Goal: Task Accomplishment & Management: Complete application form

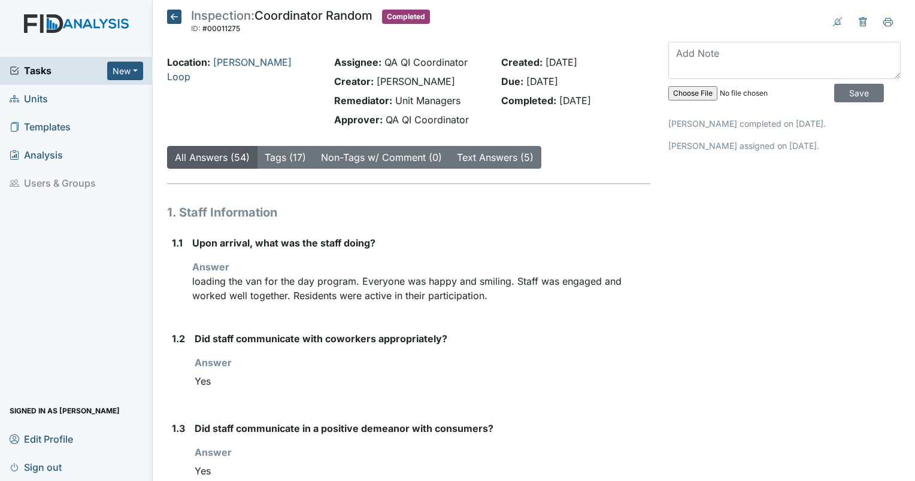
scroll to position [2211, 0]
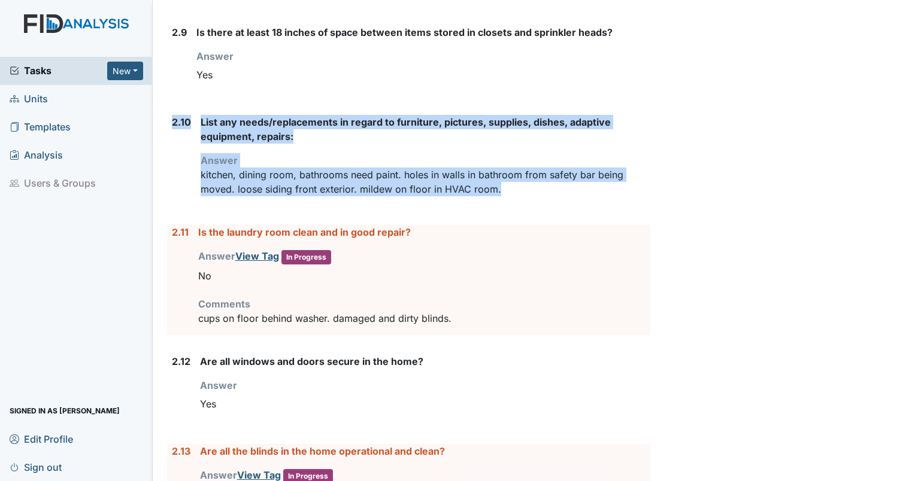
click at [37, 99] on span "Units" at bounding box center [29, 99] width 38 height 19
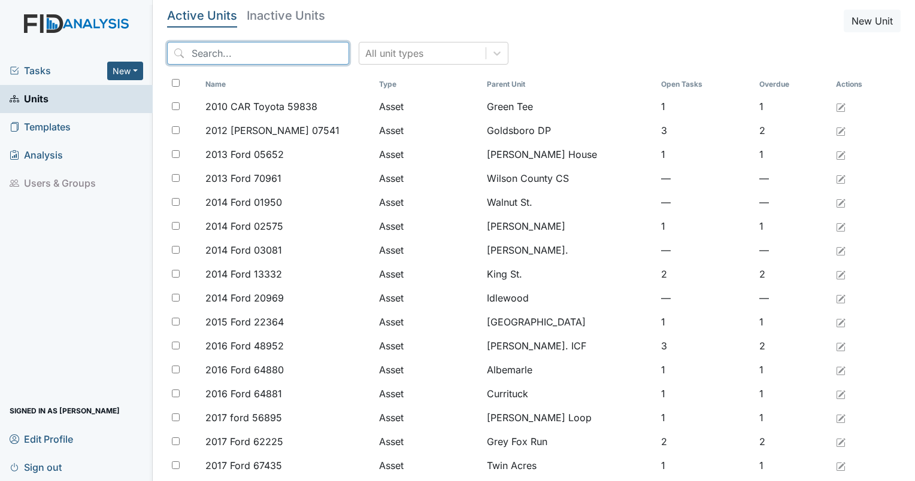
click at [216, 48] on input "search" at bounding box center [258, 53] width 182 height 23
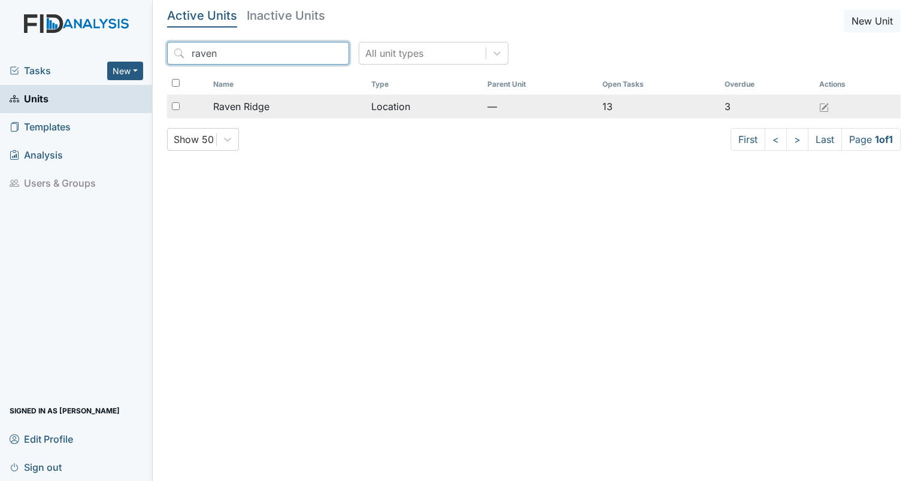
type input "raven"
click at [272, 111] on div "Raven Ridge" at bounding box center [287, 106] width 149 height 14
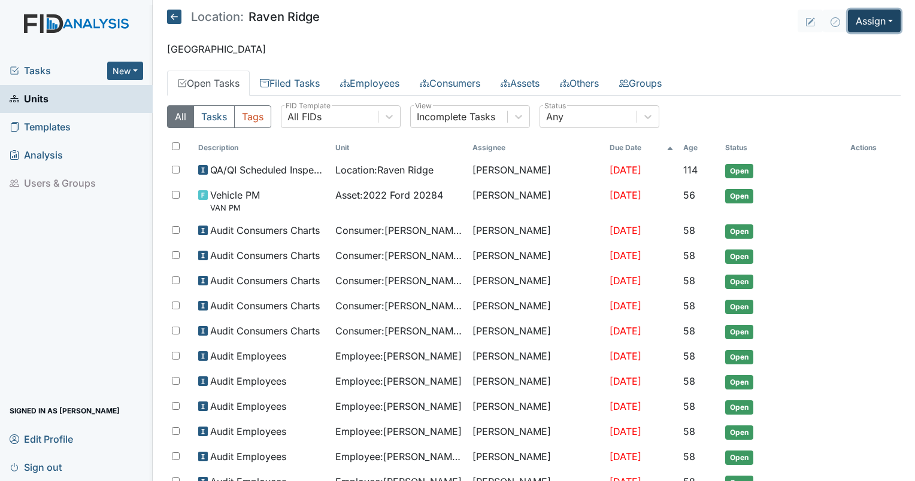
click at [865, 15] on button "Assign" at bounding box center [874, 21] width 53 height 23
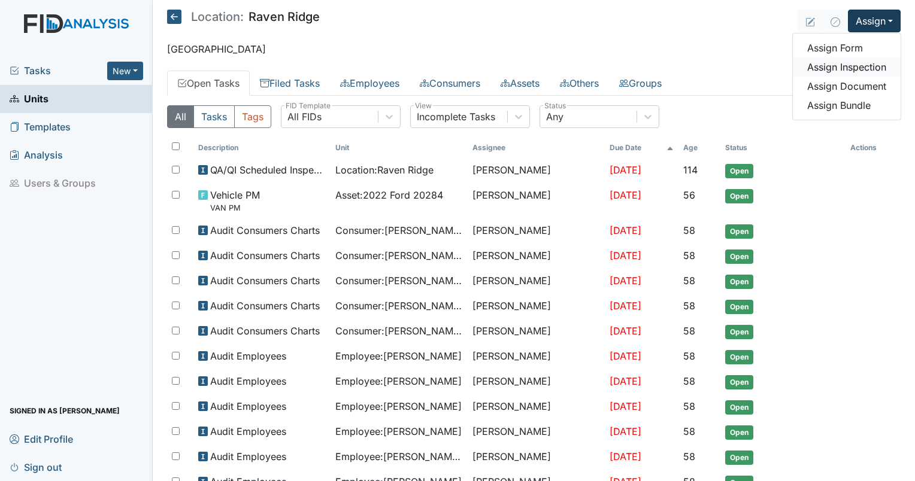
click at [838, 63] on link "Assign Inspection" at bounding box center [847, 66] width 108 height 19
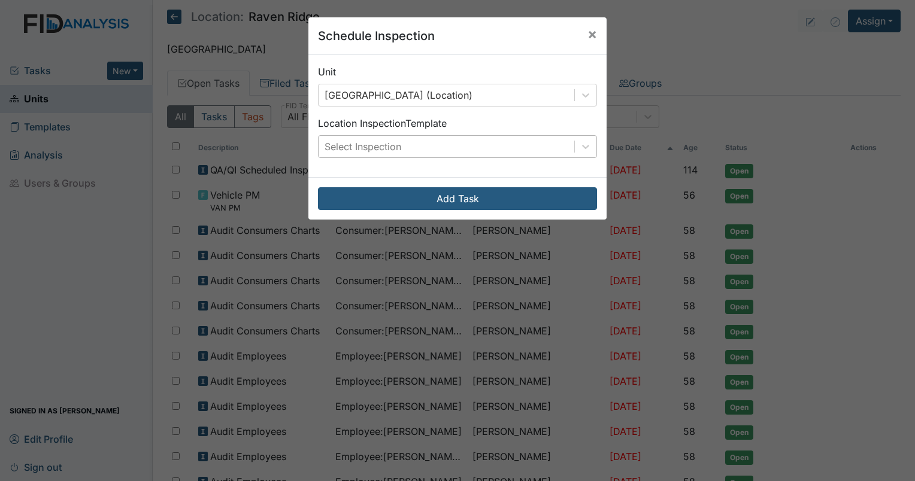
click at [404, 151] on div "Select Inspection" at bounding box center [447, 147] width 256 height 22
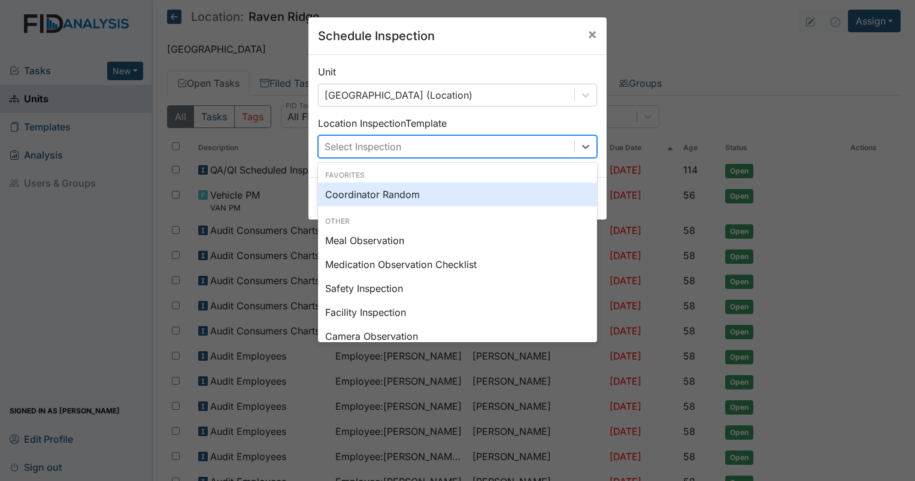
click at [397, 198] on div "Coordinator Random" at bounding box center [457, 195] width 279 height 24
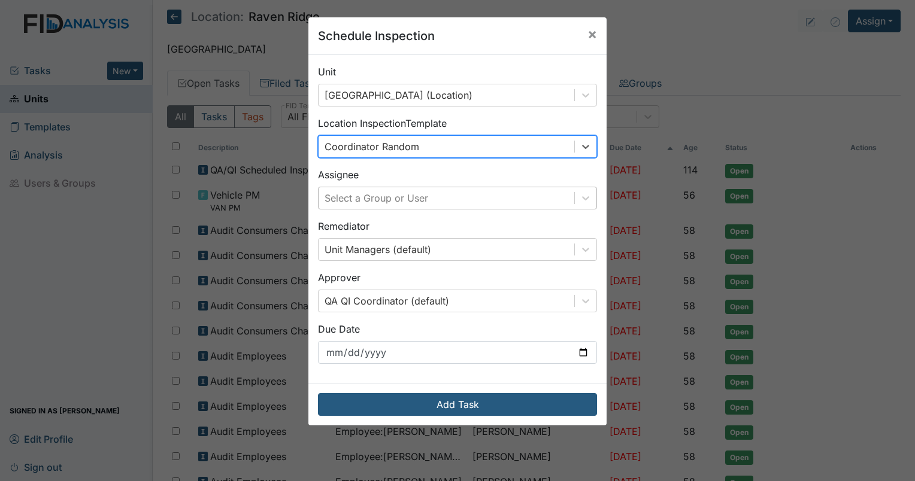
click at [401, 199] on div "Select a Group or User" at bounding box center [377, 198] width 104 height 14
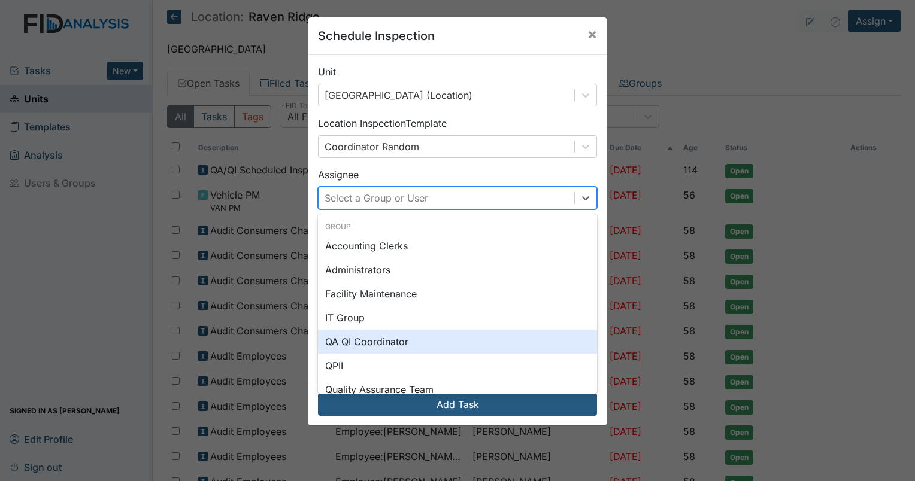
click at [378, 352] on div "QA QI Coordinator" at bounding box center [457, 342] width 279 height 24
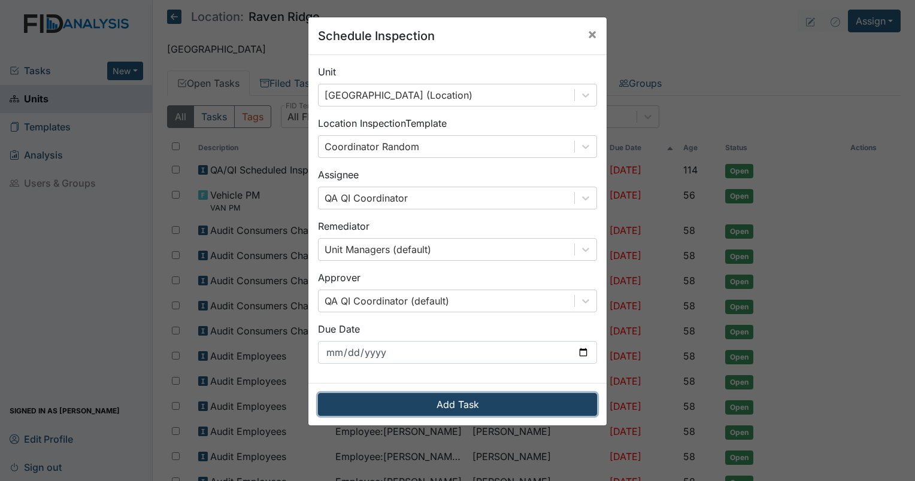
click at [434, 411] on button "Add Task" at bounding box center [457, 404] width 279 height 23
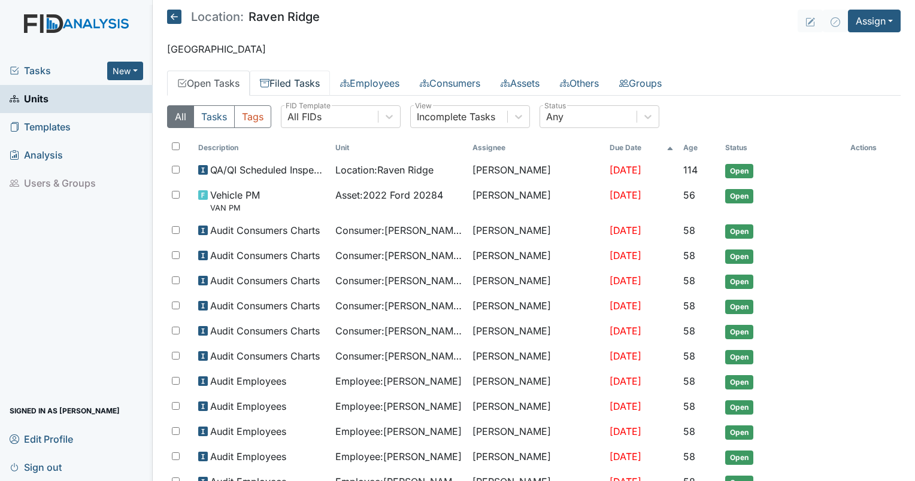
click at [289, 88] on link "Filed Tasks" at bounding box center [290, 83] width 80 height 25
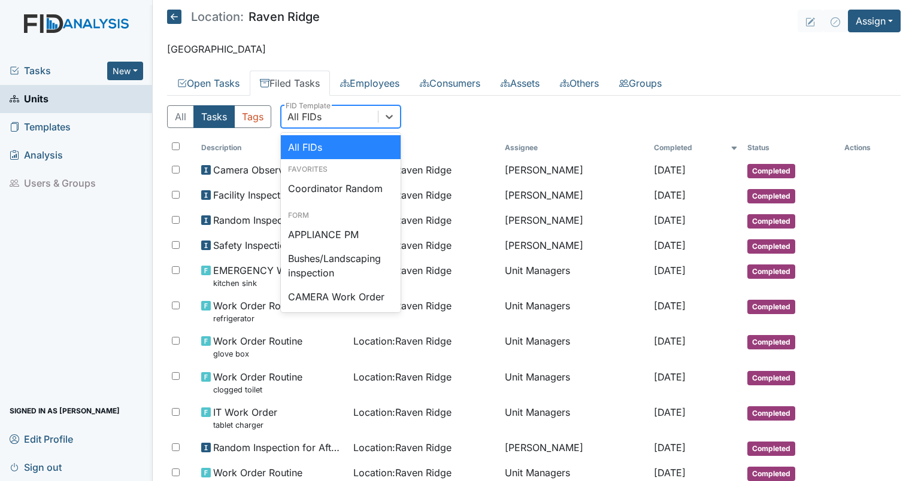
click at [329, 109] on div "All FIDs" at bounding box center [329, 117] width 96 height 22
click at [354, 187] on div "Coordinator Random" at bounding box center [341, 189] width 120 height 24
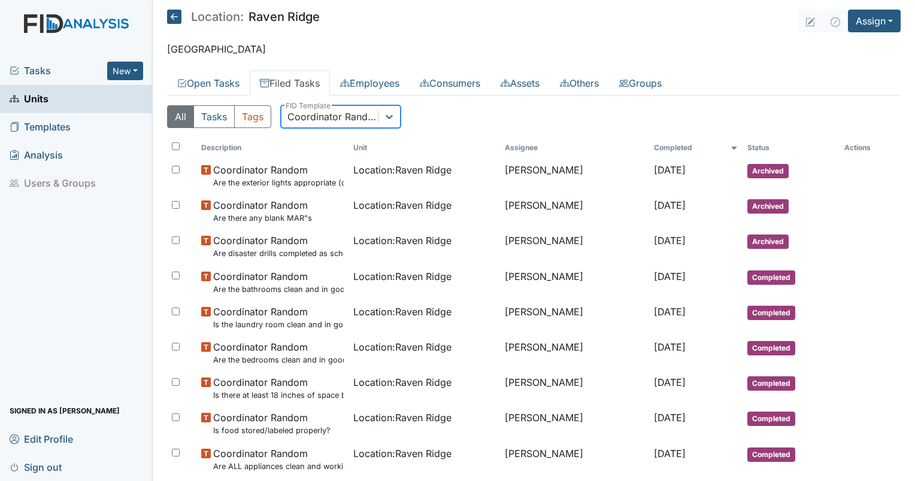
click at [659, 151] on th "Completed" at bounding box center [695, 148] width 93 height 20
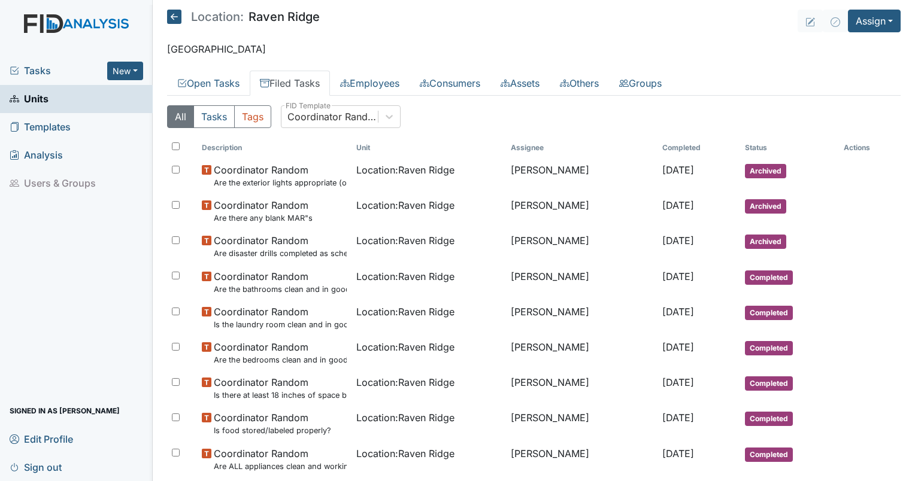
click at [659, 151] on th "Completed" at bounding box center [698, 148] width 83 height 20
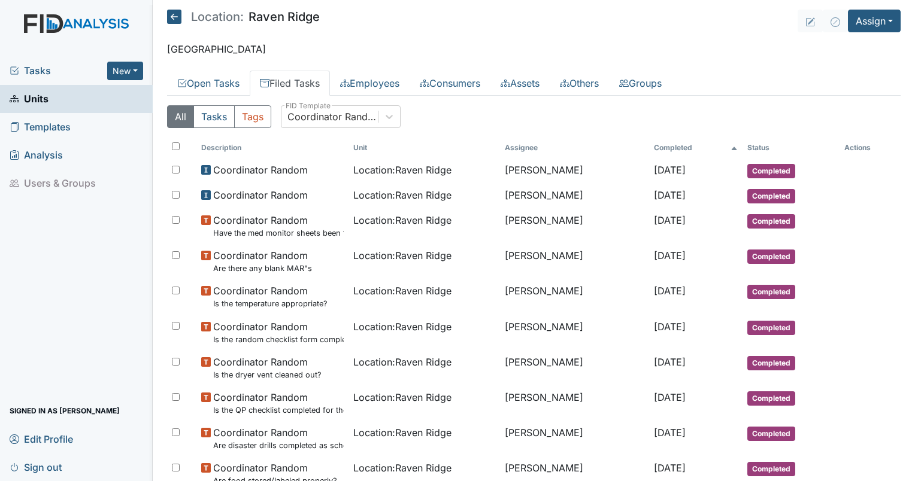
click at [659, 143] on th "Completed" at bounding box center [695, 148] width 93 height 20
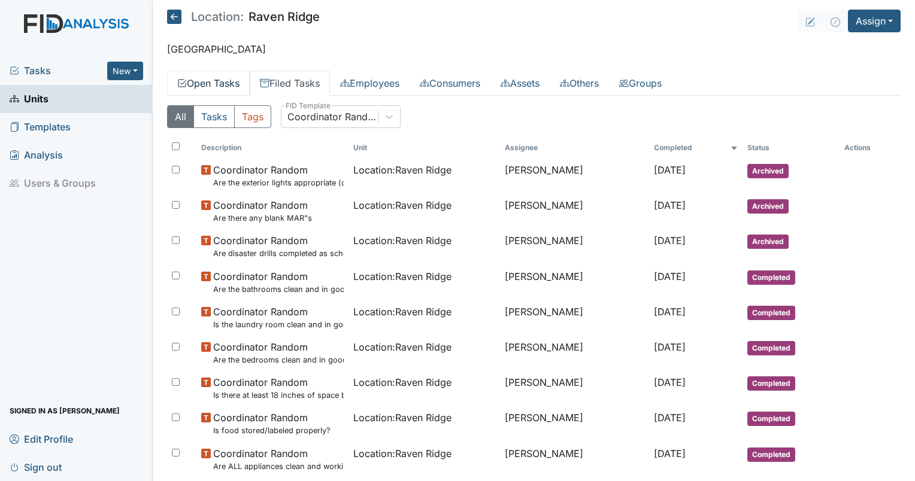
click at [219, 86] on link "Open Tasks" at bounding box center [208, 83] width 83 height 25
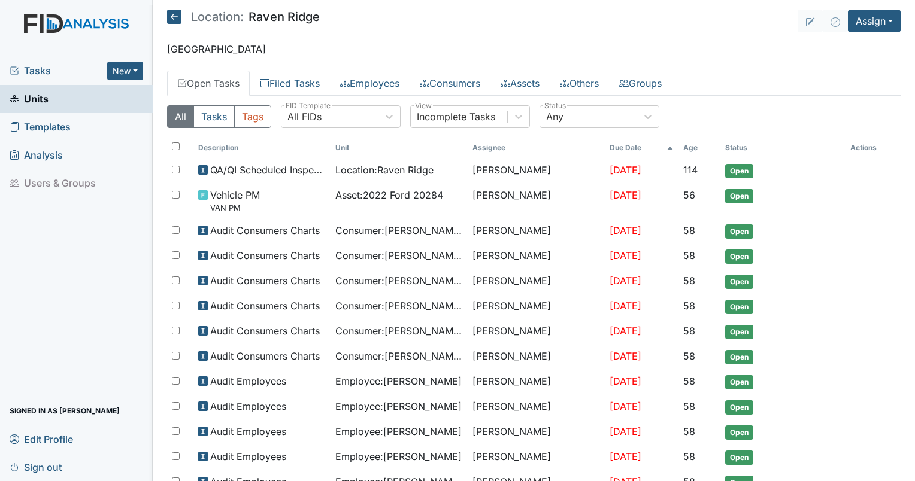
click at [699, 156] on th "Age" at bounding box center [699, 148] width 42 height 20
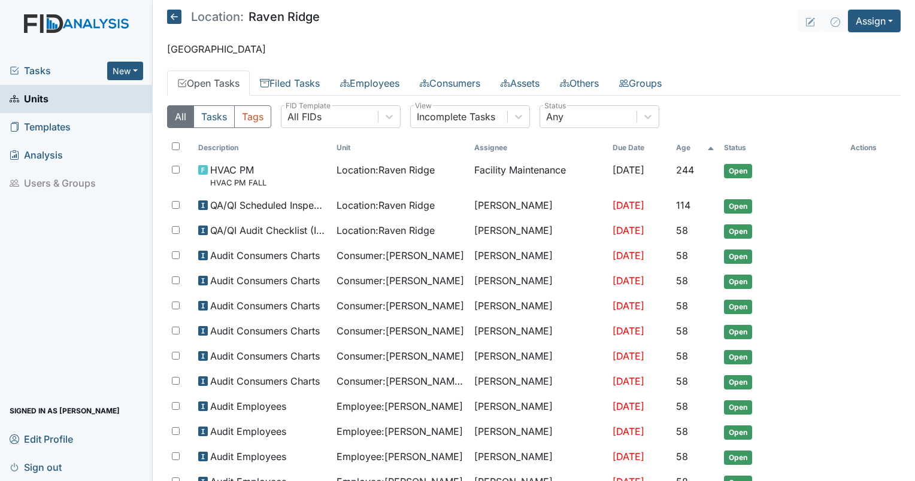
click at [690, 147] on th "Age" at bounding box center [695, 148] width 48 height 20
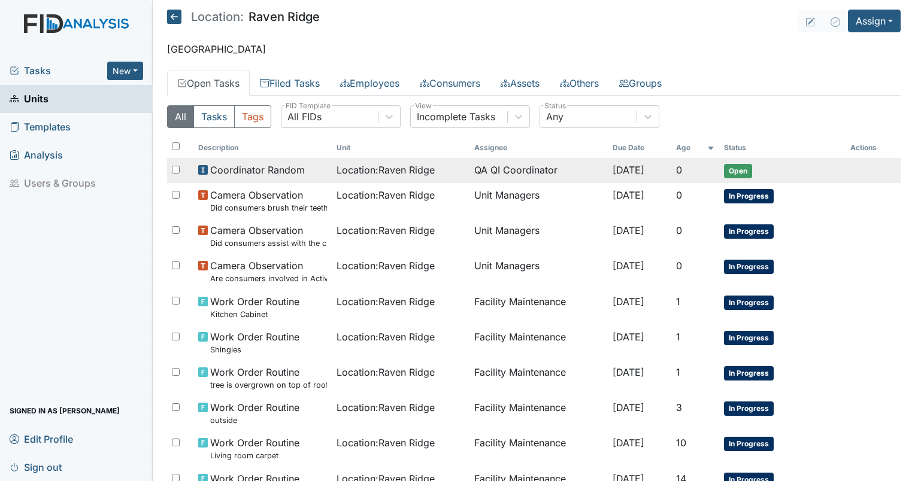
click at [508, 170] on td "QA QI Coordinator" at bounding box center [538, 170] width 138 height 25
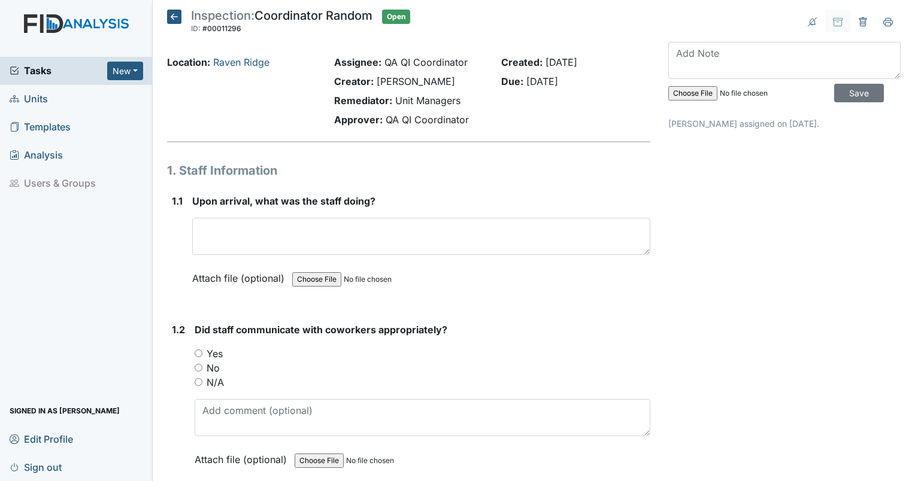
click at [508, 170] on h1 "1. Staff Information" at bounding box center [408, 171] width 483 height 18
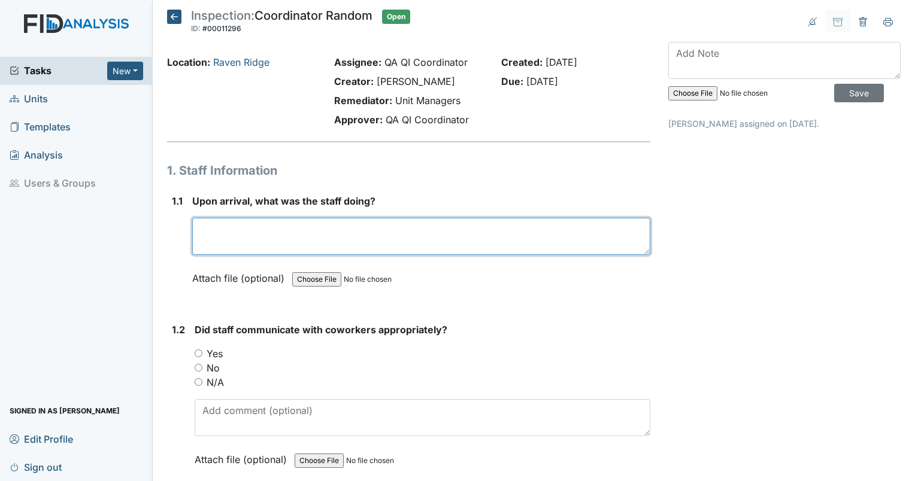
click at [274, 238] on textarea at bounding box center [421, 236] width 458 height 37
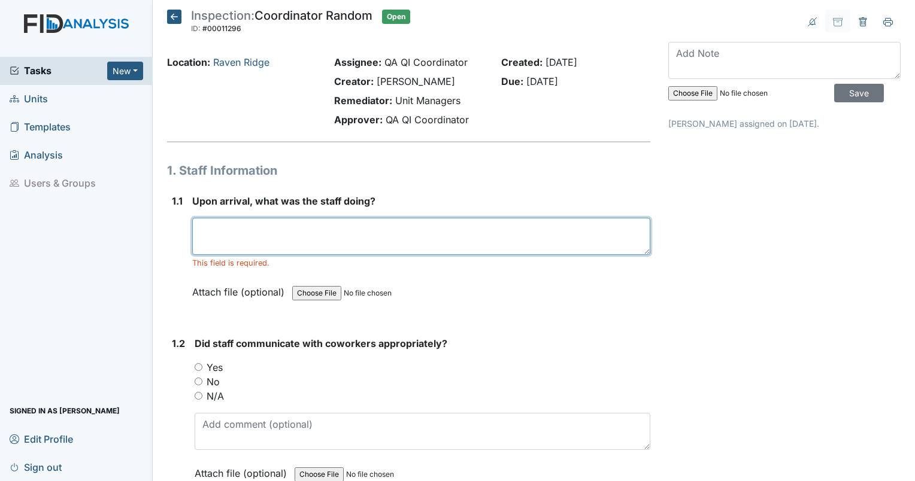
click at [244, 237] on textarea at bounding box center [421, 236] width 458 height 37
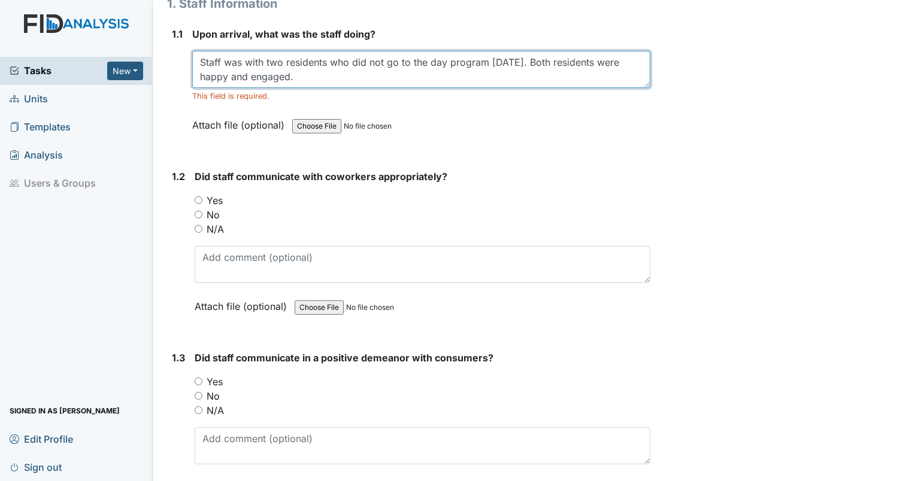
scroll to position [188, 0]
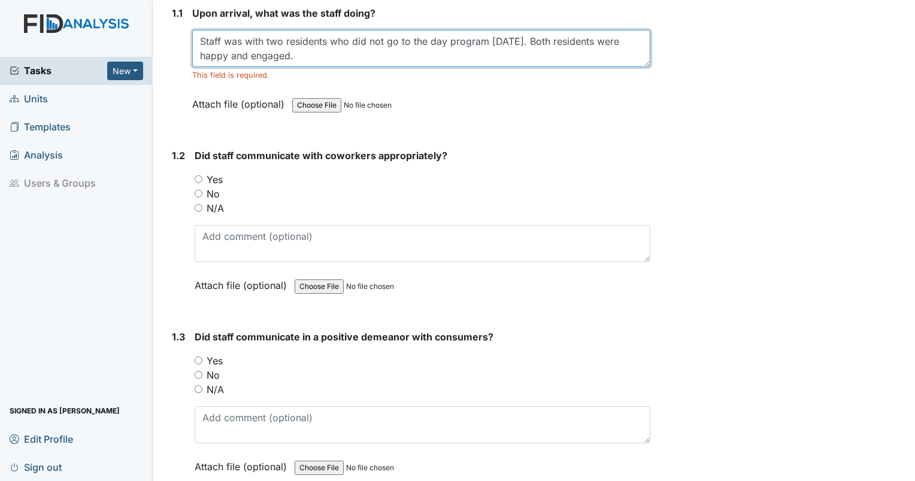
type textarea "Staff was with two residents who did not go to the day program today. Both resi…"
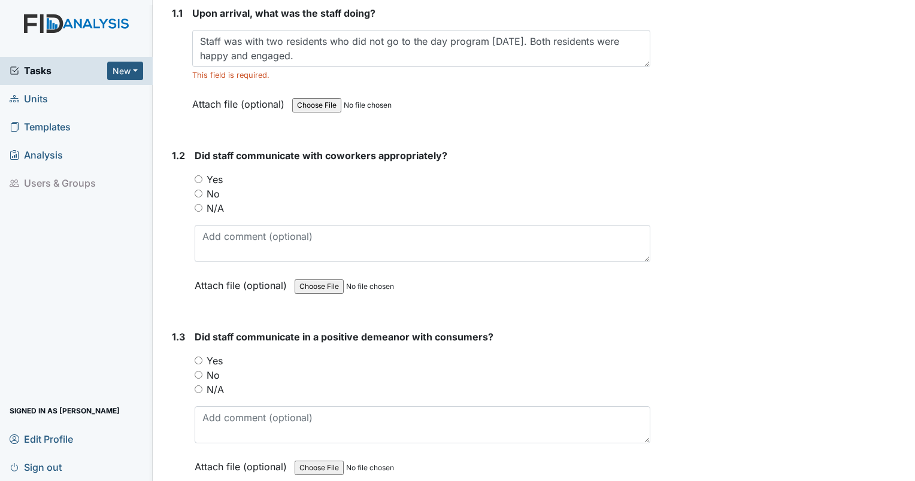
click at [199, 177] on input "Yes" at bounding box center [199, 179] width 8 height 8
radio input "true"
click at [199, 360] on input "Yes" at bounding box center [199, 361] width 8 height 8
radio input "true"
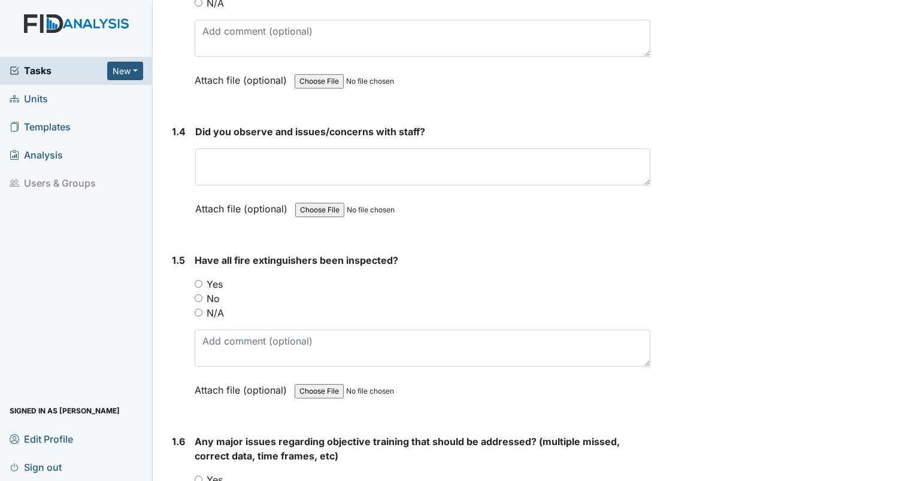
scroll to position [585, 0]
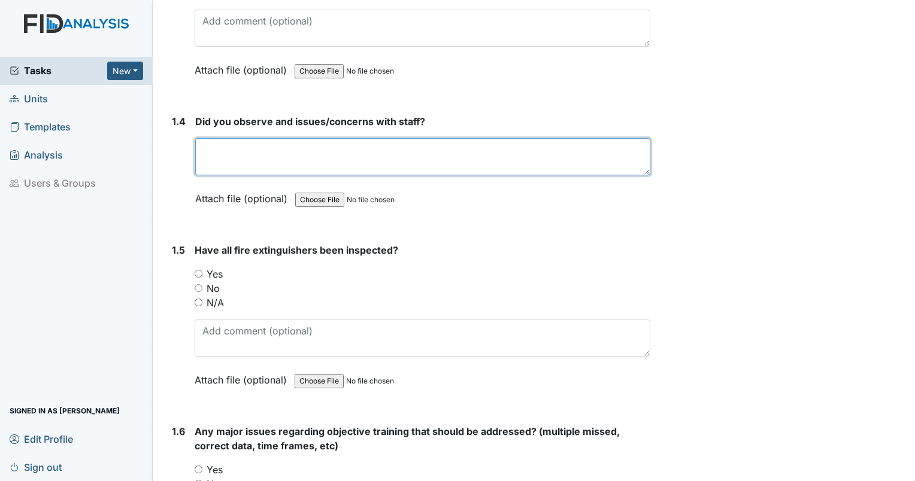
click at [277, 158] on textarea at bounding box center [422, 156] width 455 height 37
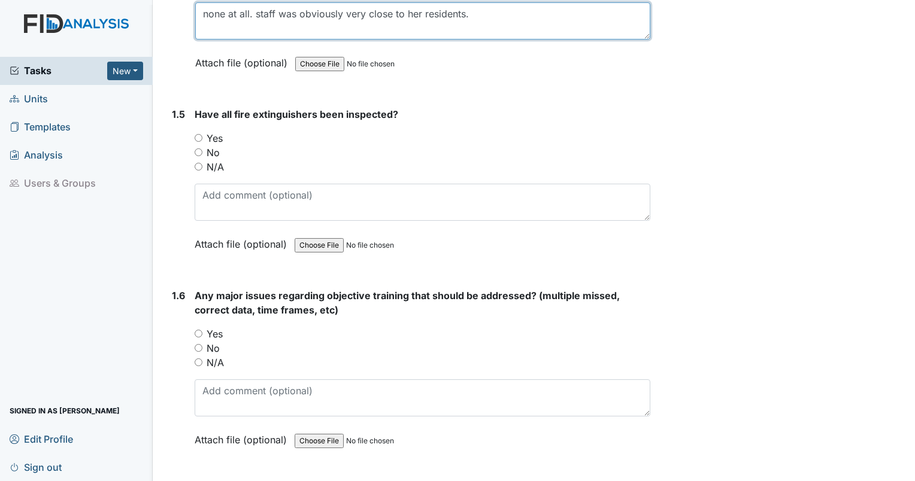
scroll to position [731, 0]
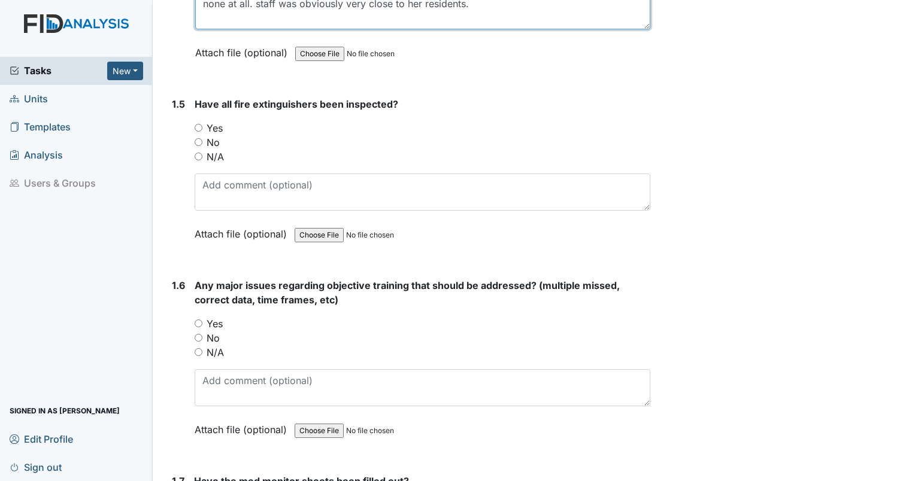
type textarea "none at all. staff was obviously very close to her residents."
click at [195, 124] on input "Yes" at bounding box center [199, 128] width 8 height 8
radio input "true"
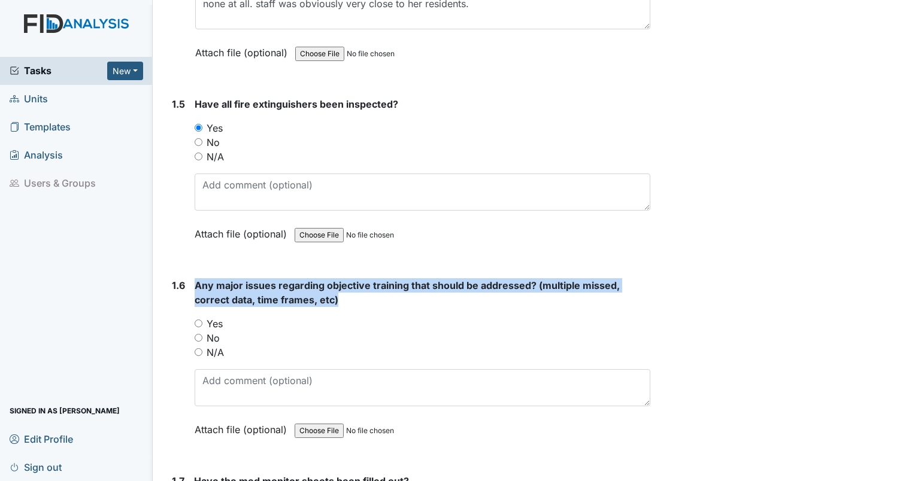
drag, startPoint x: 341, startPoint y: 299, endPoint x: 195, endPoint y: 282, distance: 147.1
click at [195, 282] on strong "Any major issues regarding objective training that should be addressed? (multip…" at bounding box center [423, 292] width 456 height 29
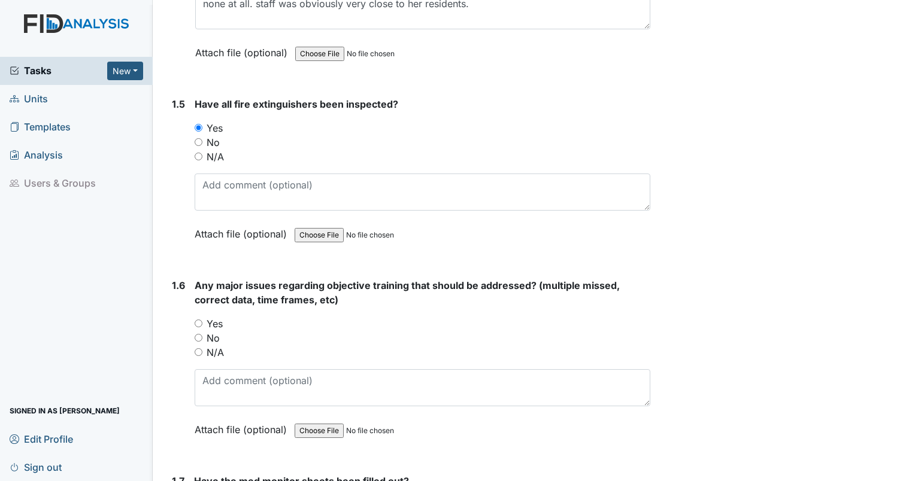
click at [343, 307] on div "Any major issues regarding objective training that should be addressed? (multip…" at bounding box center [423, 361] width 456 height 167
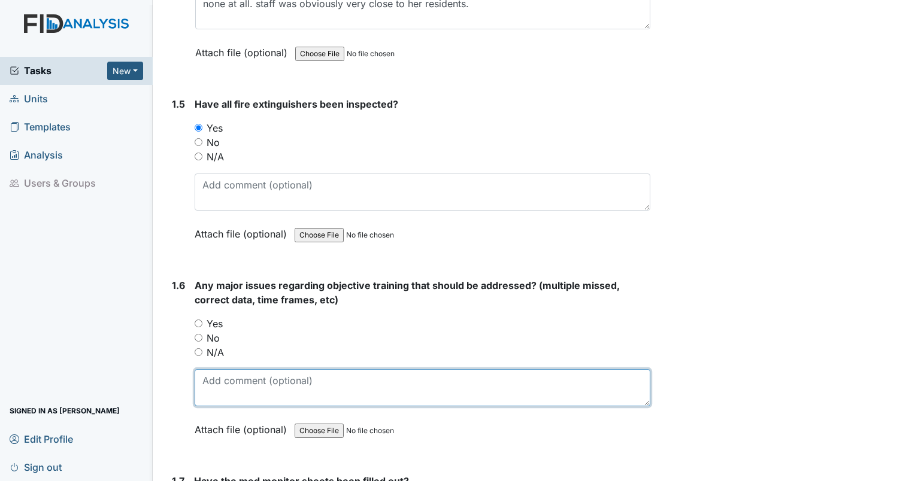
click at [245, 379] on textarea at bounding box center [423, 387] width 456 height 37
paste textarea "BEH017"
type textarea "AC BEH017 expired but is still active."
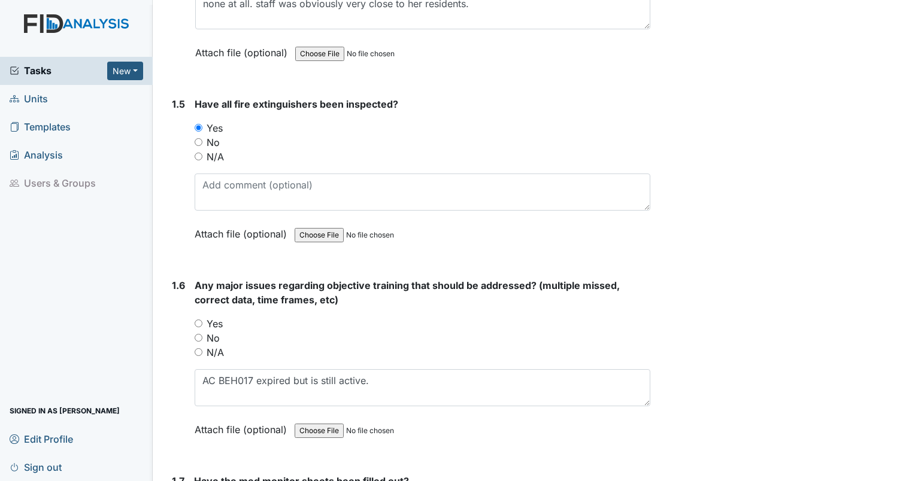
click at [198, 322] on input "Yes" at bounding box center [199, 324] width 8 height 8
radio input "true"
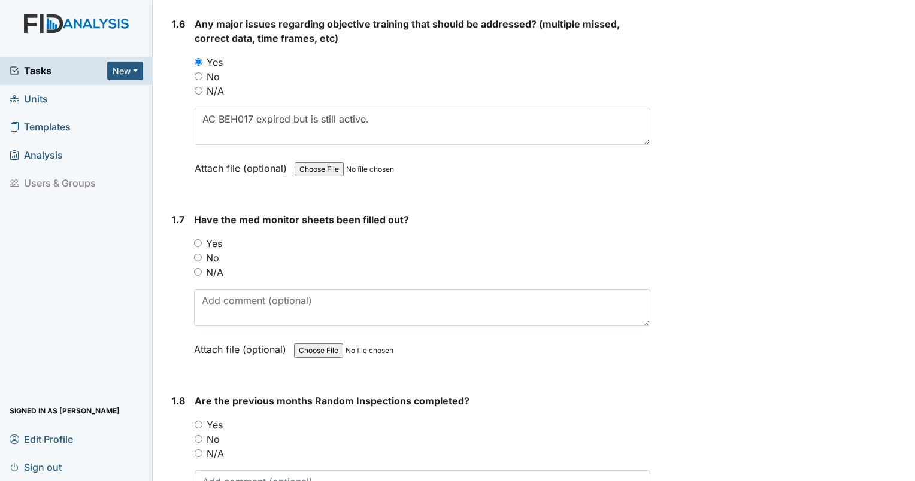
scroll to position [1004, 0]
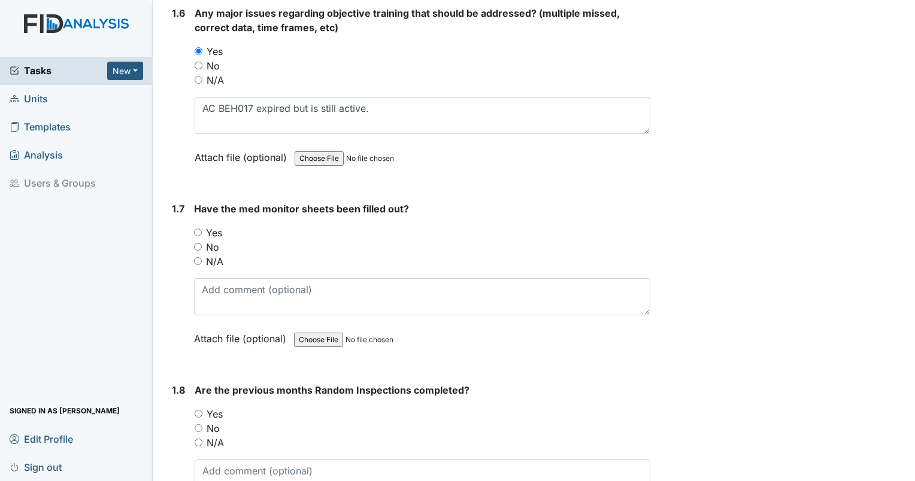
click at [200, 243] on input "No" at bounding box center [198, 247] width 8 height 8
radio input "true"
click at [200, 243] on input "No" at bounding box center [198, 247] width 8 height 8
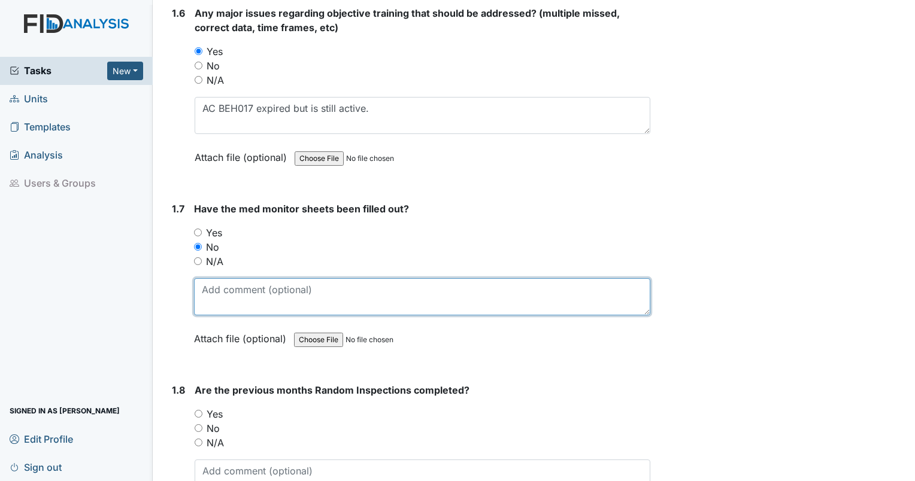
click at [246, 285] on textarea at bounding box center [422, 296] width 456 height 37
type textarea "9/4 missing second signature."
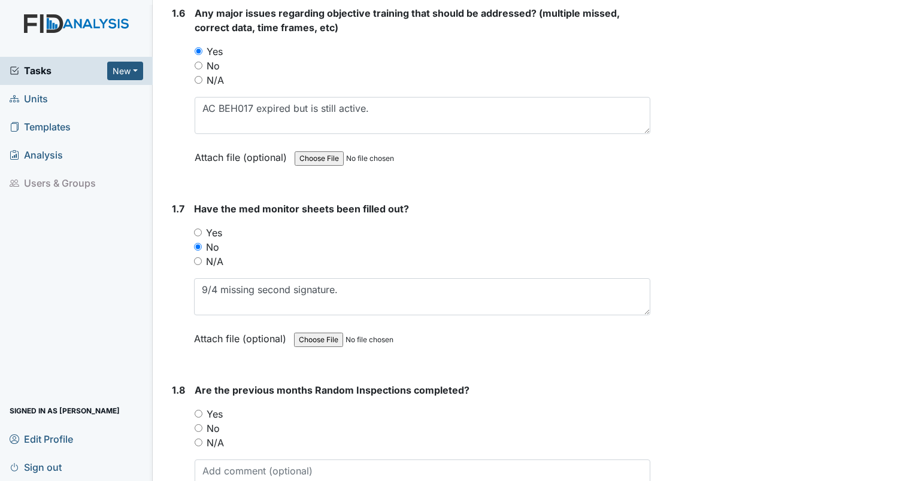
click at [201, 413] on input "Yes" at bounding box center [199, 414] width 8 height 8
radio input "true"
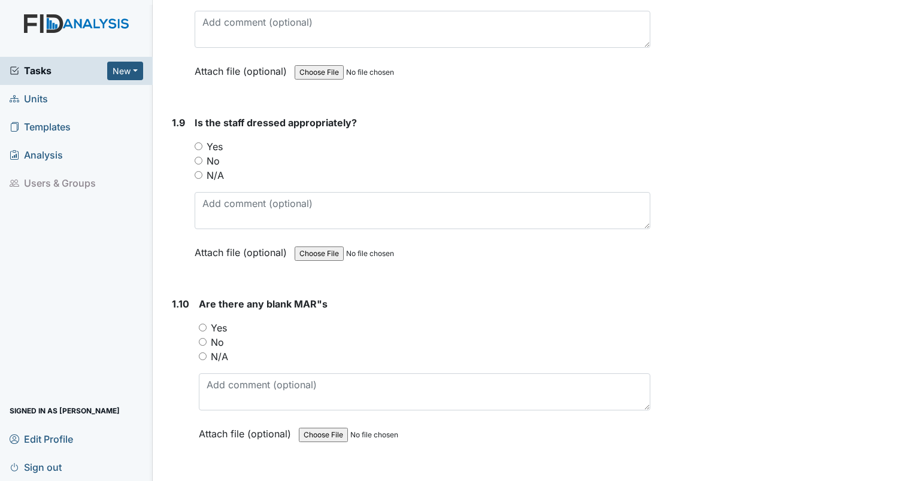
scroll to position [1537, 0]
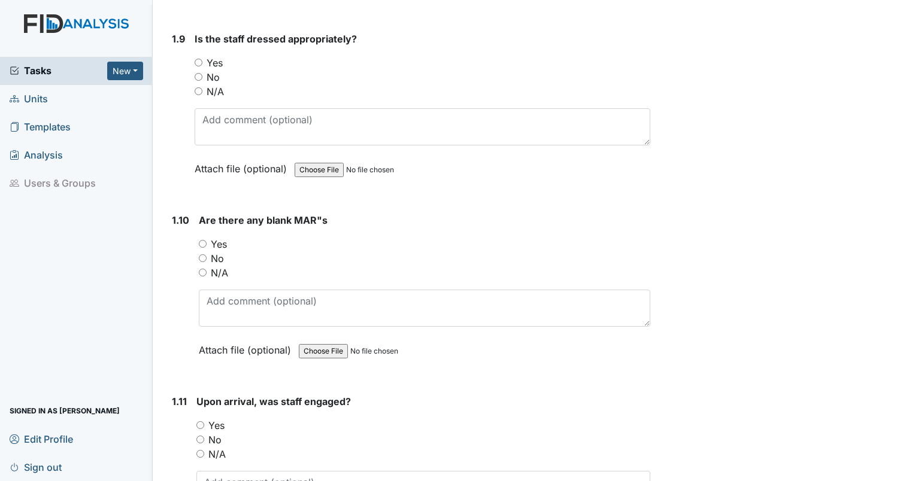
click at [200, 59] on input "Yes" at bounding box center [199, 63] width 8 height 8
radio input "true"
click at [204, 256] on input "No" at bounding box center [203, 258] width 8 height 8
radio input "true"
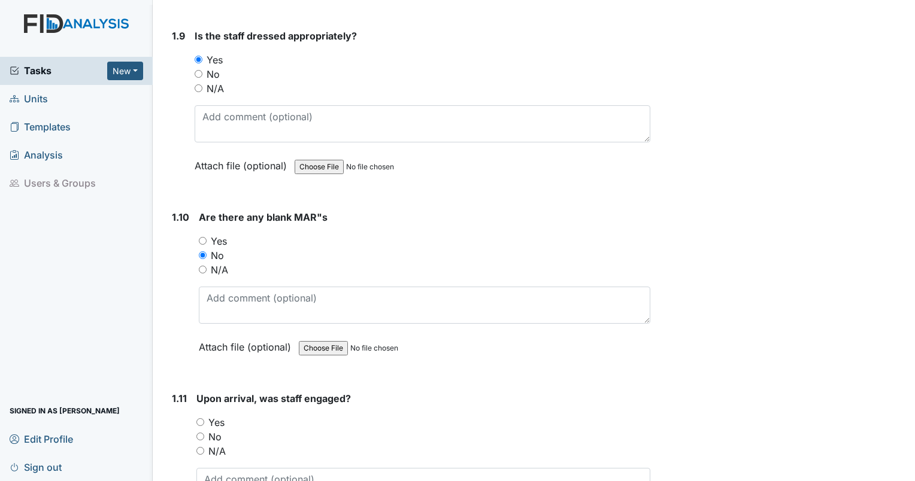
click at [199, 419] on input "Yes" at bounding box center [200, 423] width 8 height 8
radio input "true"
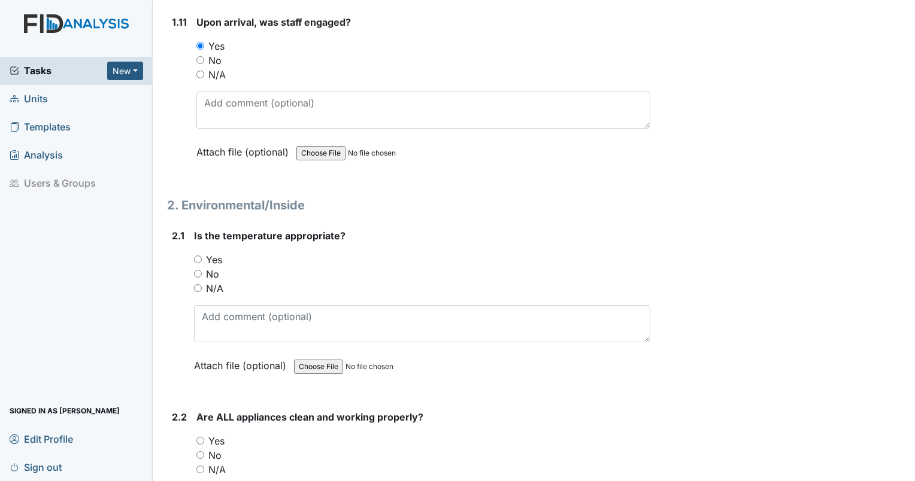
scroll to position [1905, 0]
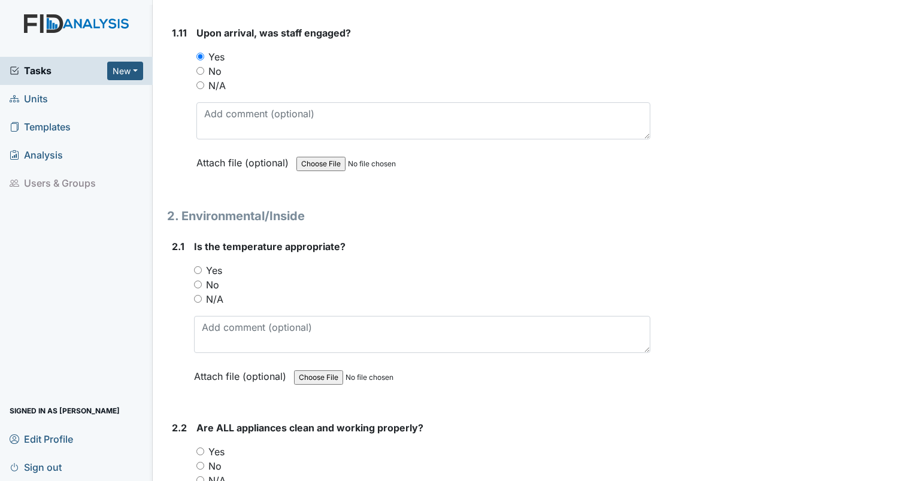
click at [198, 266] on input "Yes" at bounding box center [198, 270] width 8 height 8
radio input "true"
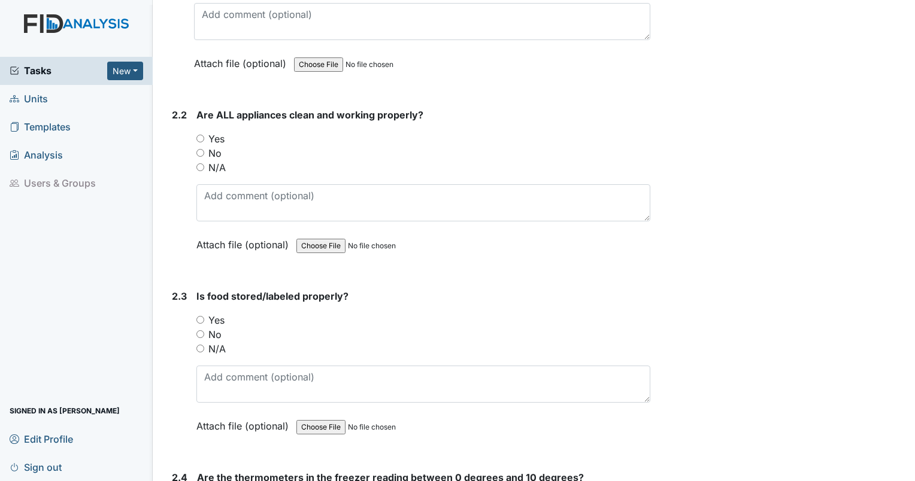
scroll to position [2229, 0]
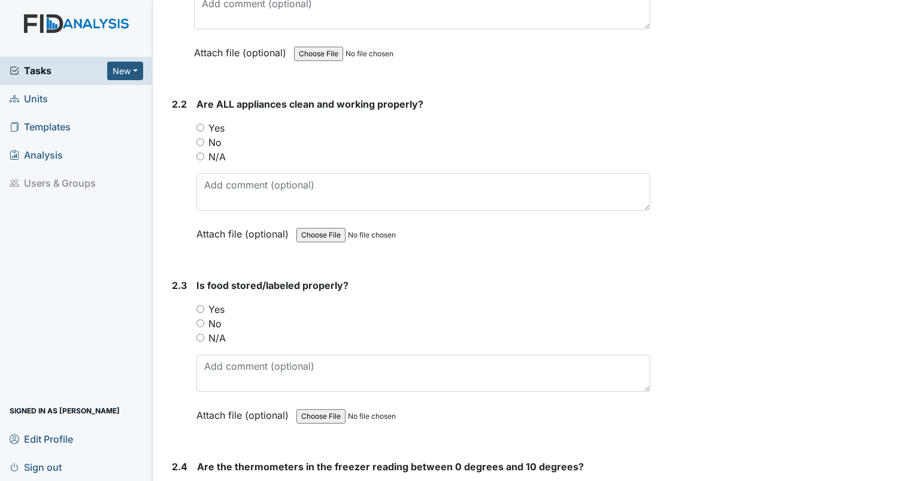
drag, startPoint x: 164, startPoint y: 92, endPoint x: 437, endPoint y: 130, distance: 275.7
drag, startPoint x: 437, startPoint y: 130, endPoint x: 352, endPoint y: 119, distance: 85.7
click at [352, 121] on div "Yes" at bounding box center [423, 128] width 454 height 14
click at [199, 124] on input "Yes" at bounding box center [200, 128] width 8 height 8
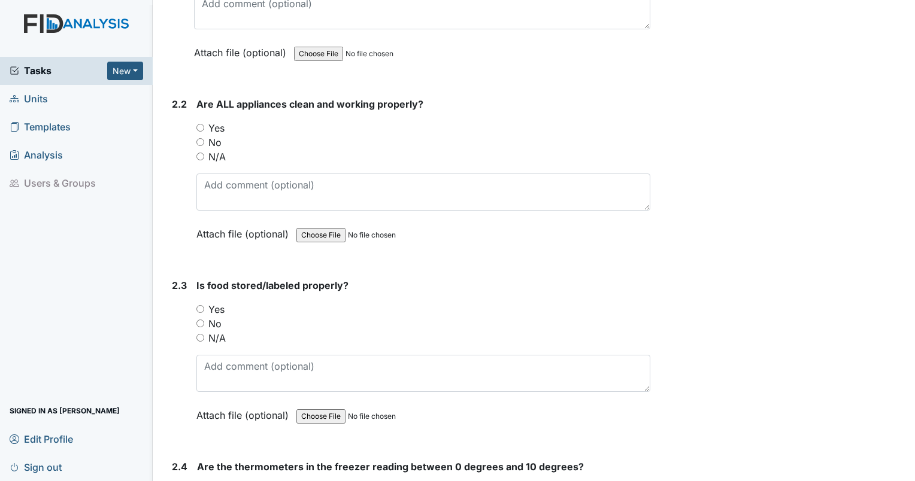
radio input "true"
click at [200, 305] on input "Yes" at bounding box center [200, 309] width 8 height 8
radio input "true"
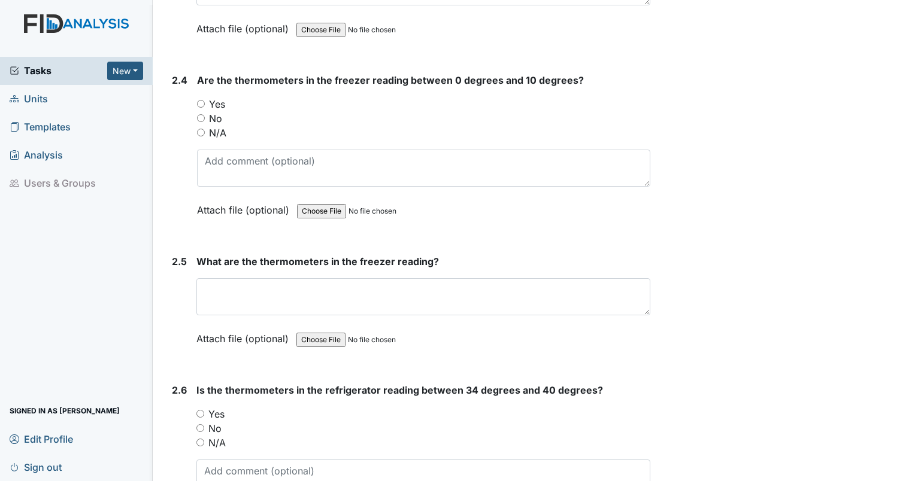
scroll to position [2637, 0]
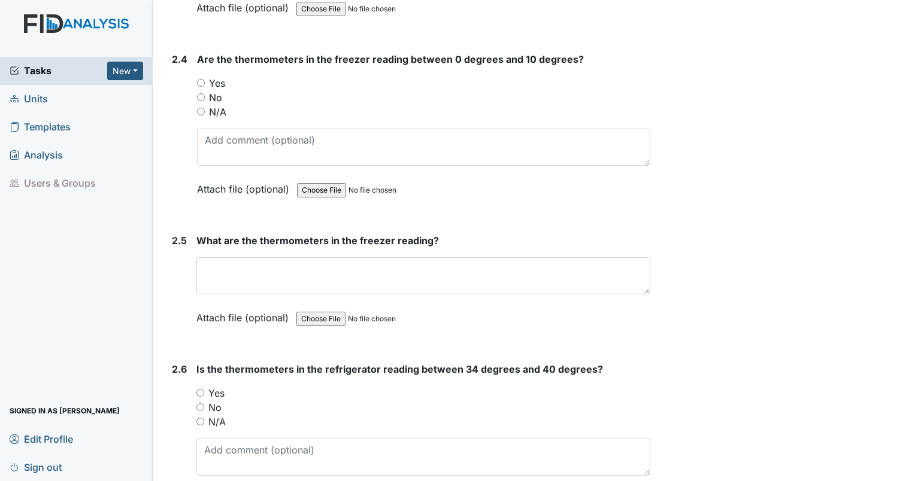
click at [200, 79] on input "Yes" at bounding box center [201, 83] width 8 height 8
radio input "true"
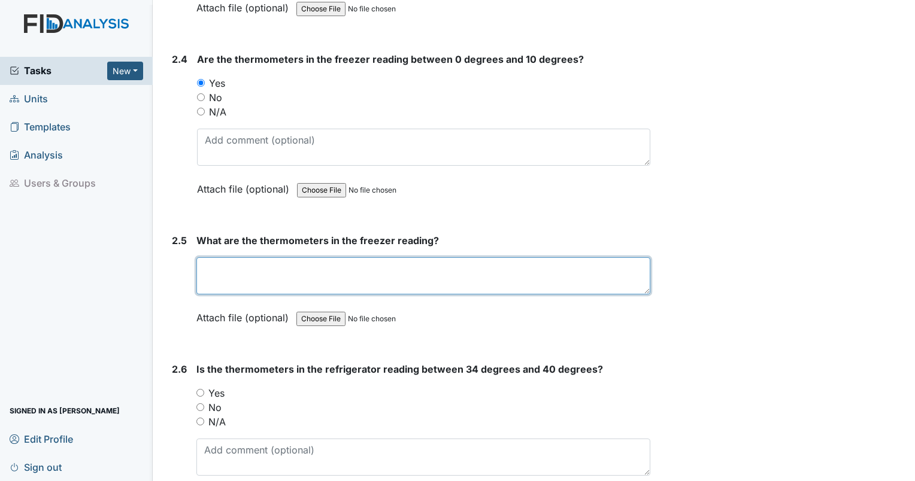
click at [263, 274] on textarea at bounding box center [423, 275] width 454 height 37
type textarea "0"
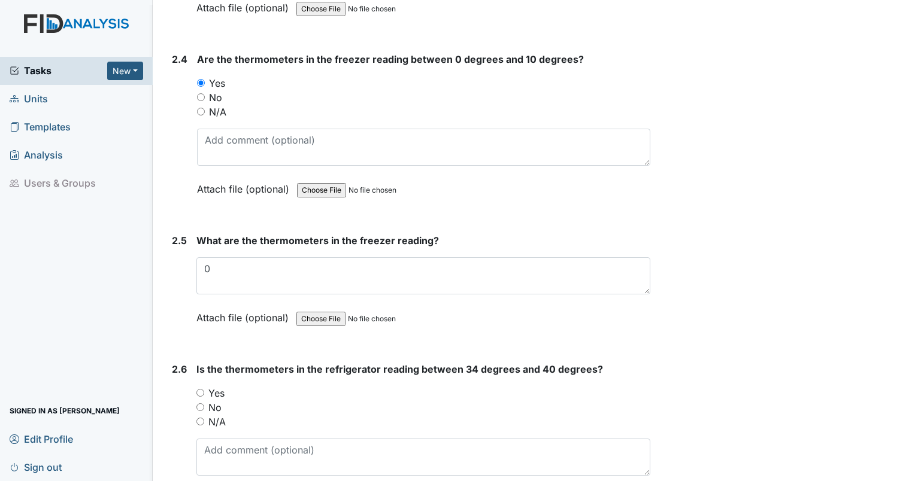
click at [201, 389] on input "Yes" at bounding box center [200, 393] width 8 height 8
radio input "true"
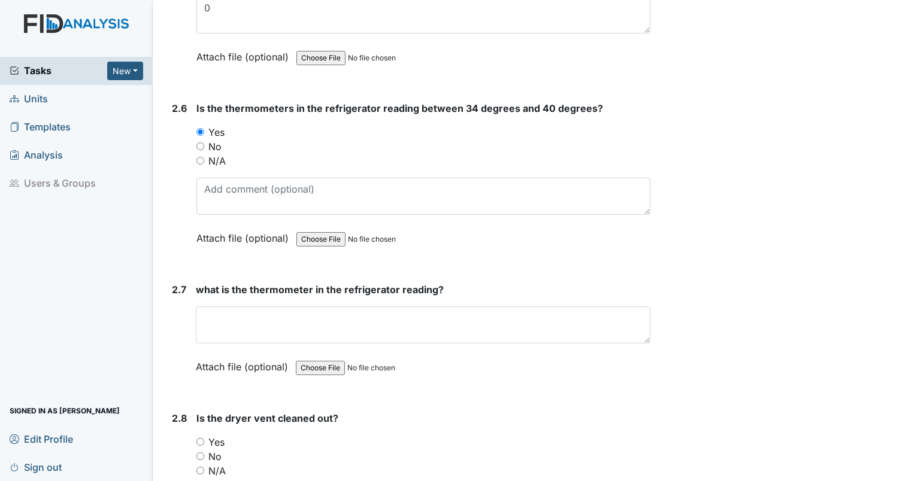
scroll to position [3087, 0]
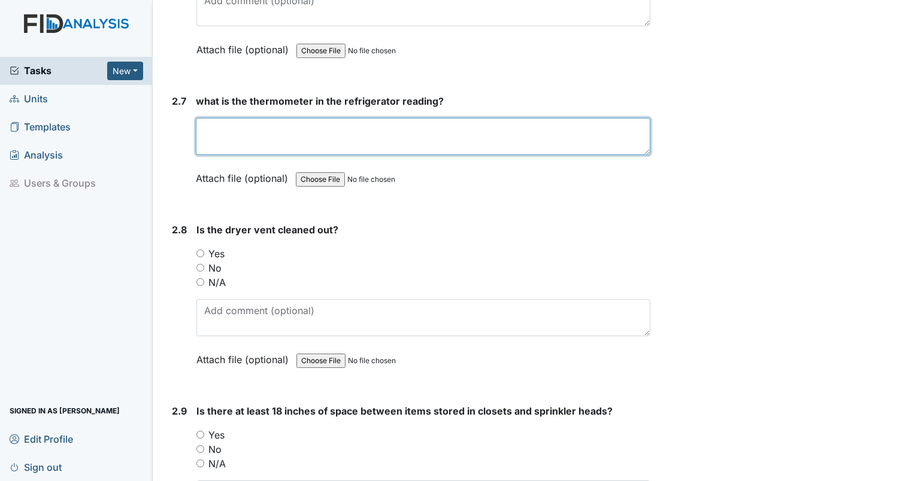
click at [287, 134] on textarea at bounding box center [423, 136] width 454 height 37
type textarea "40"
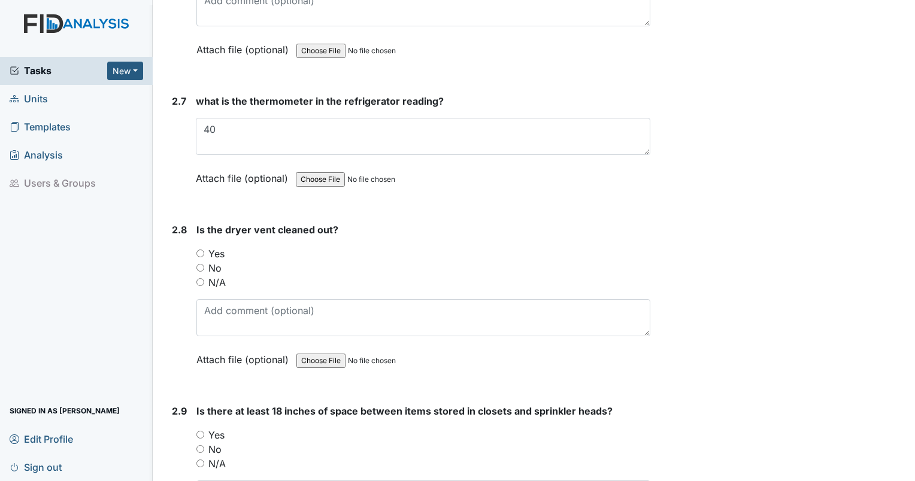
click at [199, 250] on input "Yes" at bounding box center [200, 254] width 8 height 8
radio input "true"
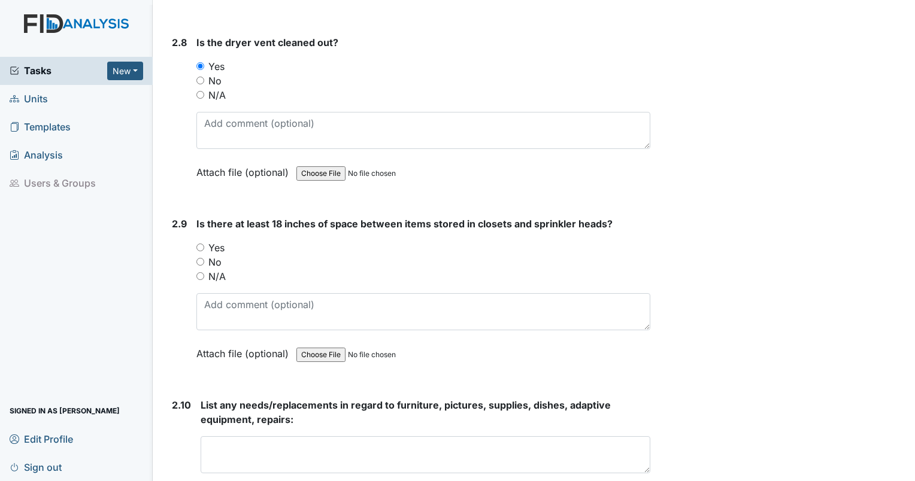
scroll to position [3285, 0]
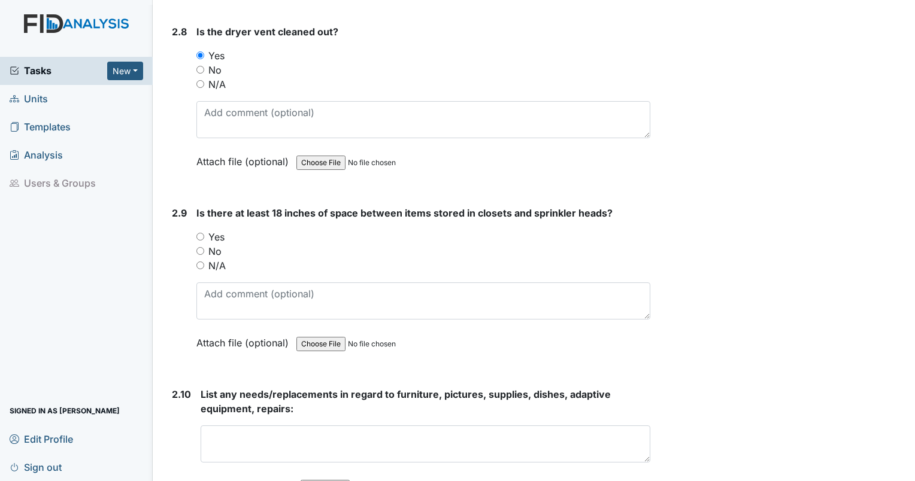
click at [202, 233] on input "Yes" at bounding box center [200, 237] width 8 height 8
radio input "true"
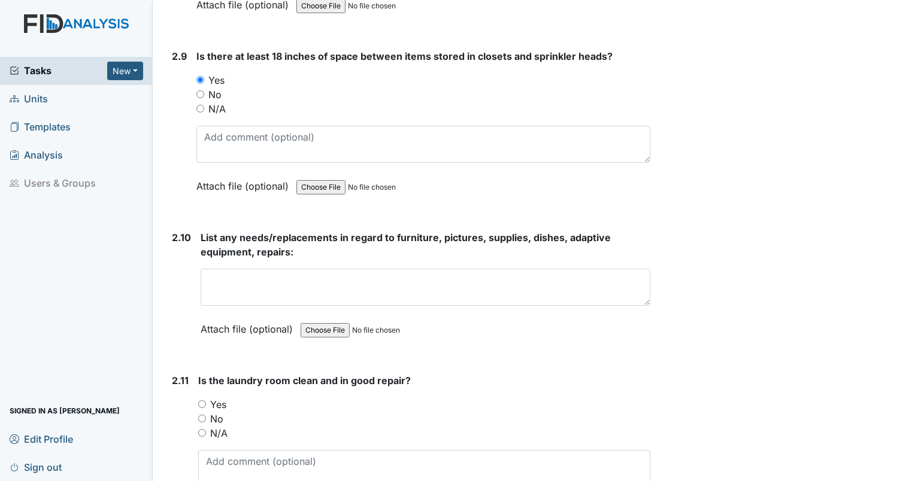
scroll to position [3495, 0]
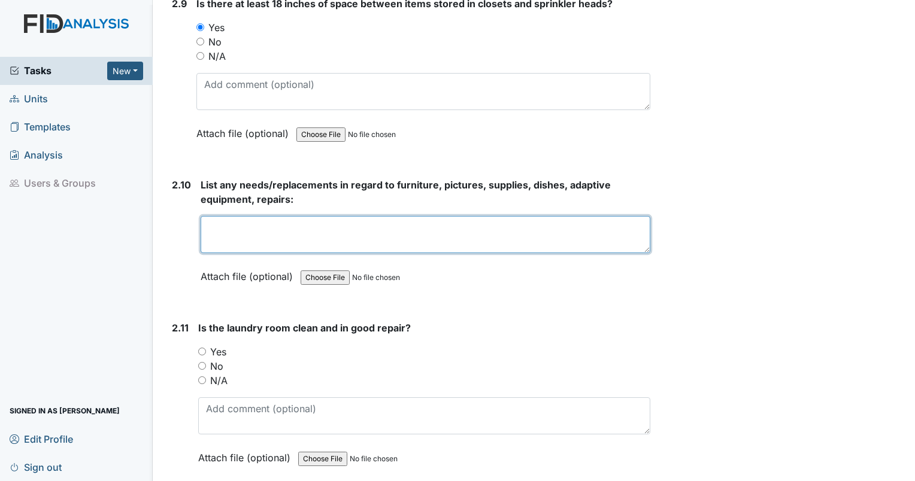
click at [278, 226] on textarea at bounding box center [426, 234] width 450 height 37
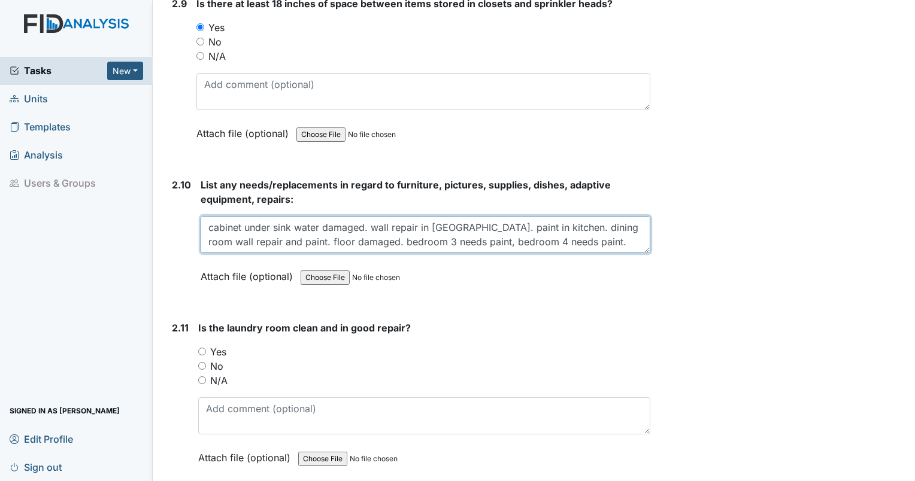
scroll to position [10, 0]
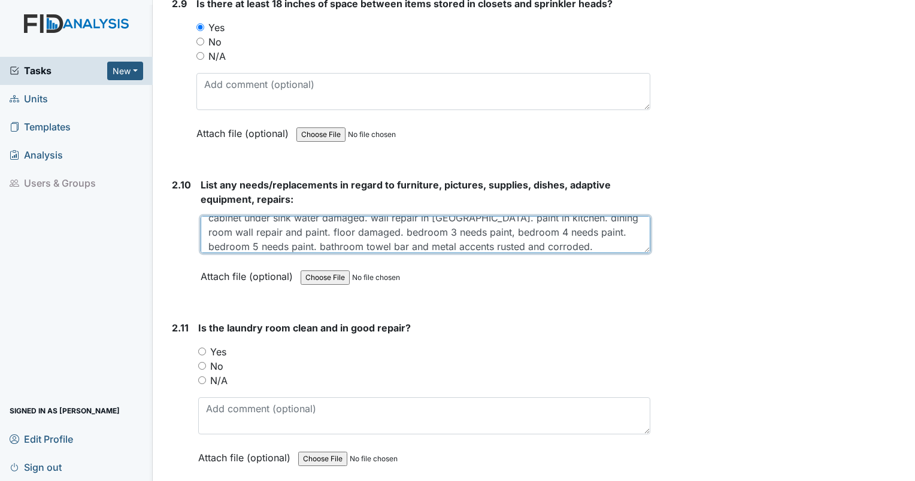
type textarea "cabinet under sink water damaged. wall repair in [GEOGRAPHIC_DATA]. paint in ki…"
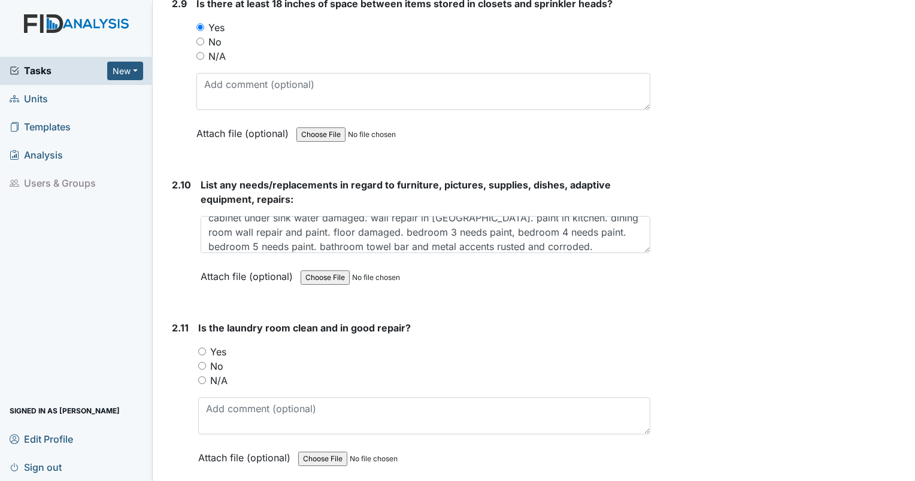
click at [199, 348] on input "Yes" at bounding box center [202, 352] width 8 height 8
radio input "true"
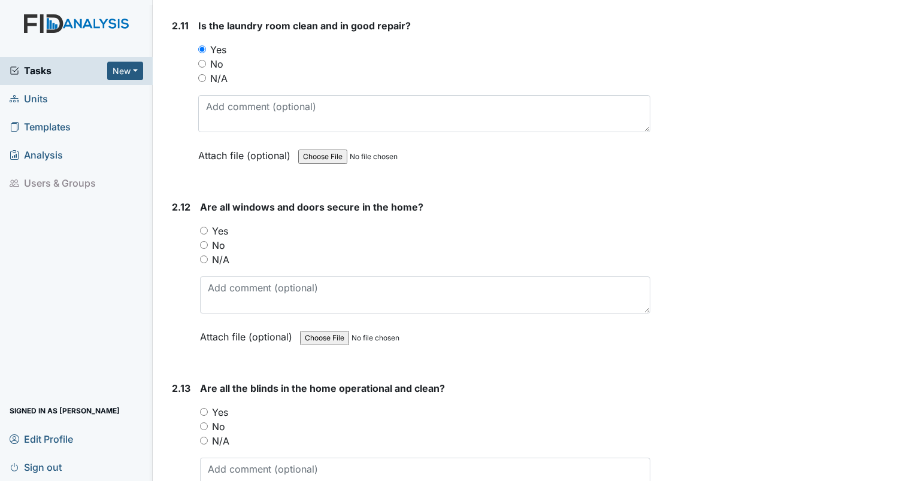
scroll to position [3829, 0]
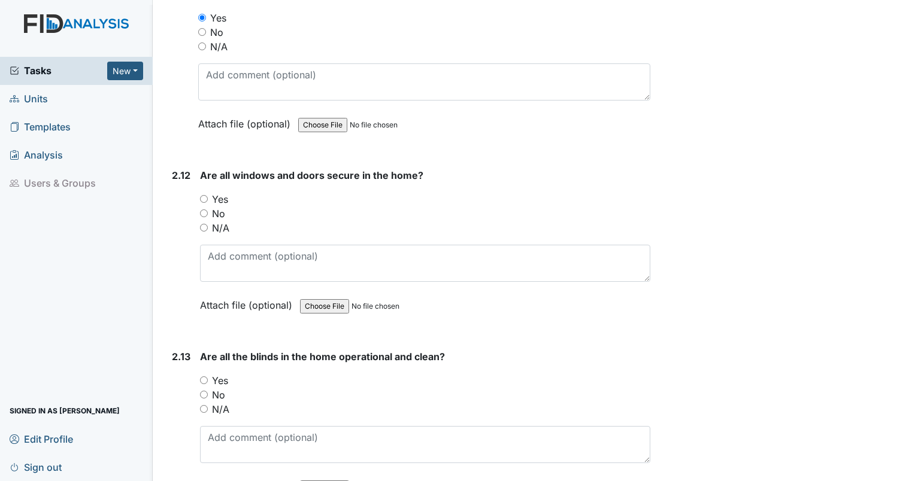
click at [206, 195] on input "Yes" at bounding box center [204, 199] width 8 height 8
radio input "true"
click at [202, 391] on input "No" at bounding box center [204, 395] width 8 height 8
radio input "true"
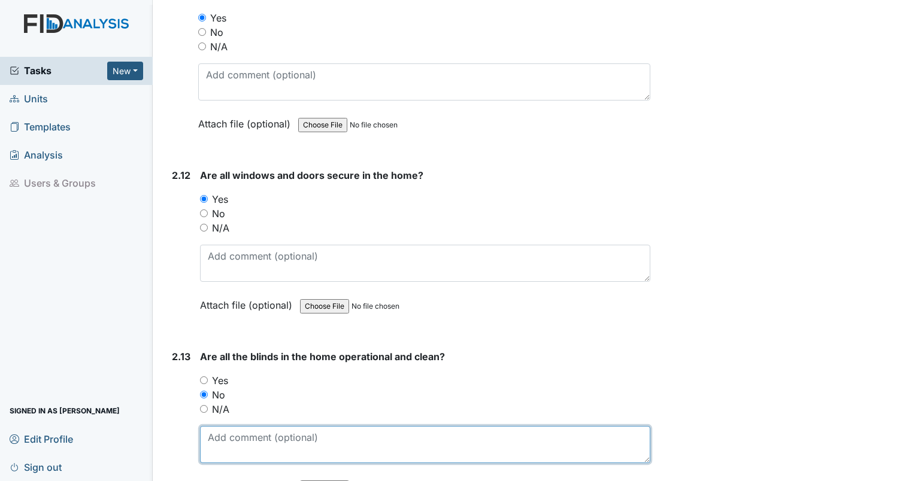
click at [234, 426] on textarea at bounding box center [425, 444] width 450 height 37
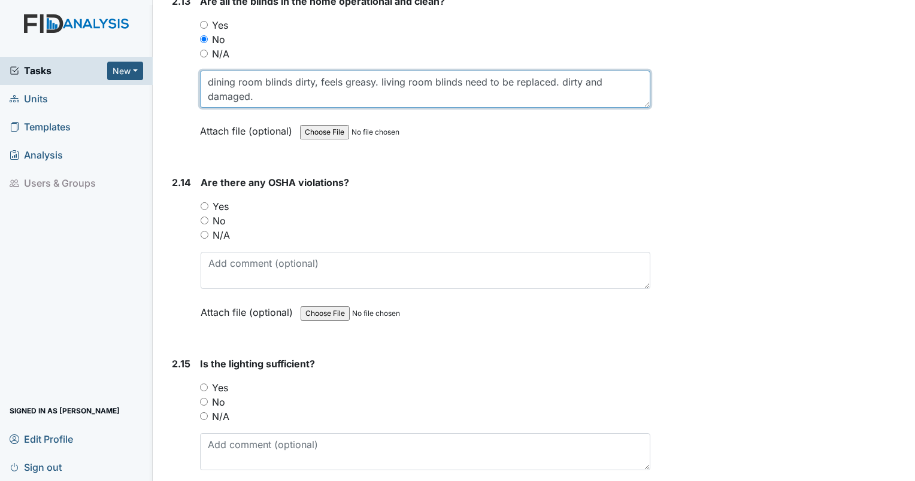
scroll to position [4226, 0]
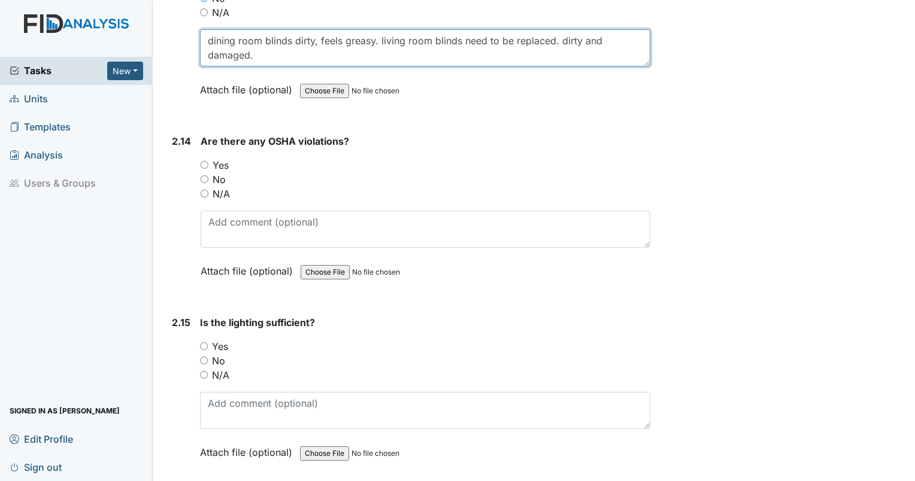
type textarea "dining room blinds dirty, feels greasy. living room blinds need to be replaced.…"
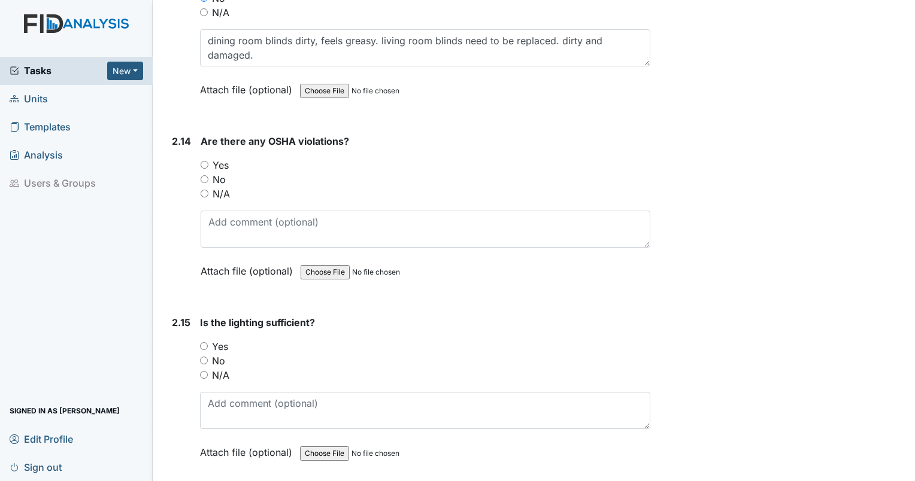
click at [205, 175] on input "No" at bounding box center [205, 179] width 8 height 8
radio input "true"
click at [202, 343] on input "Yes" at bounding box center [204, 347] width 8 height 8
radio input "true"
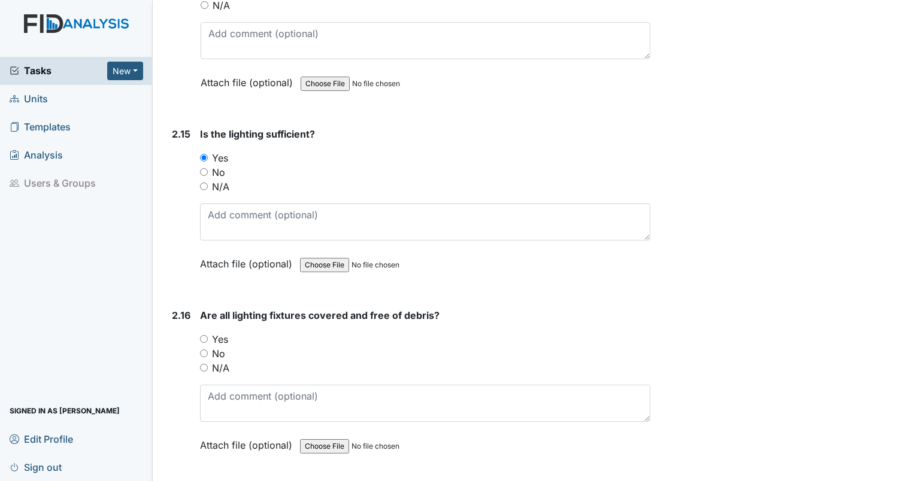
scroll to position [4446, 0]
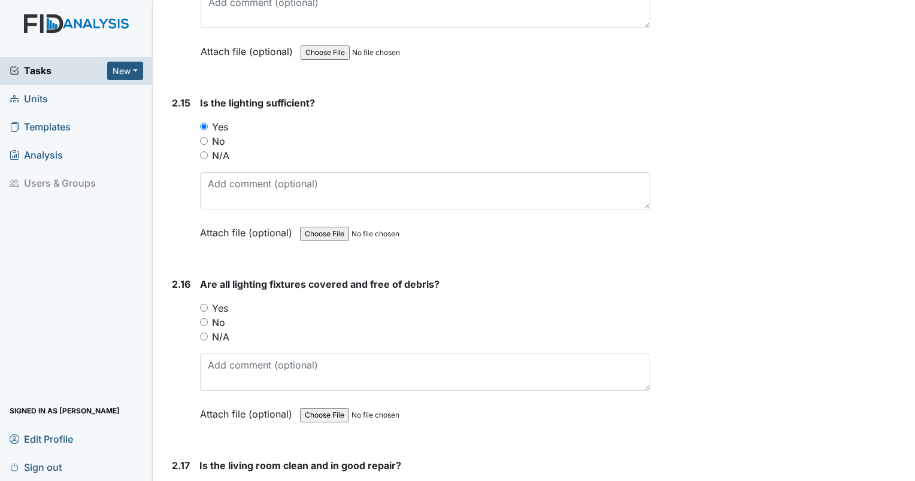
click at [204, 304] on input "Yes" at bounding box center [204, 308] width 8 height 8
radio input "true"
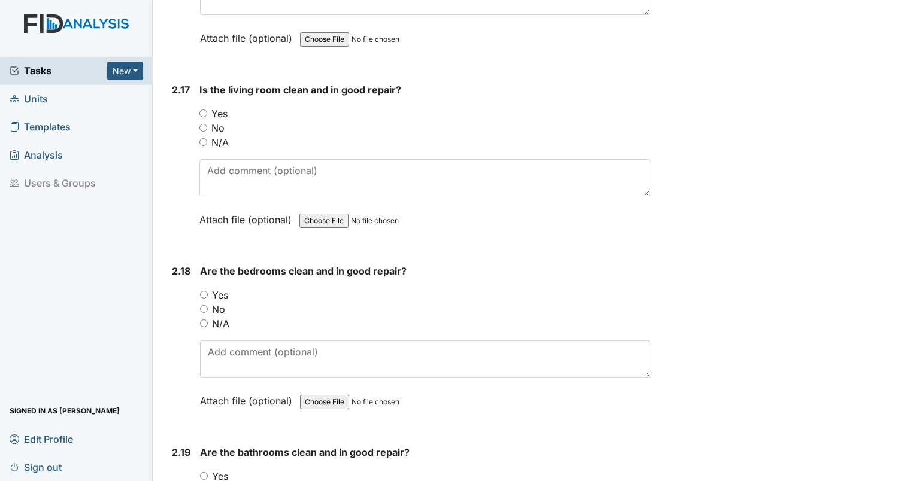
scroll to position [4832, 0]
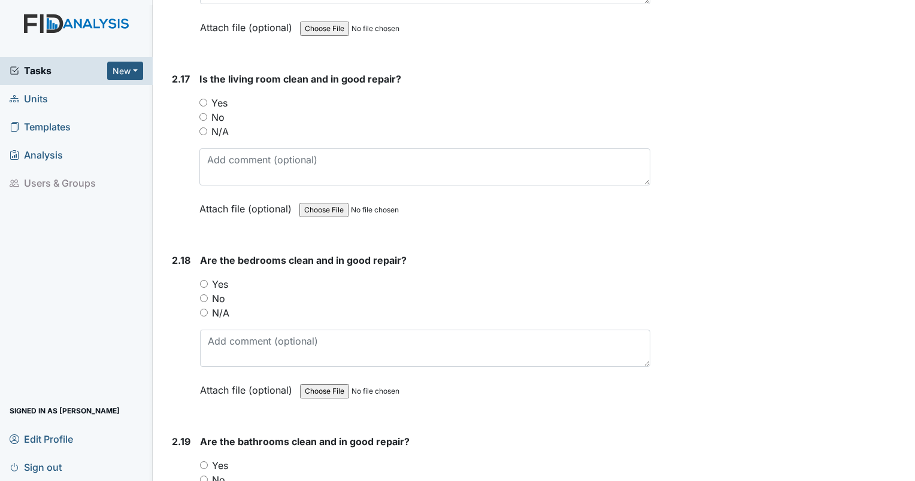
click at [200, 99] on input "Yes" at bounding box center [203, 103] width 8 height 8
radio input "true"
click at [204, 295] on input "No" at bounding box center [204, 299] width 8 height 8
radio input "true"
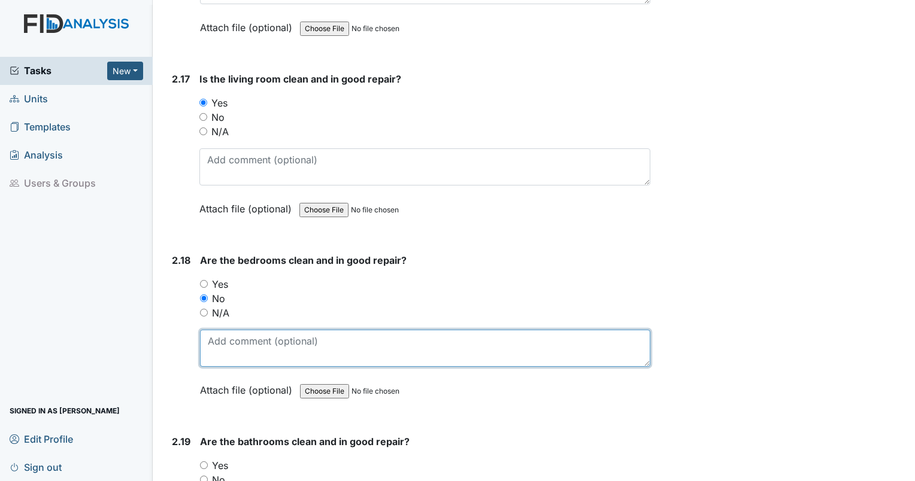
click at [222, 330] on textarea at bounding box center [425, 348] width 450 height 37
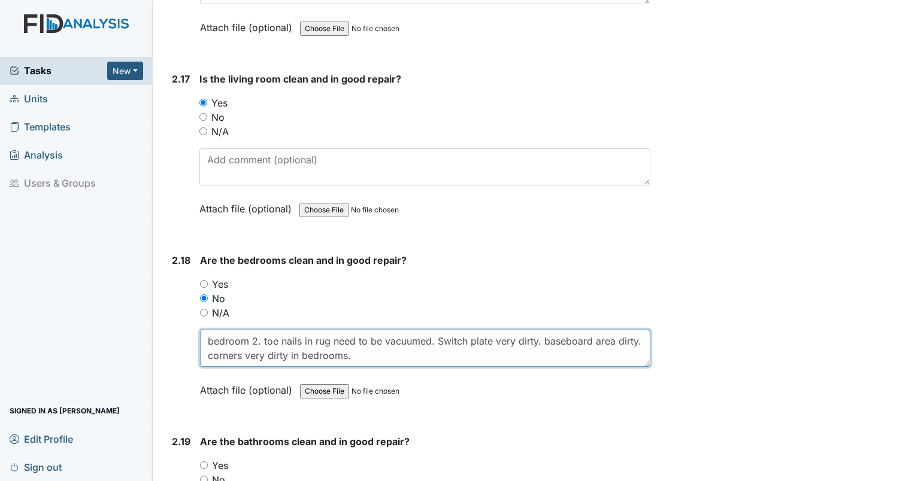
type textarea "bedroom 2. toe nails in rug need to be vacuumed. Switch plate very dirty. baseb…"
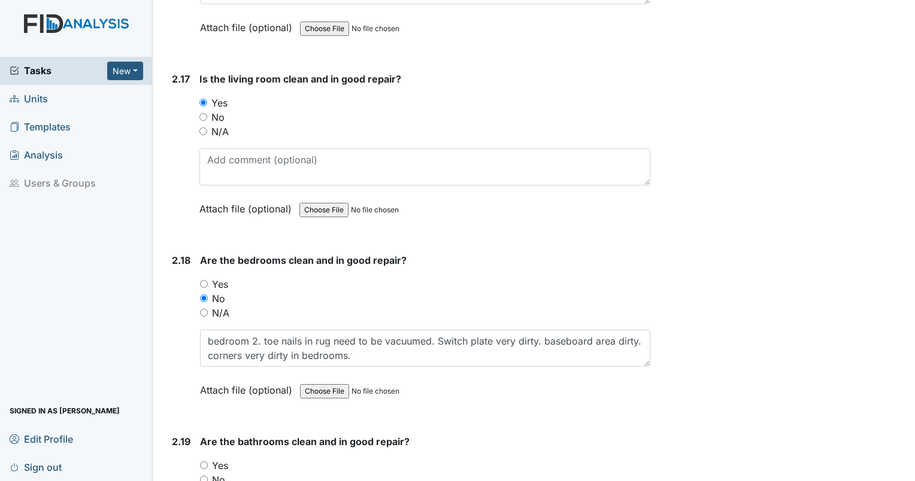
click at [204, 476] on input "No" at bounding box center [204, 480] width 8 height 8
radio input "true"
click at [204, 462] on input "Yes" at bounding box center [204, 466] width 8 height 8
radio input "true"
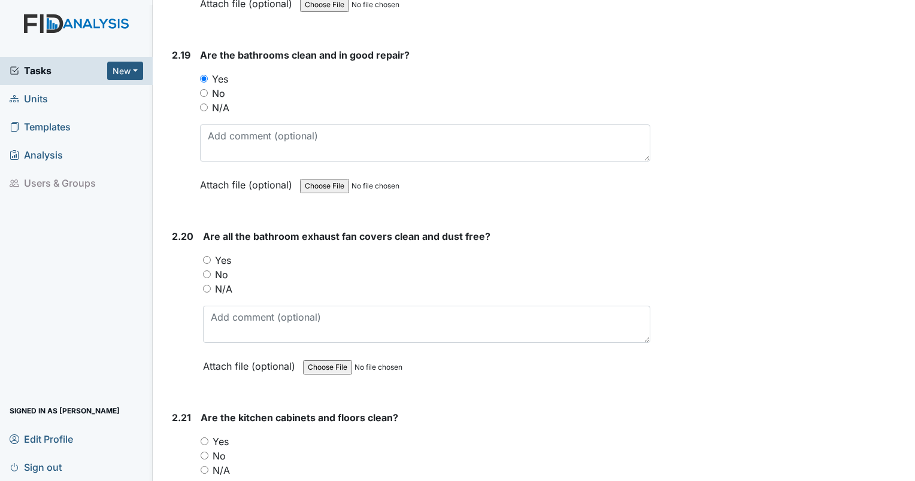
scroll to position [5240, 0]
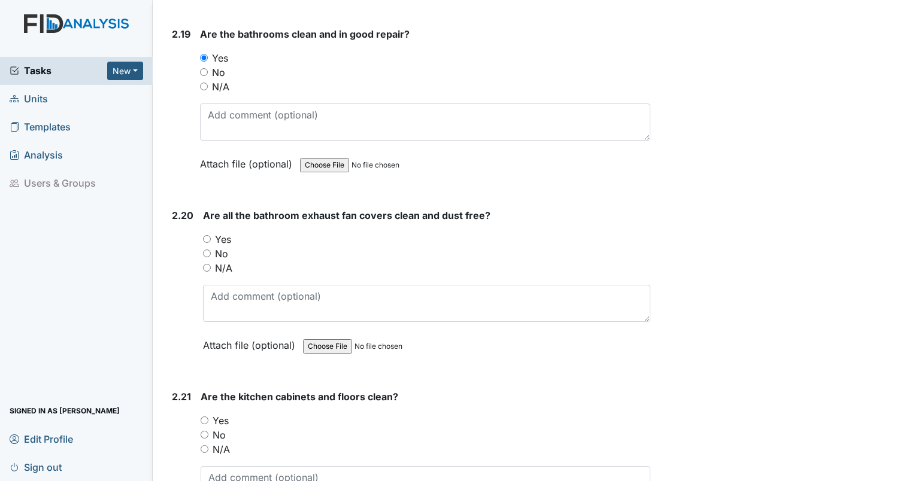
click at [202, 220] on div "2.20 Are all the bathroom exhaust fan covers clean and dust free? You must sele…" at bounding box center [408, 289] width 483 height 162
click at [207, 235] on input "Yes" at bounding box center [207, 239] width 8 height 8
radio input "true"
click at [204, 431] on input "No" at bounding box center [205, 435] width 8 height 8
radio input "true"
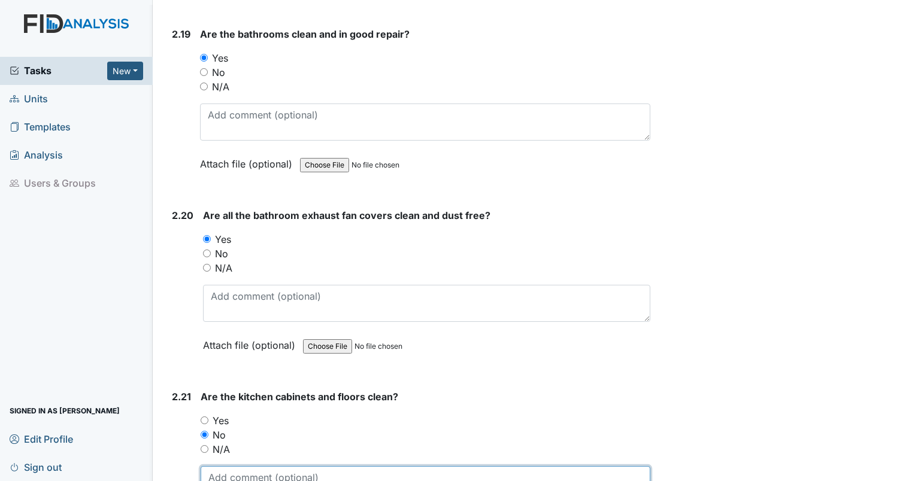
click at [213, 466] on textarea at bounding box center [426, 484] width 450 height 37
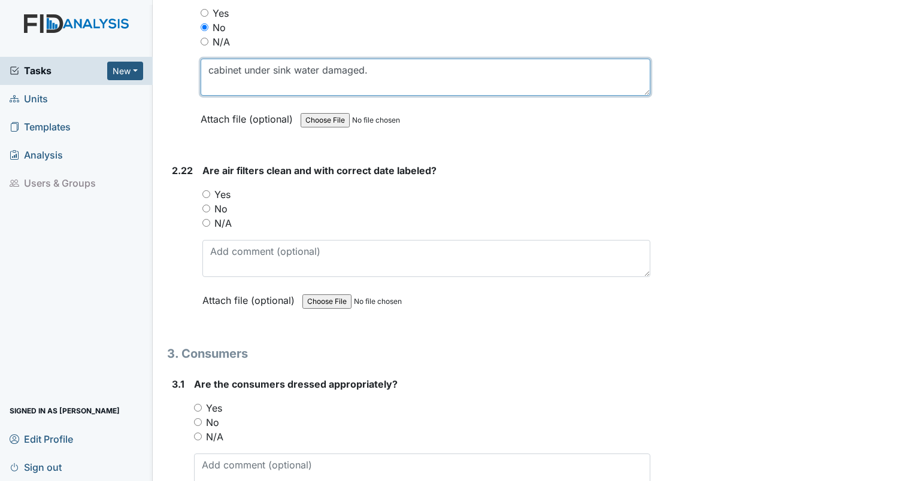
scroll to position [5700, 0]
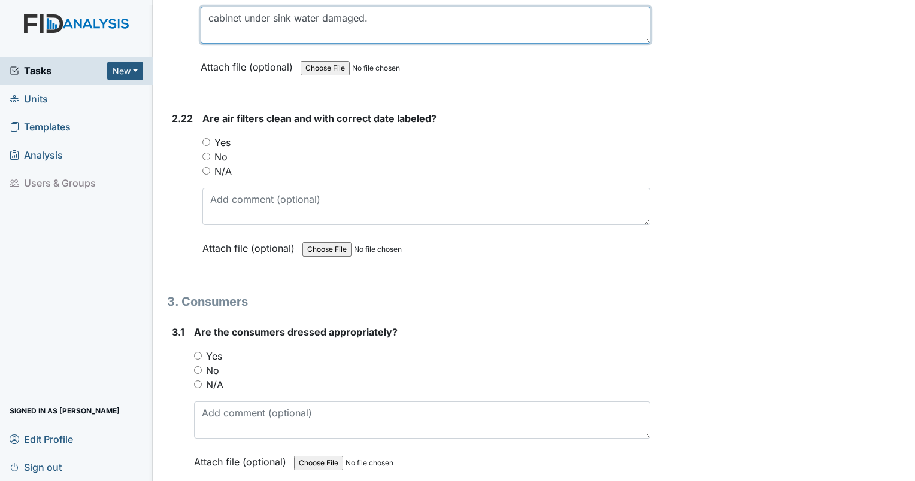
type textarea "cabinet under sink water damaged."
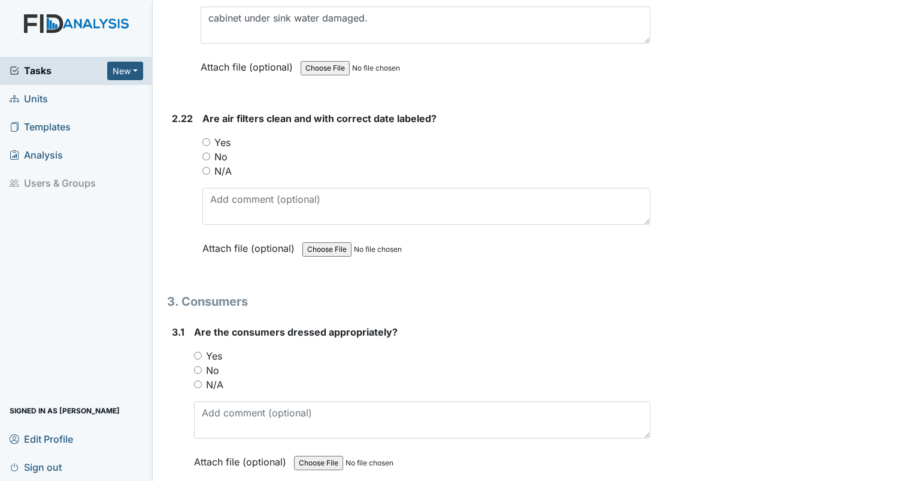
click at [206, 138] on input "Yes" at bounding box center [206, 142] width 8 height 8
radio input "true"
click at [199, 352] on input "Yes" at bounding box center [198, 356] width 8 height 8
radio input "true"
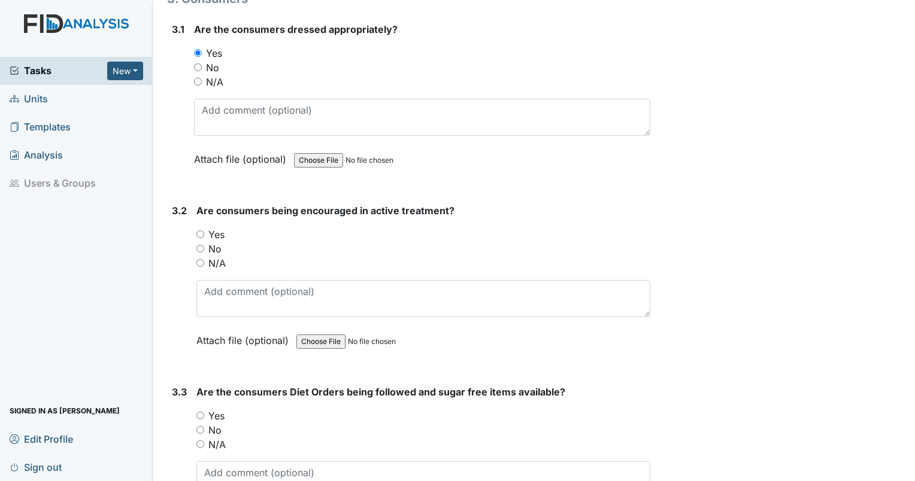
scroll to position [6013, 0]
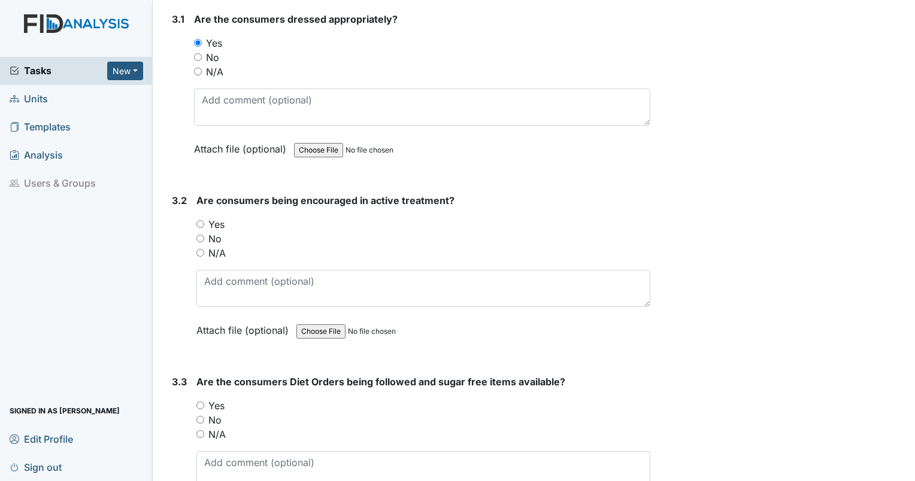
click at [199, 217] on div "Yes" at bounding box center [423, 224] width 454 height 14
click at [201, 220] on input "Yes" at bounding box center [200, 224] width 8 height 8
radio input "true"
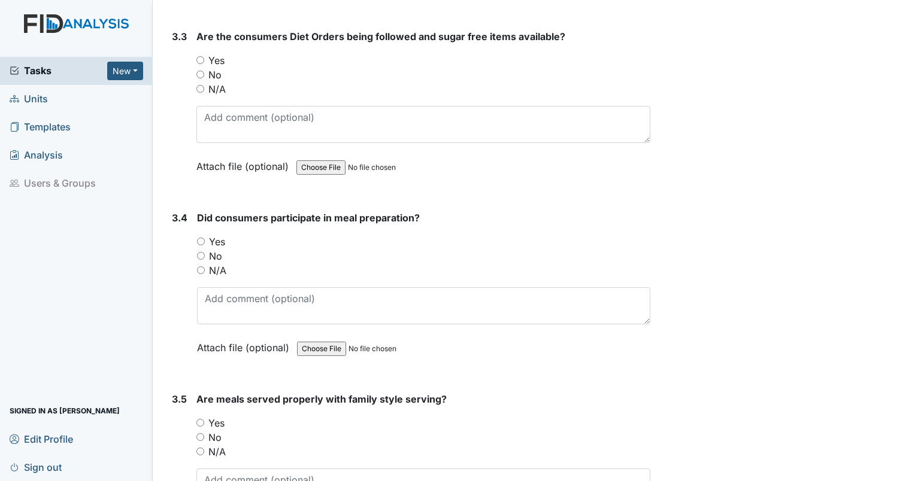
scroll to position [6348, 0]
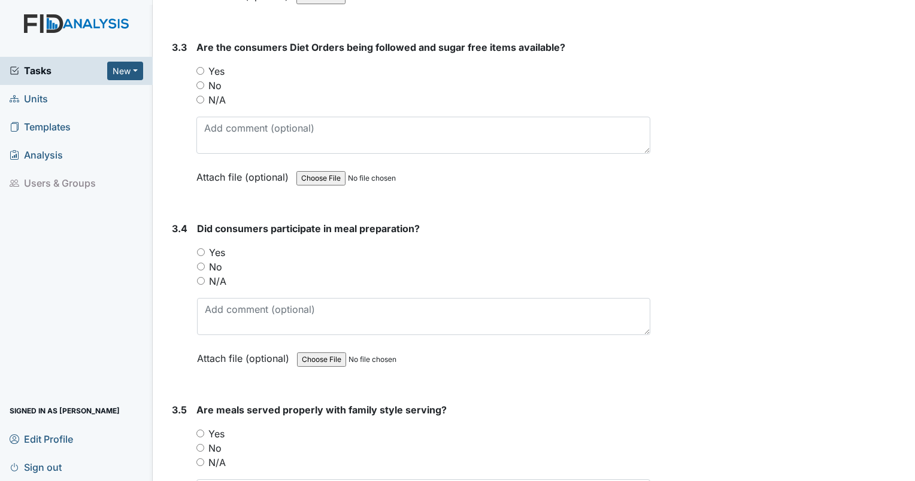
click at [198, 277] on input "N/A" at bounding box center [201, 281] width 8 height 8
radio input "true"
click at [204, 459] on input "N/A" at bounding box center [200, 463] width 8 height 8
radio input "true"
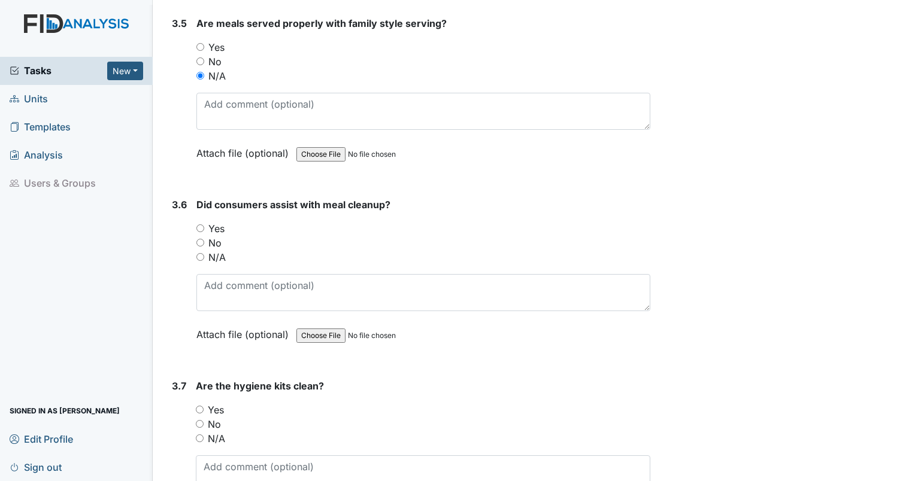
scroll to position [6767, 0]
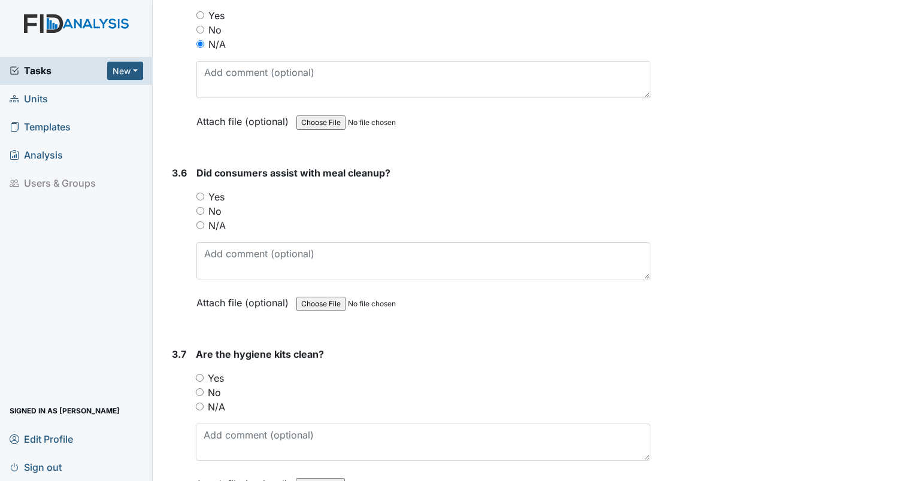
click at [196, 222] on input "N/A" at bounding box center [200, 226] width 8 height 8
radio input "true"
click at [200, 374] on input "Yes" at bounding box center [200, 378] width 8 height 8
radio input "true"
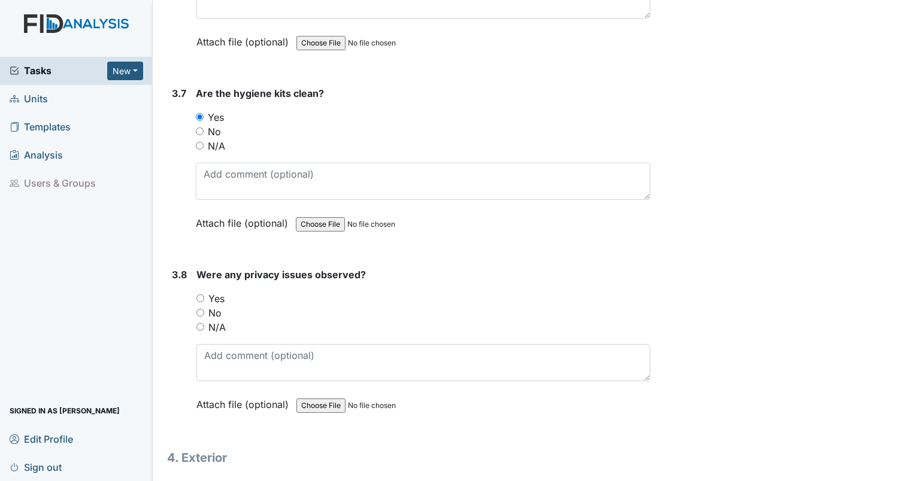
scroll to position [7038, 0]
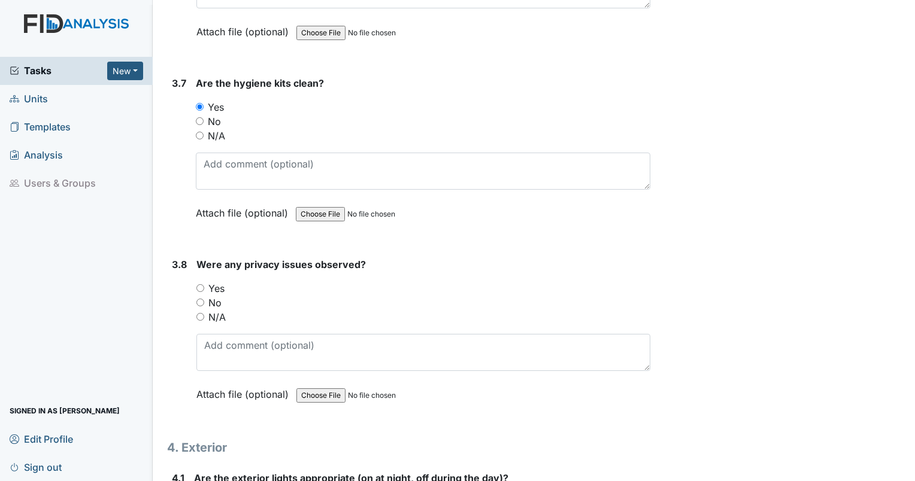
click at [199, 299] on input "No" at bounding box center [200, 303] width 8 height 8
radio input "true"
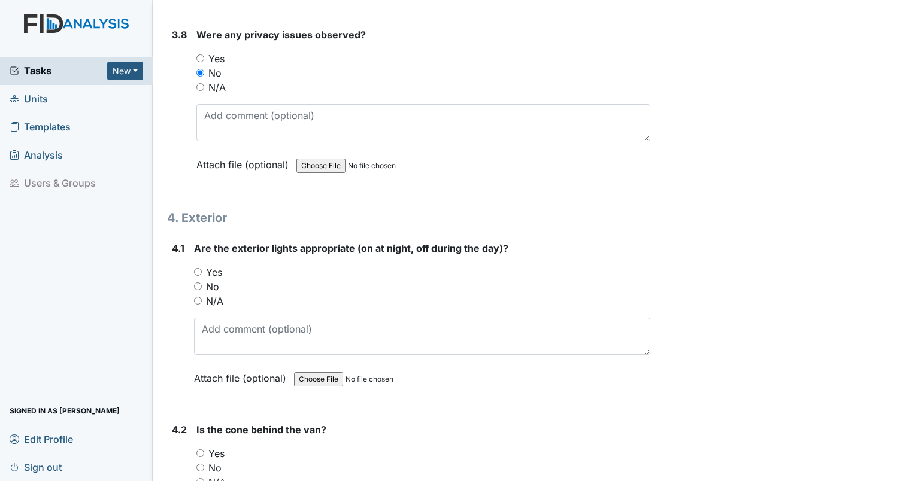
scroll to position [7279, 0]
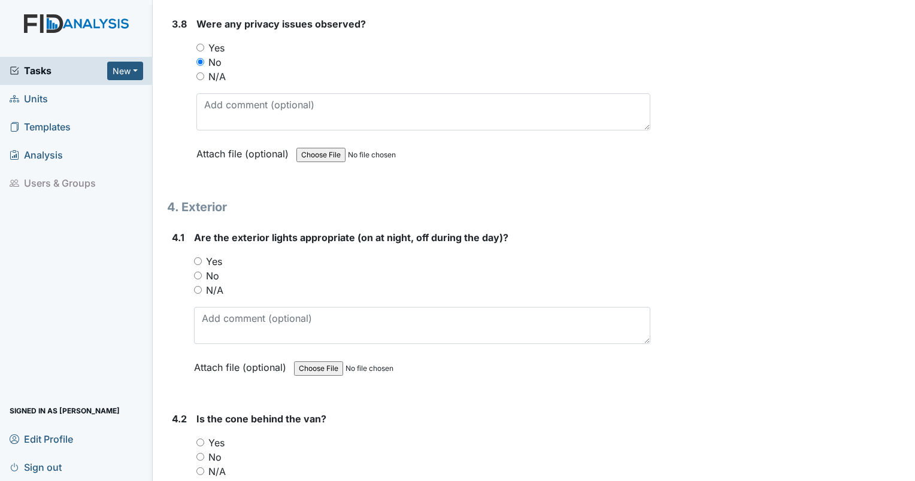
click at [194, 257] on input "Yes" at bounding box center [198, 261] width 8 height 8
radio input "true"
click at [200, 468] on input "N/A" at bounding box center [200, 472] width 8 height 8
radio input "true"
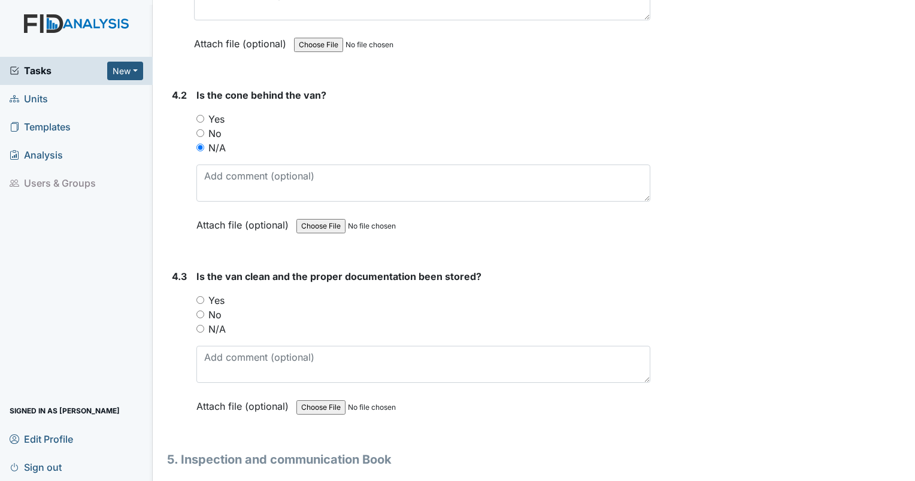
scroll to position [7613, 0]
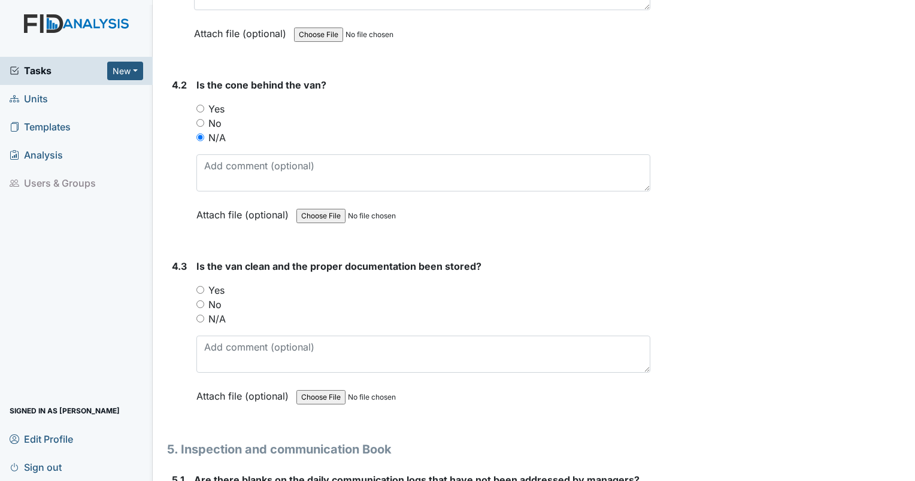
click at [199, 315] on input "N/A" at bounding box center [200, 319] width 8 height 8
radio input "true"
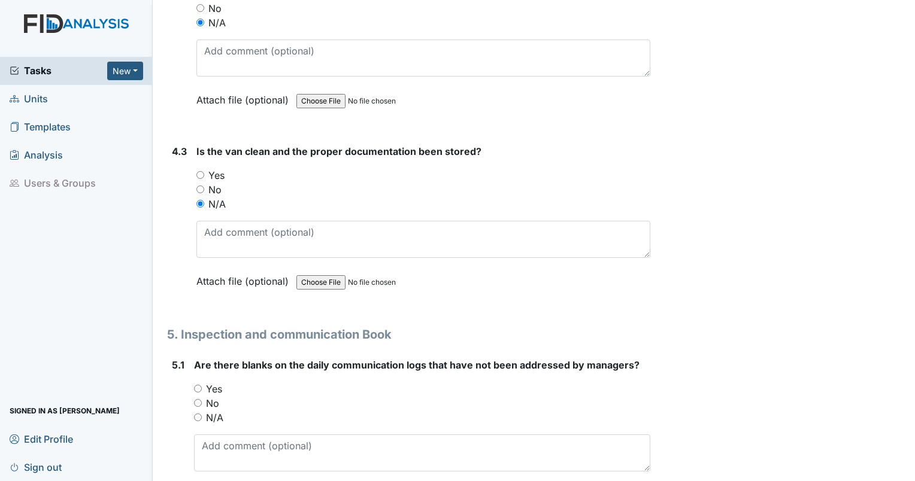
scroll to position [7738, 0]
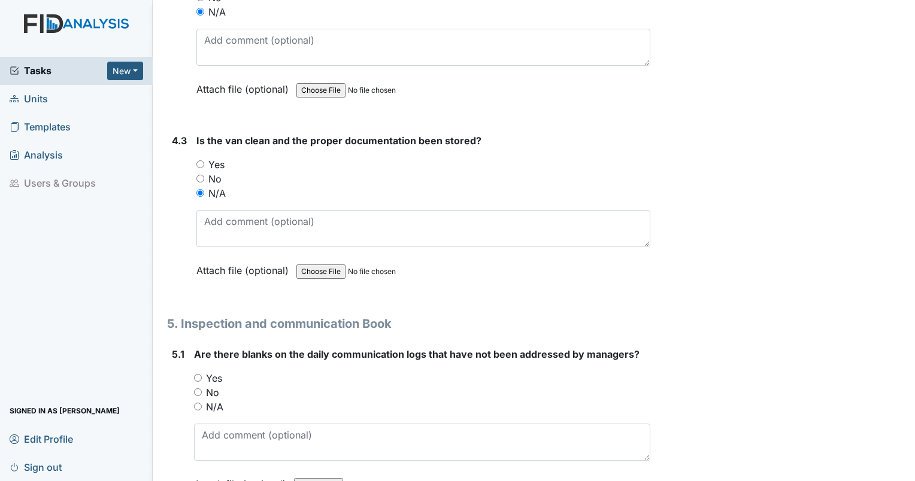
click at [194, 389] on input "No" at bounding box center [198, 393] width 8 height 8
radio input "true"
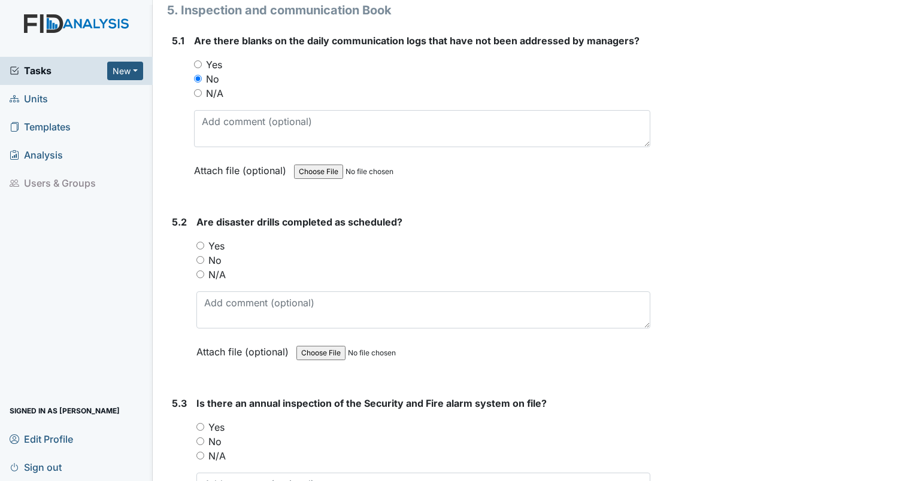
scroll to position [8094, 0]
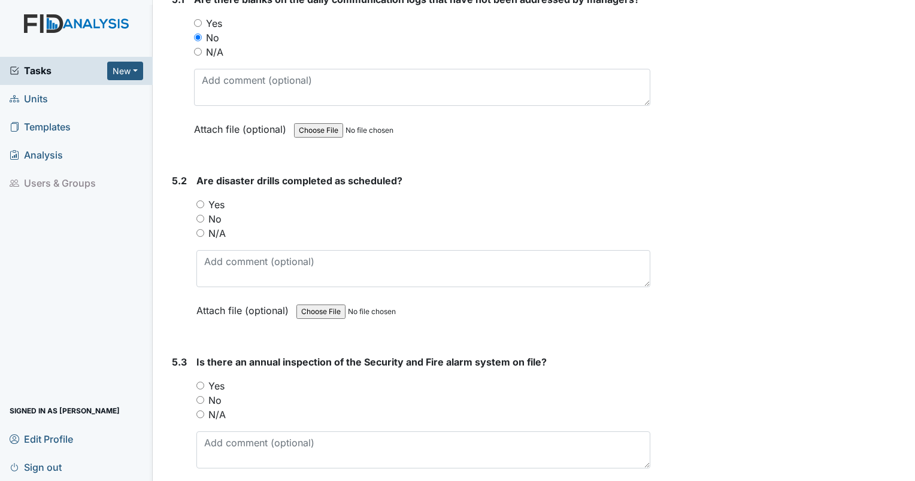
click at [200, 215] on input "No" at bounding box center [200, 219] width 8 height 8
radio input "true"
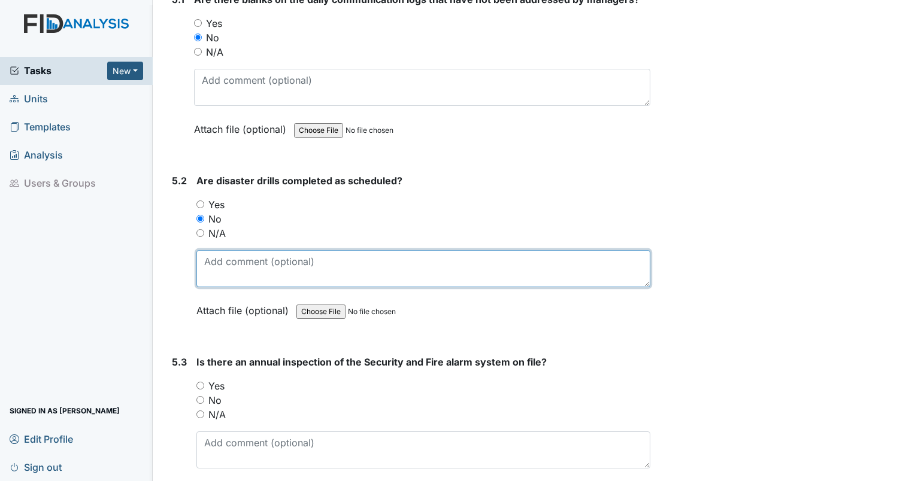
click at [228, 252] on textarea at bounding box center [423, 268] width 454 height 37
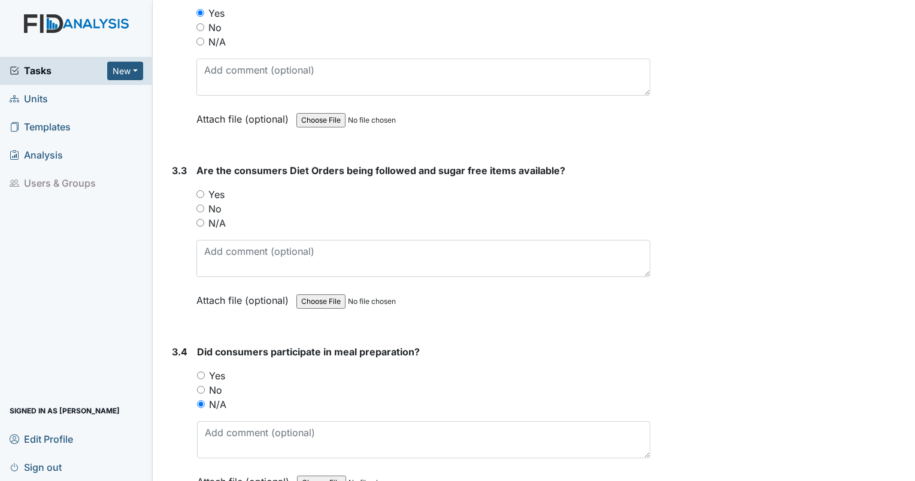
scroll to position [6208, 0]
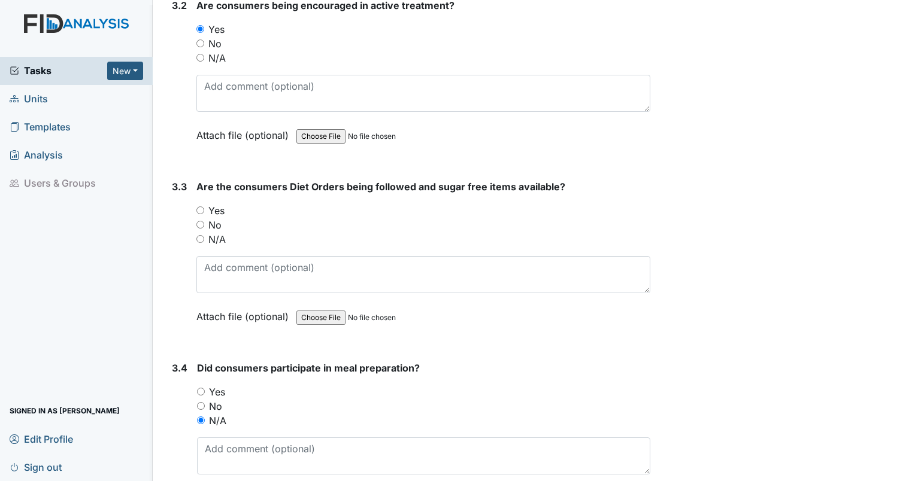
type textarea "no disaster"
click at [202, 207] on input "Yes" at bounding box center [200, 211] width 8 height 8
radio input "true"
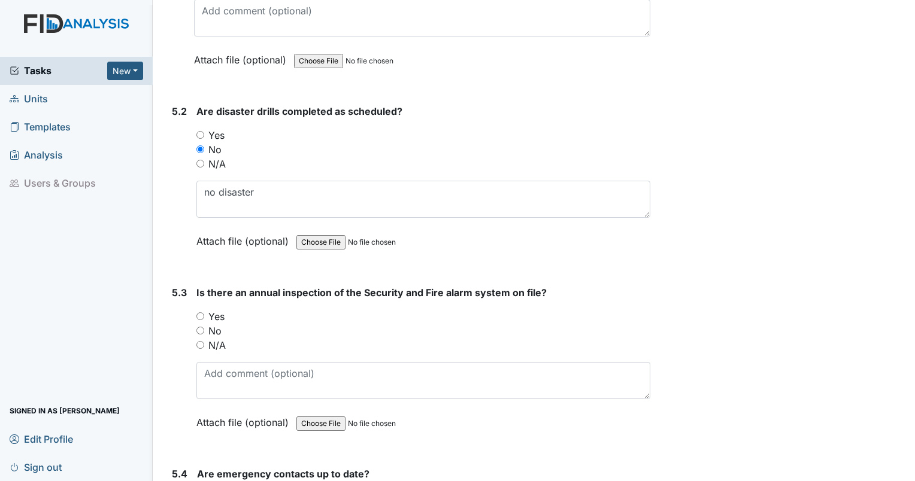
scroll to position [8174, 0]
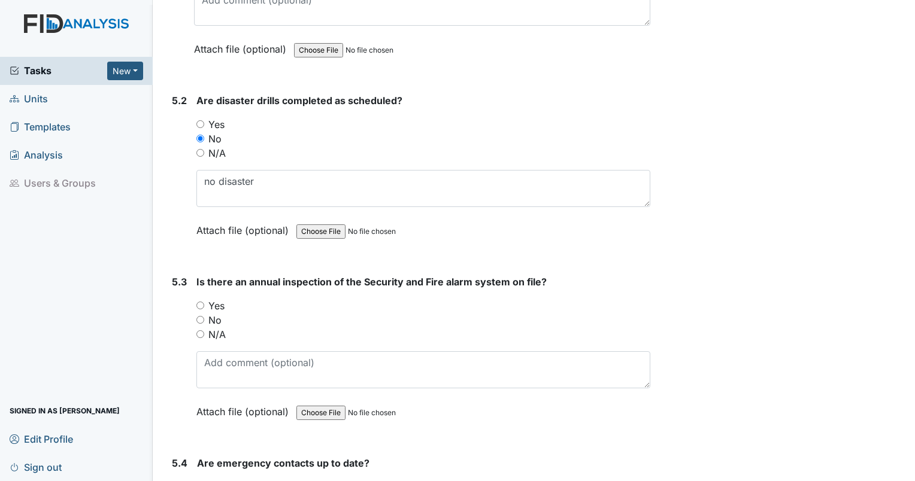
click at [200, 302] on input "Yes" at bounding box center [200, 306] width 8 height 8
radio input "true"
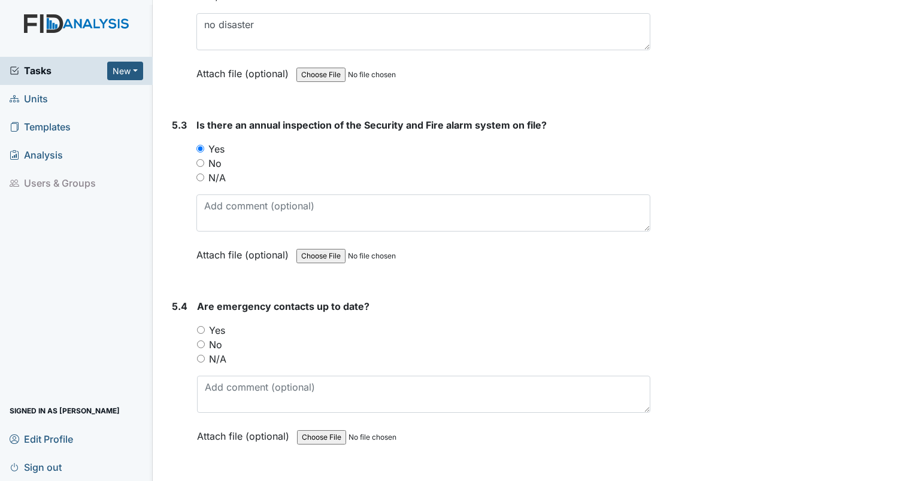
scroll to position [8362, 0]
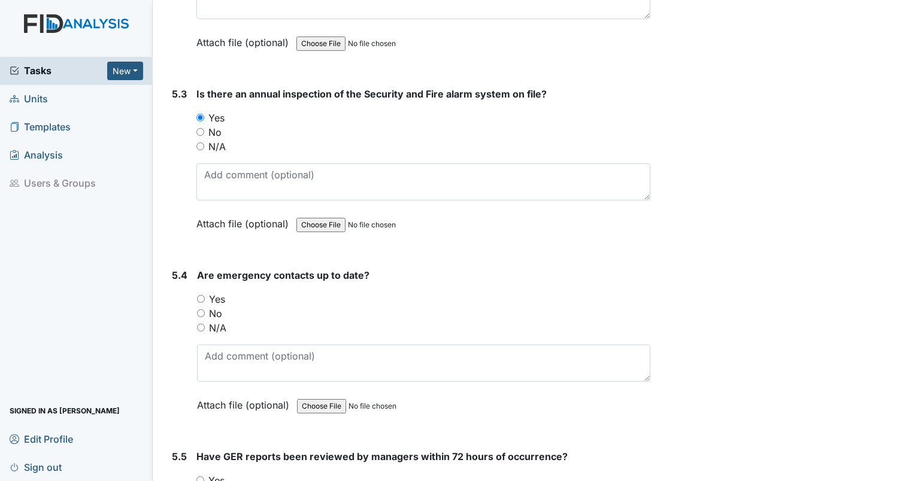
click at [200, 295] on input "Yes" at bounding box center [201, 299] width 8 height 8
radio input "true"
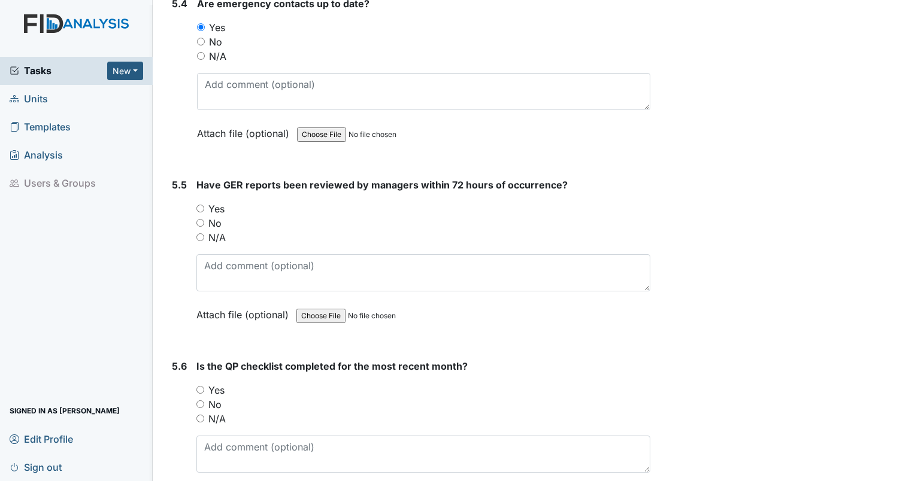
scroll to position [8644, 0]
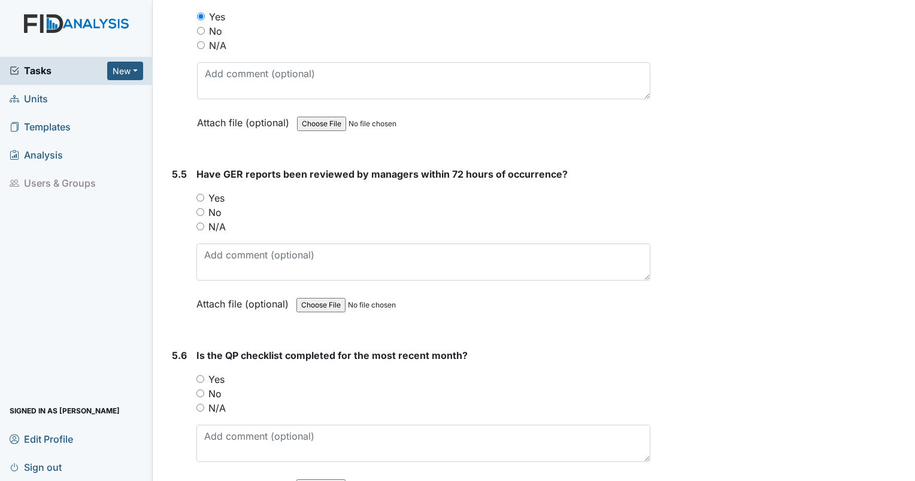
click at [200, 194] on input "Yes" at bounding box center [200, 198] width 8 height 8
radio input "true"
click at [199, 208] on input "No" at bounding box center [200, 212] width 8 height 8
radio input "true"
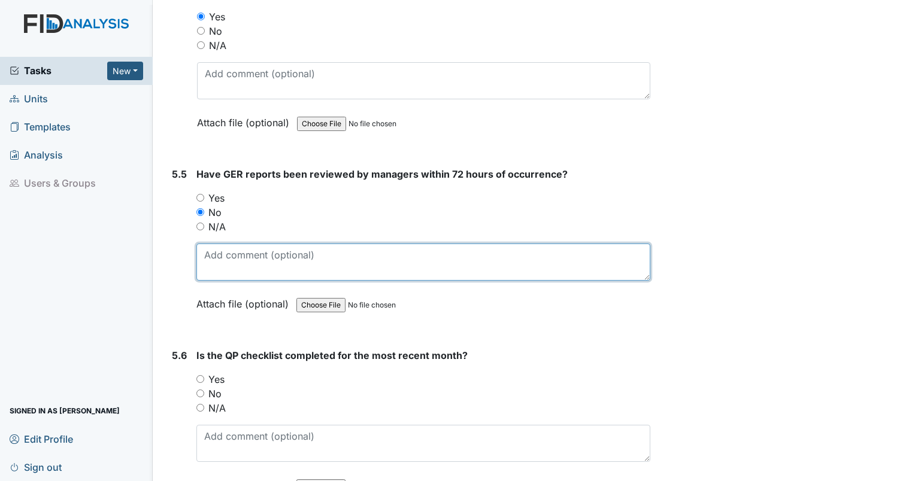
click at [220, 249] on textarea at bounding box center [423, 262] width 454 height 37
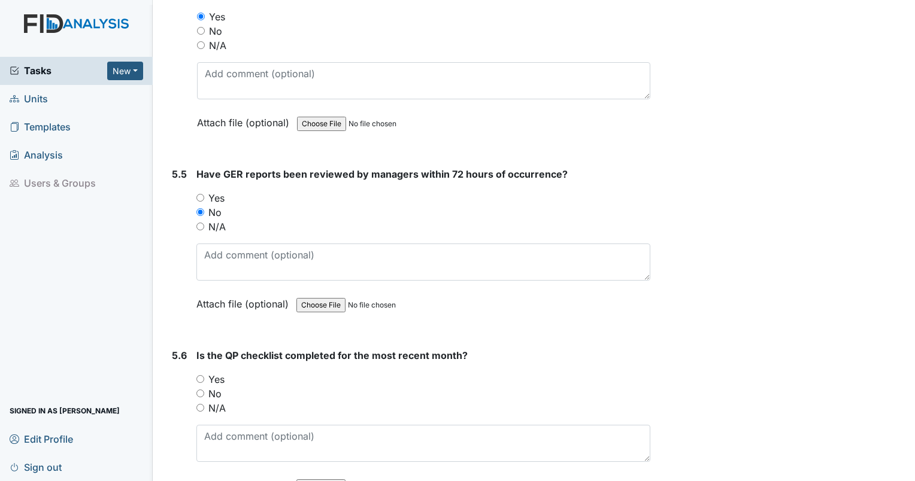
click at [197, 194] on input "Yes" at bounding box center [200, 198] width 8 height 8
radio input "true"
click at [199, 208] on input "No" at bounding box center [200, 212] width 8 height 8
radio input "true"
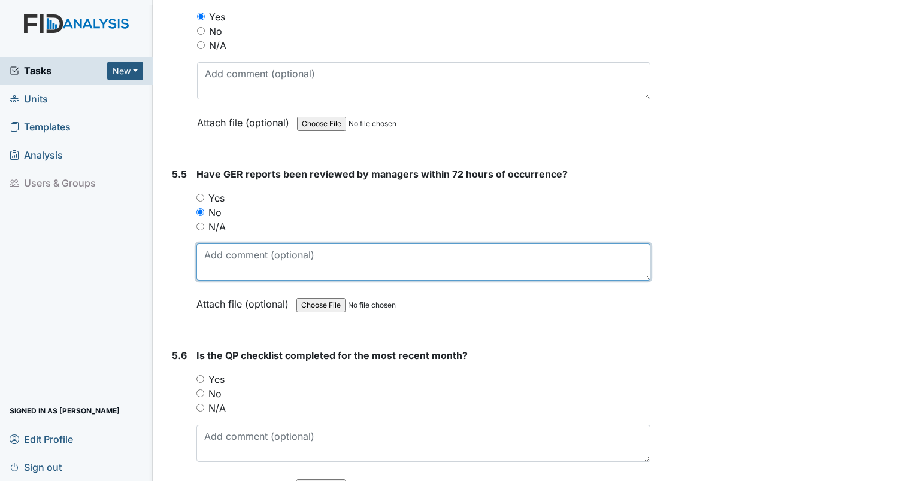
click at [218, 244] on textarea at bounding box center [423, 262] width 454 height 37
type textarea "GER for CT - done 9/4 reviewed 9/10"
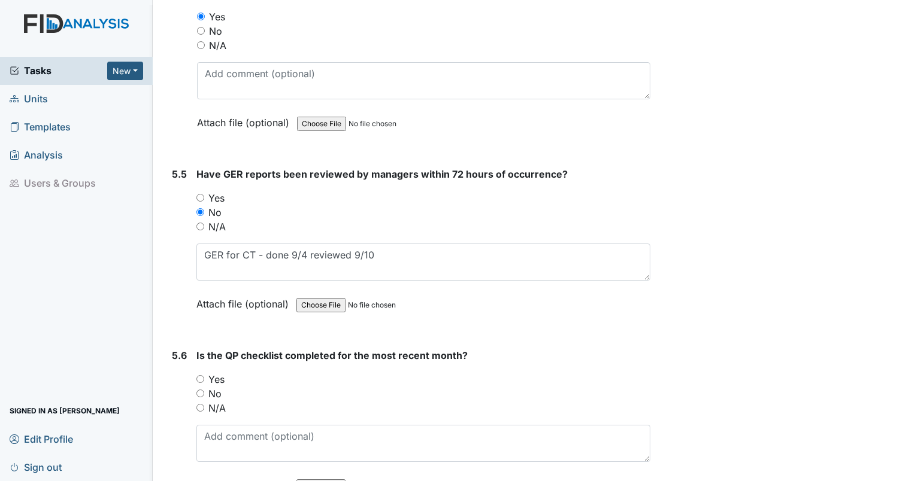
click at [198, 220] on div "N/A" at bounding box center [423, 227] width 454 height 14
click at [199, 220] on div "N/A" at bounding box center [423, 227] width 454 height 14
click at [198, 223] on input "N/A" at bounding box center [200, 227] width 8 height 8
radio input "true"
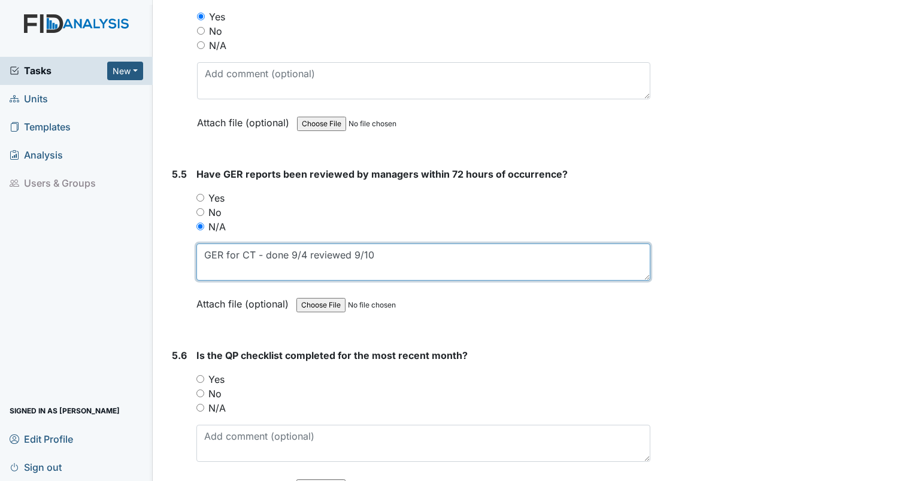
click at [421, 244] on textarea "GER for CT - done 9/4 reviewed 9/10" at bounding box center [423, 262] width 454 height 37
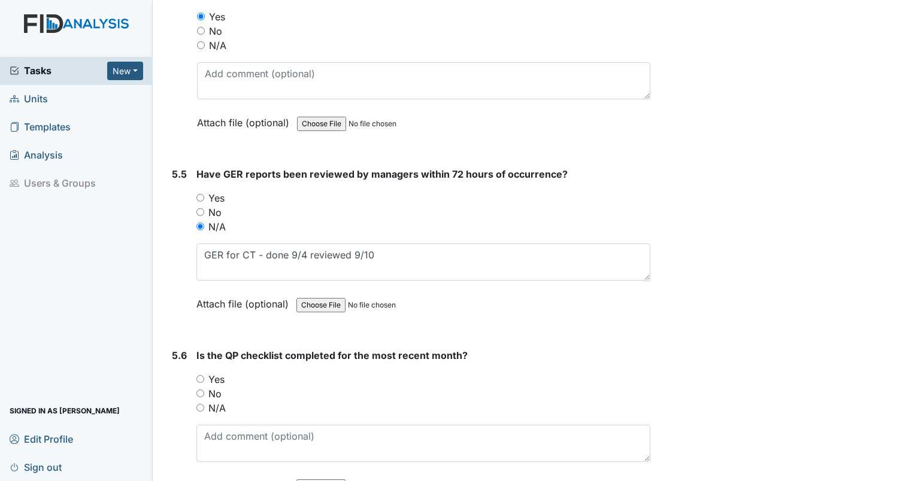
click at [446, 220] on div "N/A" at bounding box center [423, 227] width 454 height 14
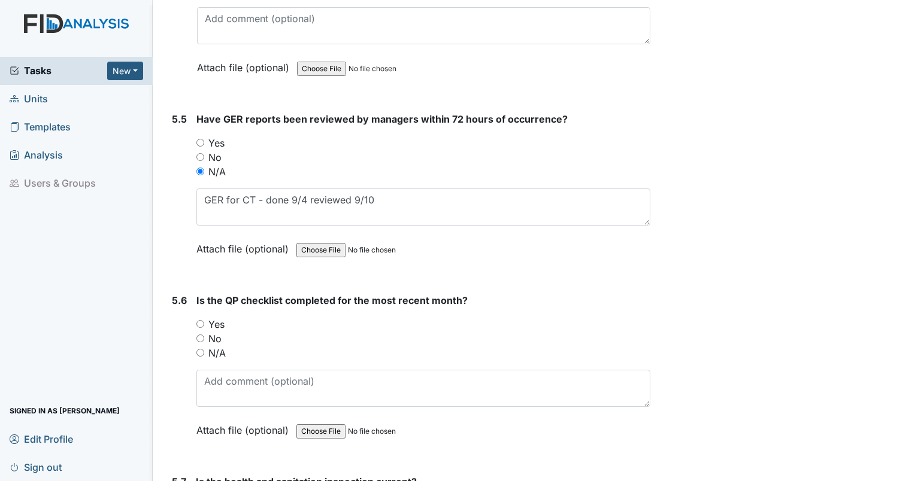
scroll to position [8794, 0]
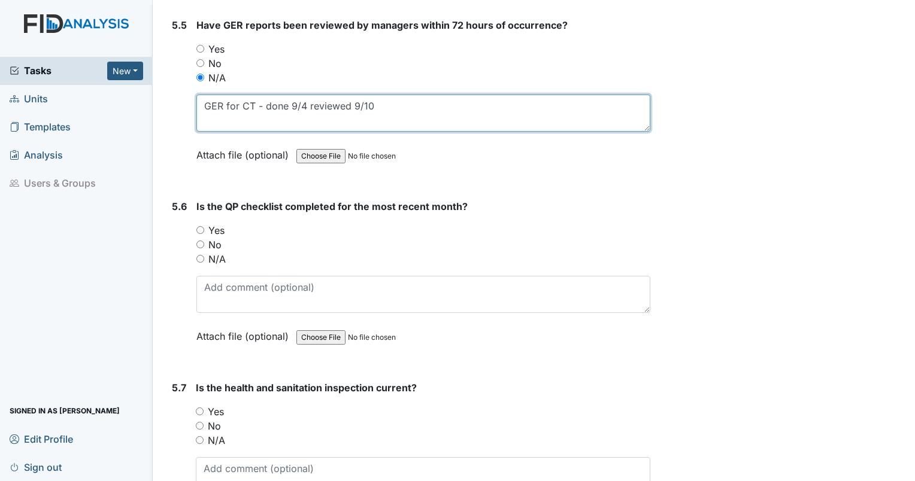
click at [456, 95] on textarea "GER for CT - done 9/4 reviewed 9/10" at bounding box center [423, 113] width 454 height 37
type textarea "GER for CT - done 9/4 reviewed 9/10. Spoke with house manager. There were IT is…"
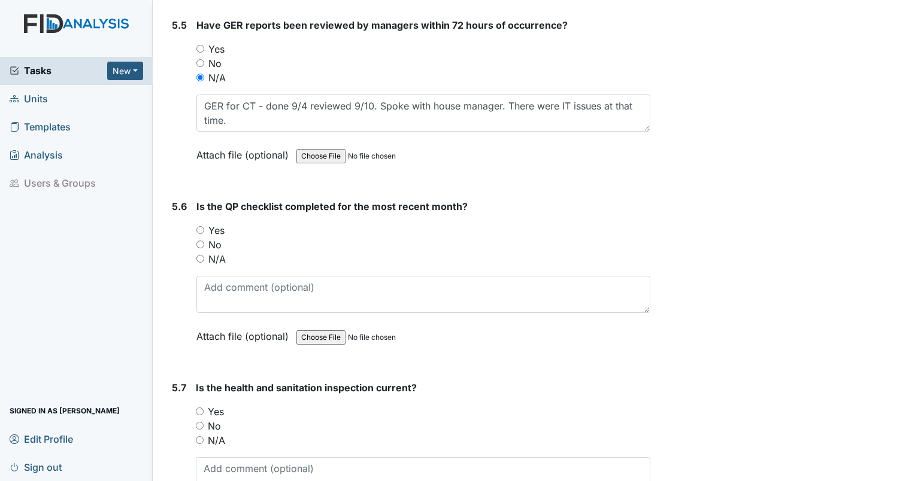
click at [200, 226] on input "Yes" at bounding box center [200, 230] width 8 height 8
radio input "true"
click at [201, 408] on input "Yes" at bounding box center [200, 412] width 8 height 8
radio input "true"
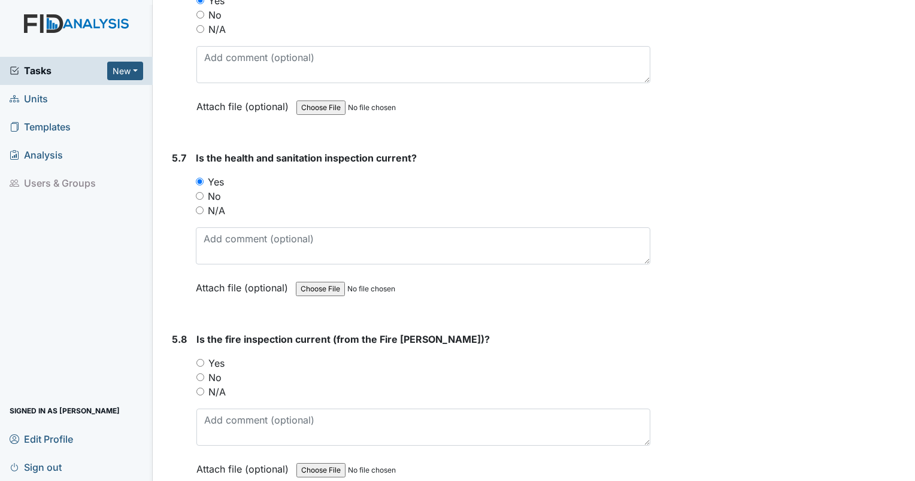
scroll to position [9076, 0]
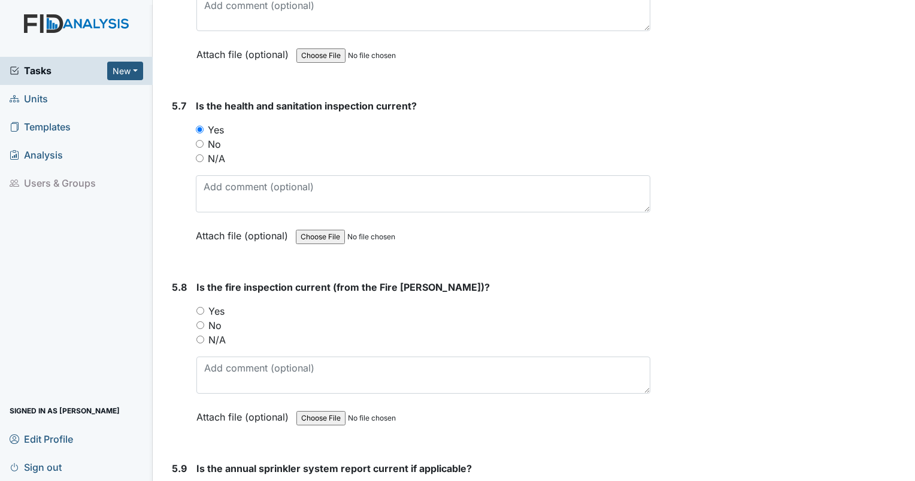
click at [200, 307] on input "Yes" at bounding box center [200, 311] width 8 height 8
radio input "true"
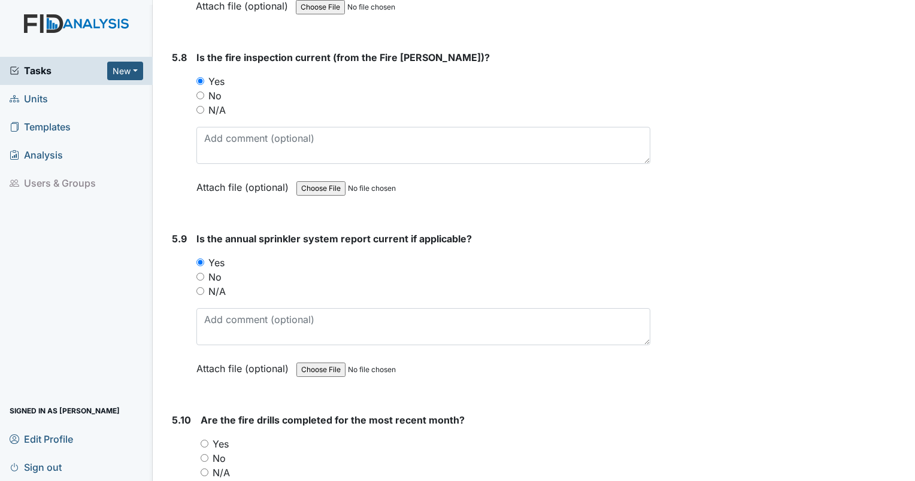
scroll to position [9368, 0]
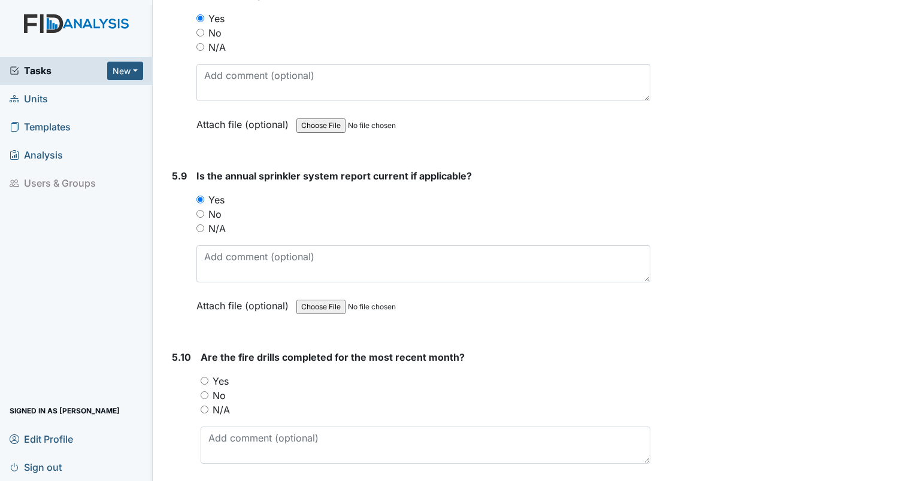
click at [296, 111] on input "file" at bounding box center [377, 125] width 163 height 29
click at [205, 377] on input "Yes" at bounding box center [205, 381] width 8 height 8
radio input "true"
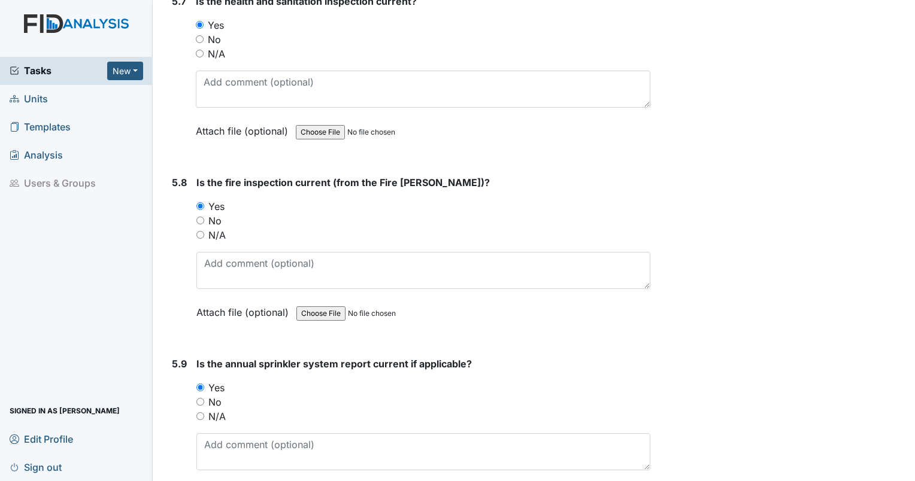
scroll to position [9418, 0]
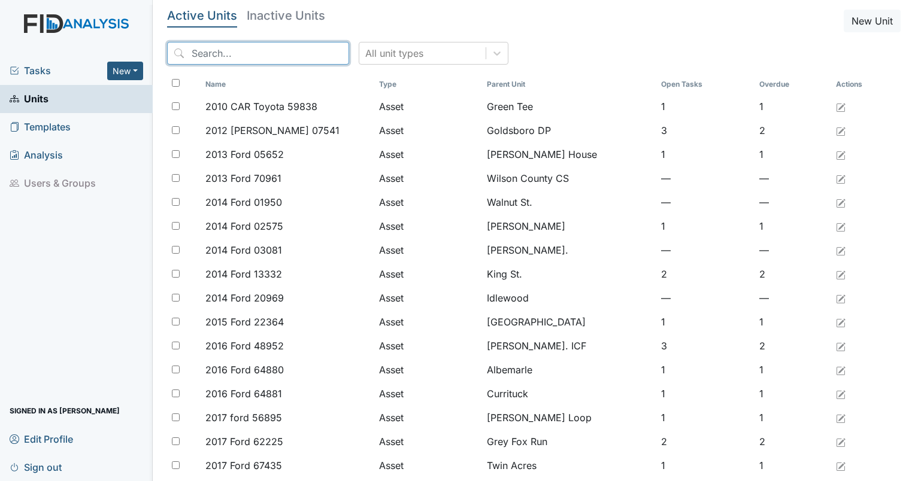
click at [279, 57] on input "search" at bounding box center [258, 53] width 182 height 23
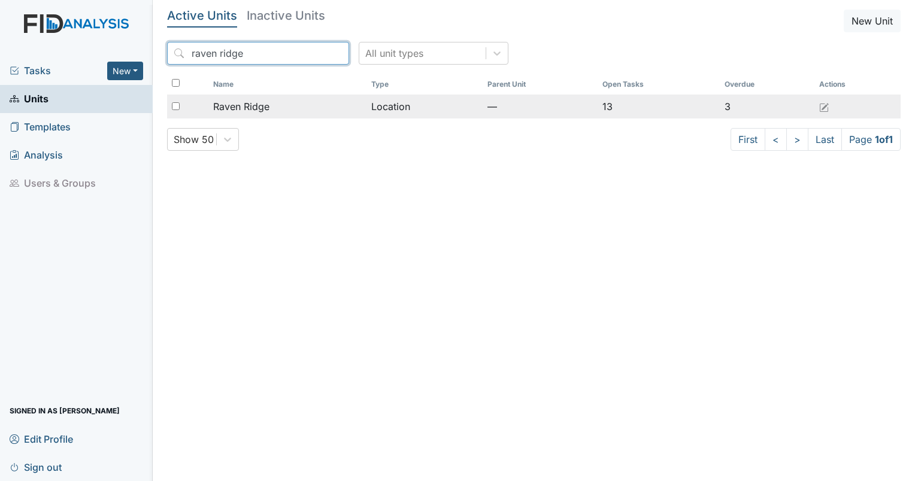
type input "raven ridge"
click at [244, 113] on span "Raven Ridge" at bounding box center [241, 106] width 56 height 14
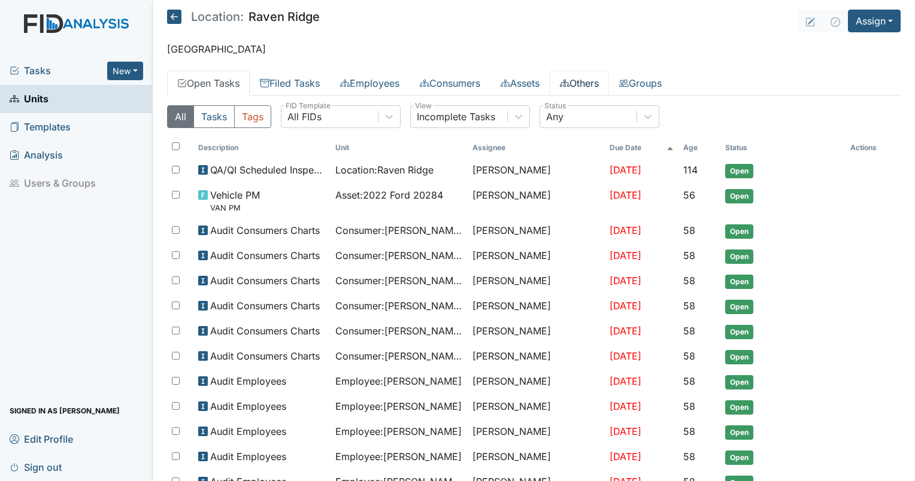
click at [609, 93] on link "Others" at bounding box center [579, 83] width 59 height 25
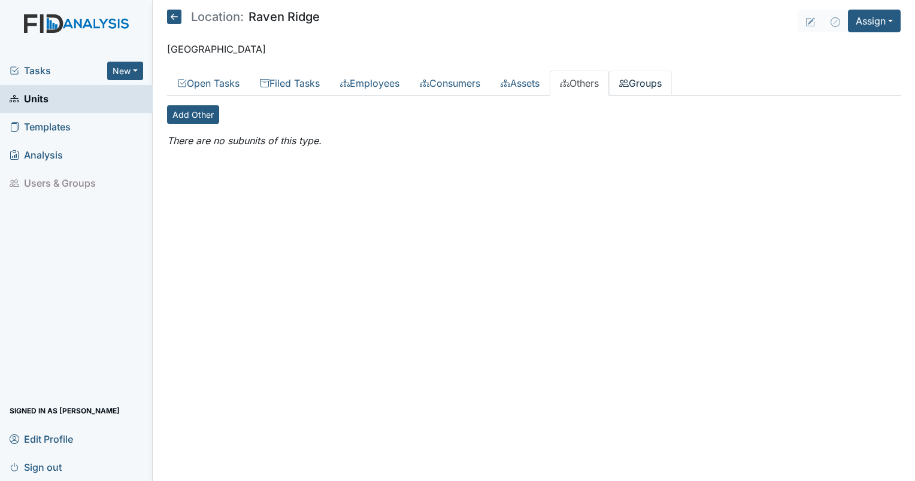
click at [660, 84] on link "Groups" at bounding box center [640, 83] width 63 height 25
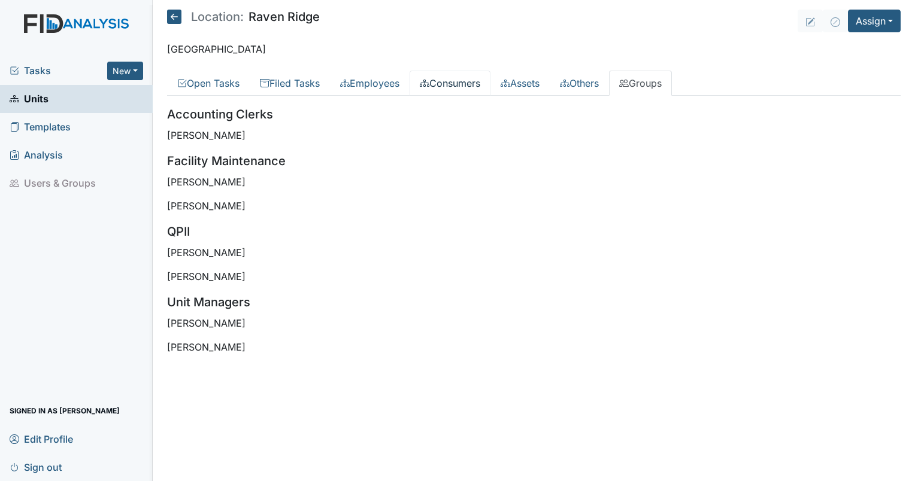
click at [473, 84] on link "Consumers" at bounding box center [450, 83] width 81 height 25
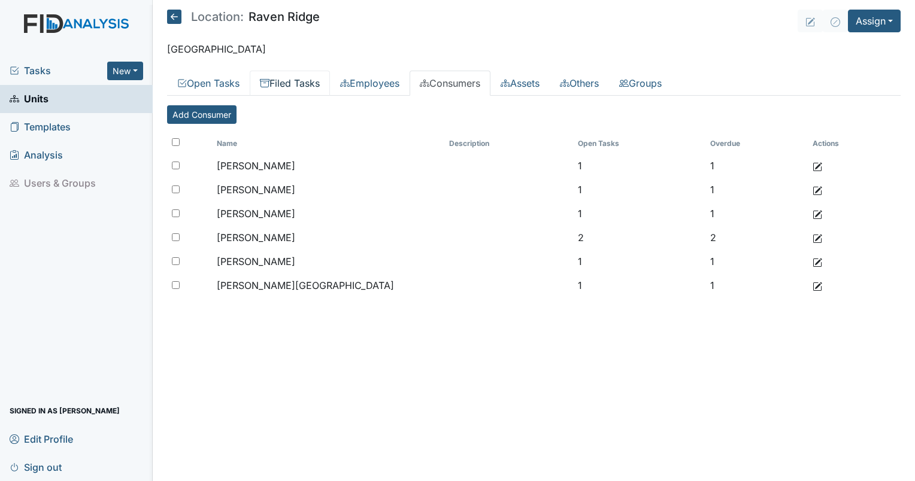
click at [304, 78] on link "Filed Tasks" at bounding box center [290, 83] width 80 height 25
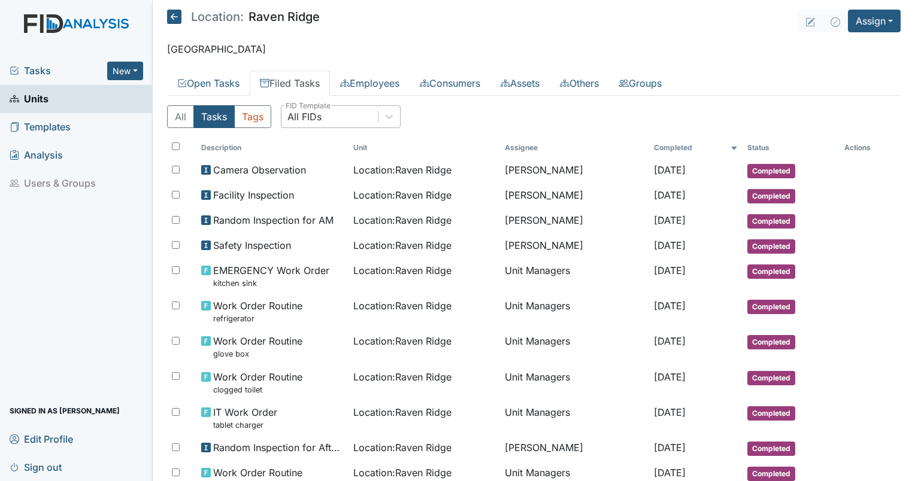
click at [325, 123] on div "All FIDs" at bounding box center [329, 117] width 96 height 22
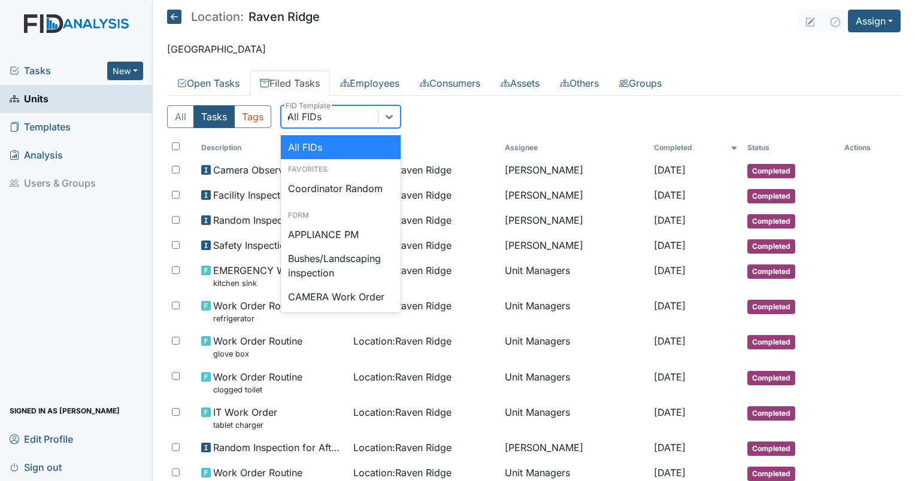
type input "qp"
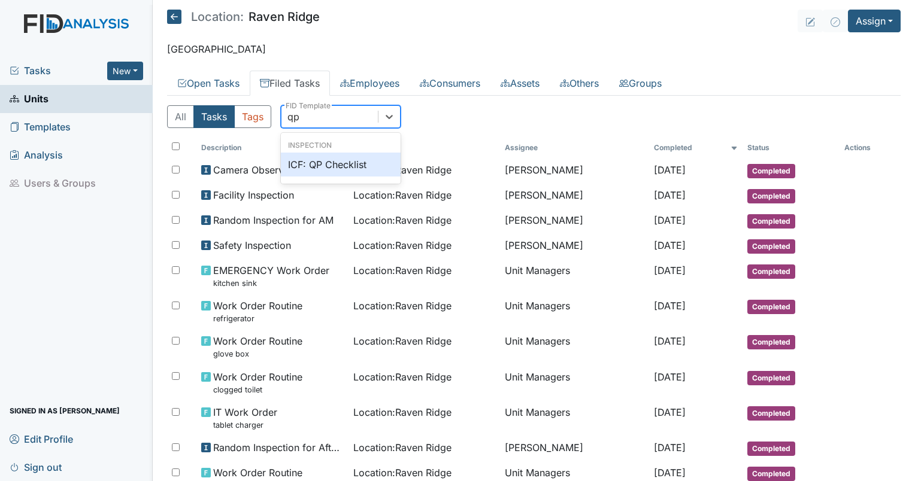
click at [340, 153] on div "ICF: QP Checklist" at bounding box center [341, 165] width 120 height 24
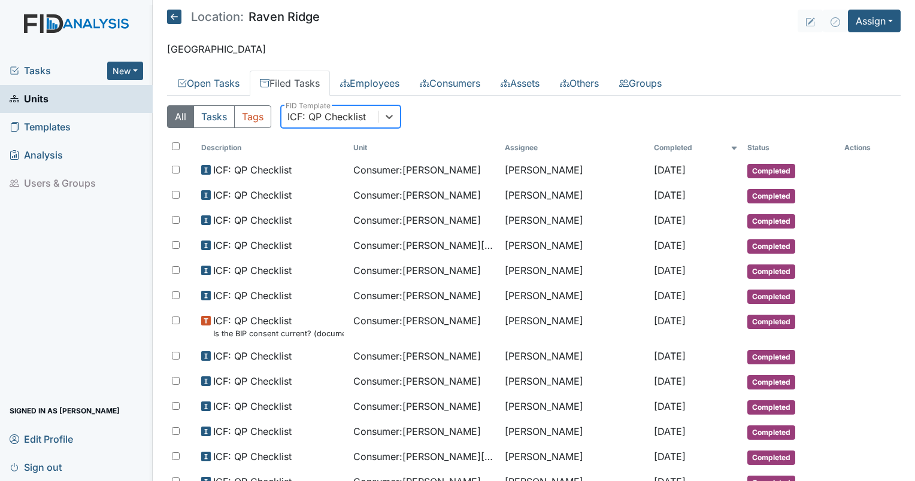
click at [326, 123] on div "ICF: QP Checklist" at bounding box center [329, 117] width 96 height 22
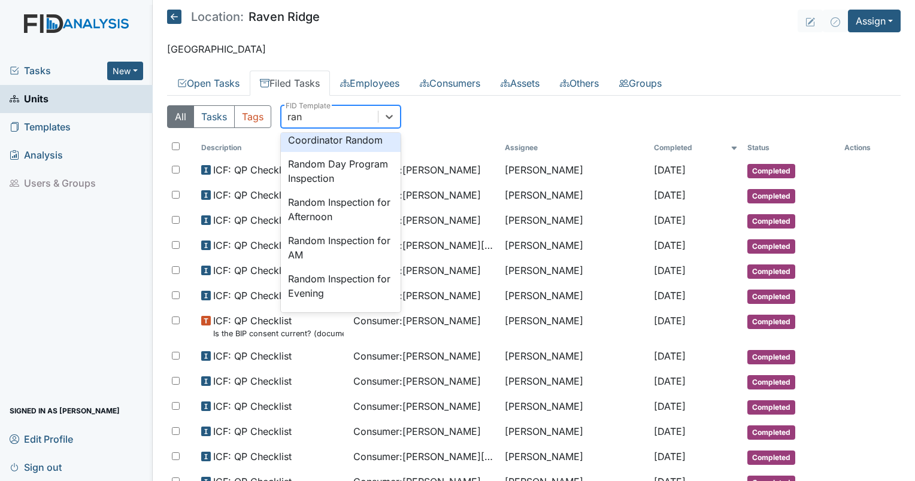
scroll to position [43, 0]
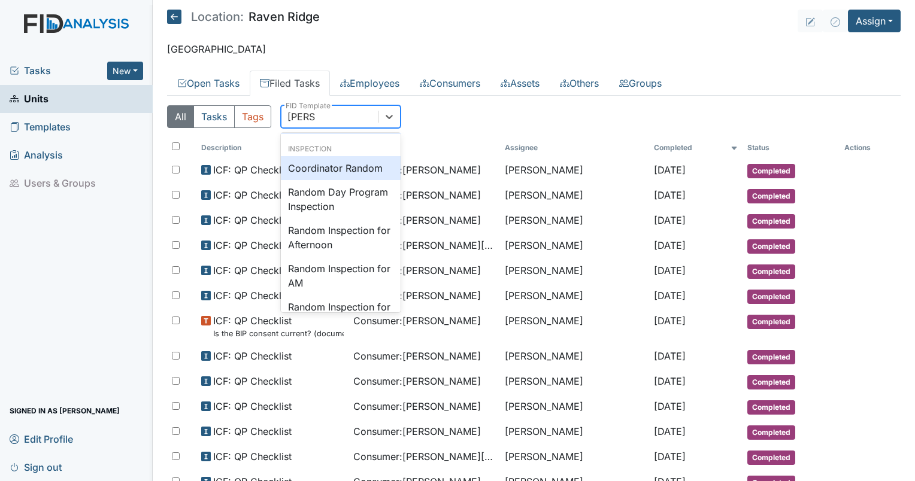
type input "random"
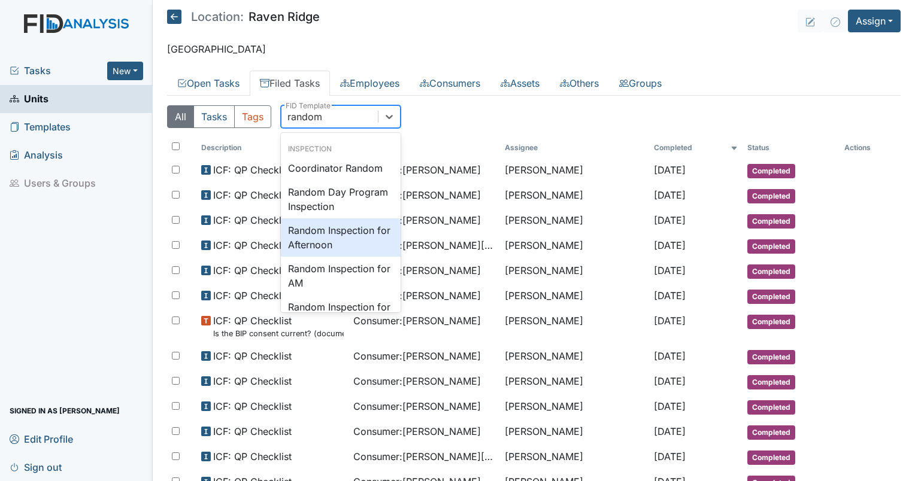
click at [353, 241] on div "Random Inspection for Afternoon" at bounding box center [341, 238] width 120 height 38
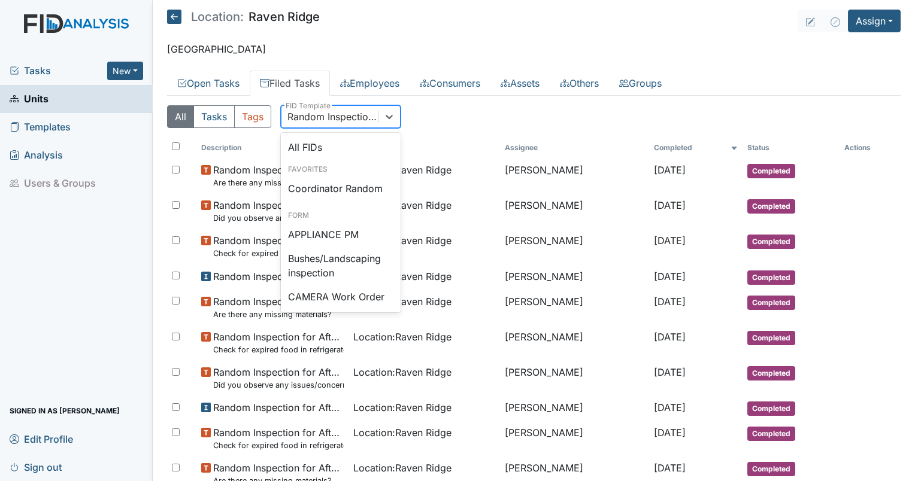
click at [349, 120] on div "Random Inspection for Afternoon" at bounding box center [333, 117] width 92 height 14
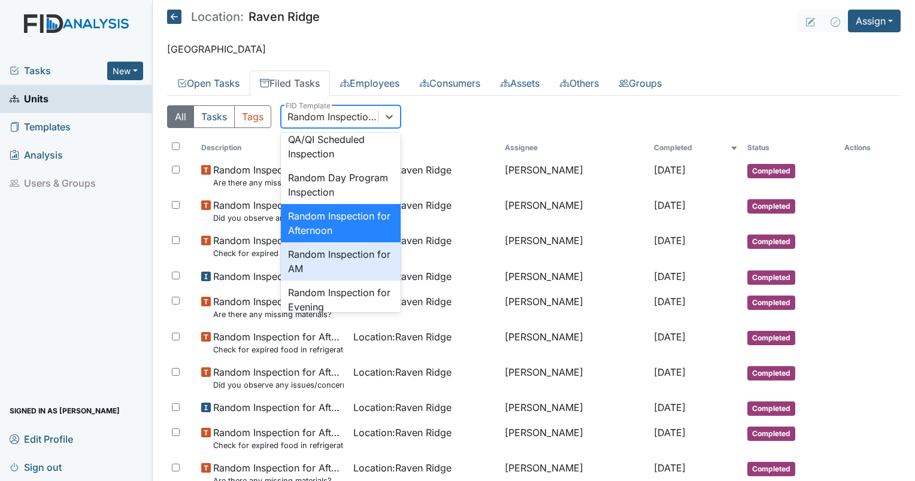
click at [371, 281] on div "Random Inspection for AM" at bounding box center [341, 262] width 120 height 38
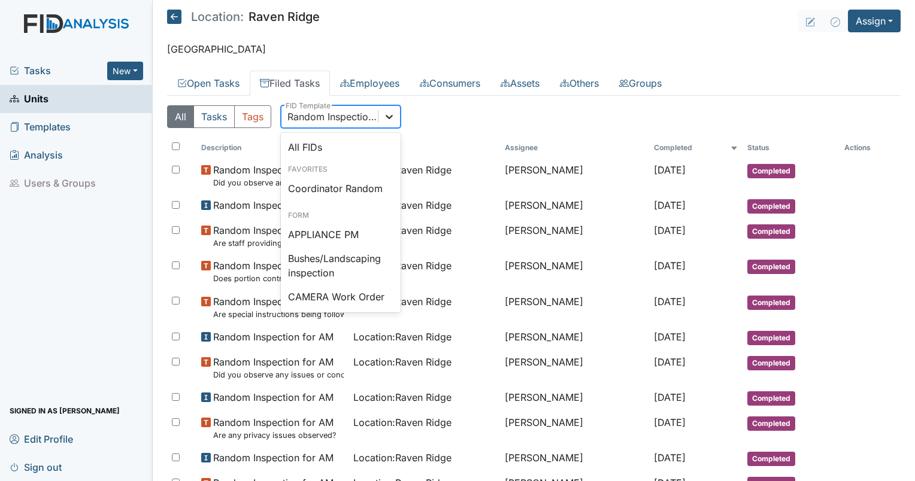
click at [387, 119] on icon at bounding box center [389, 117] width 12 height 12
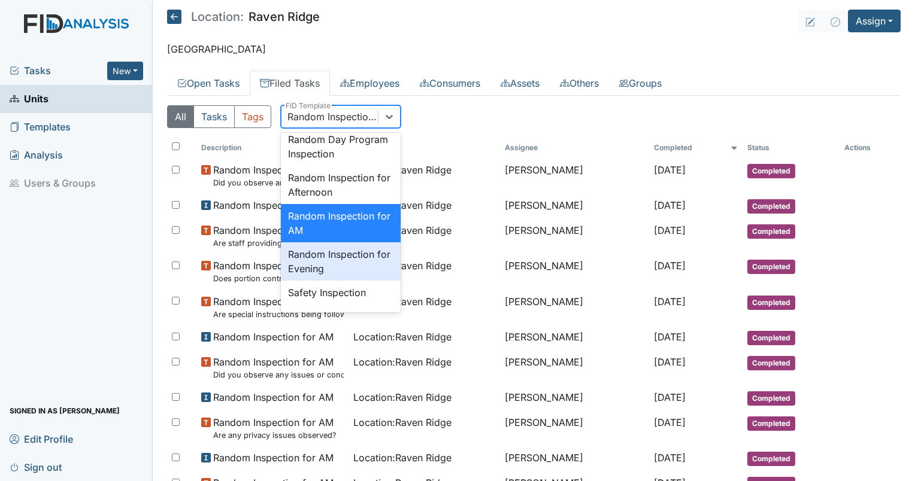
click at [354, 281] on div "Random Inspection for Evening" at bounding box center [341, 262] width 120 height 38
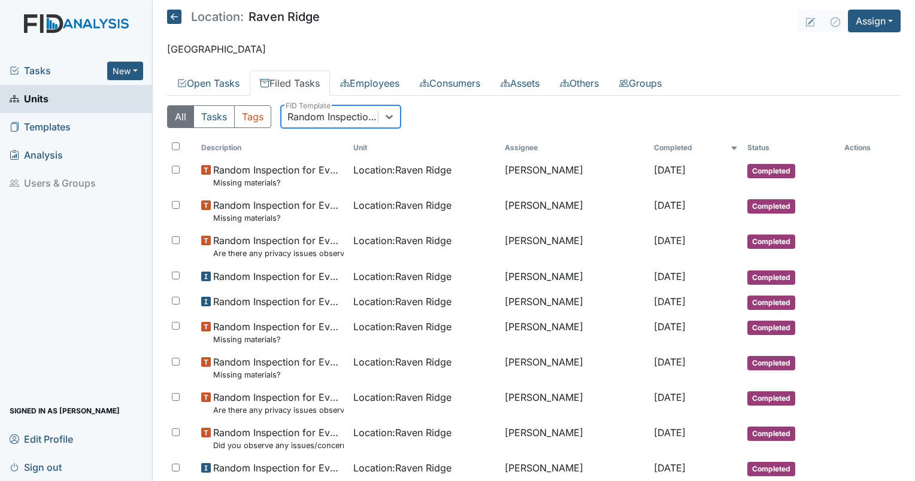
click at [356, 123] on div "Random Inspection for Evening" at bounding box center [333, 117] width 92 height 14
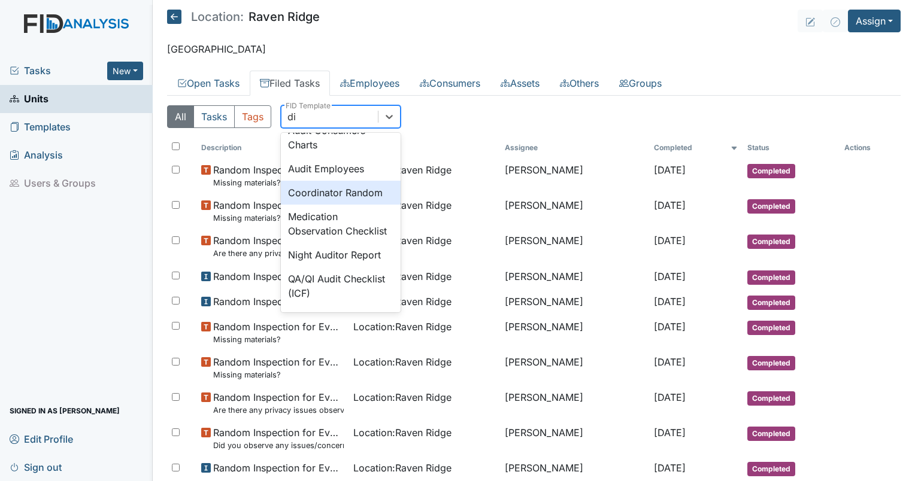
scroll to position [0, 0]
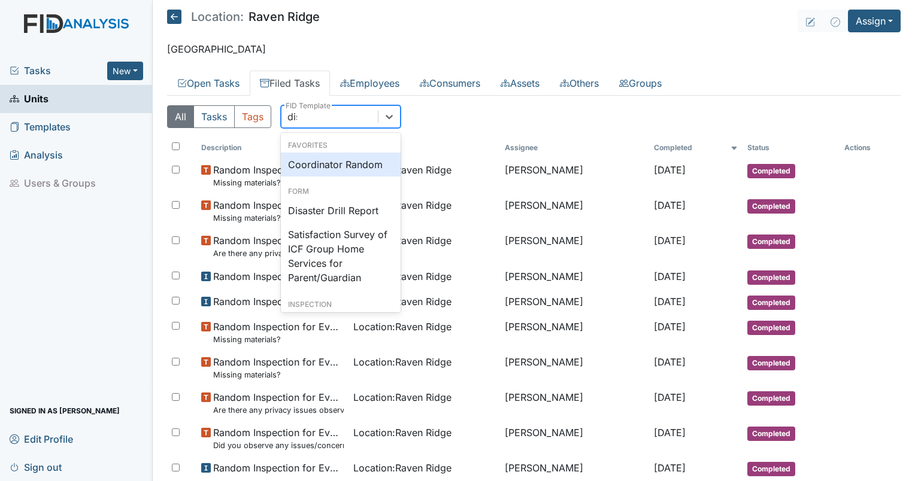
type input "disa"
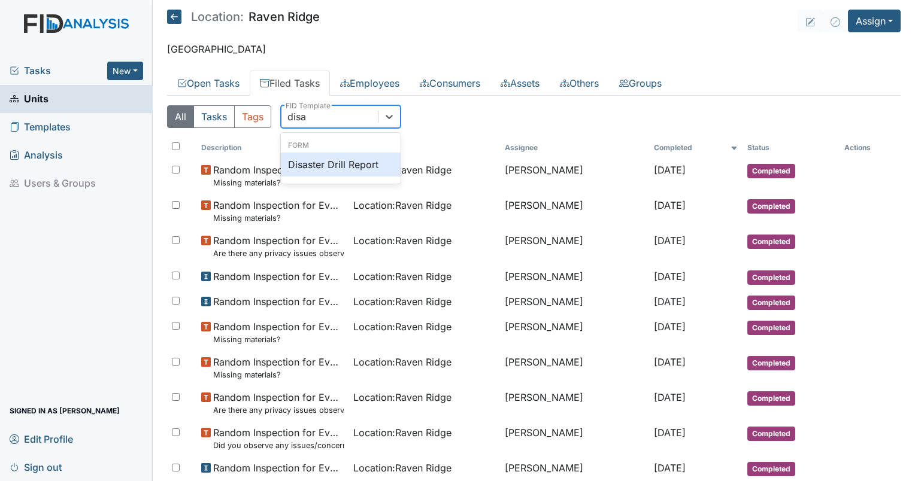
click at [331, 162] on div "Disaster Drill Report" at bounding box center [341, 165] width 120 height 24
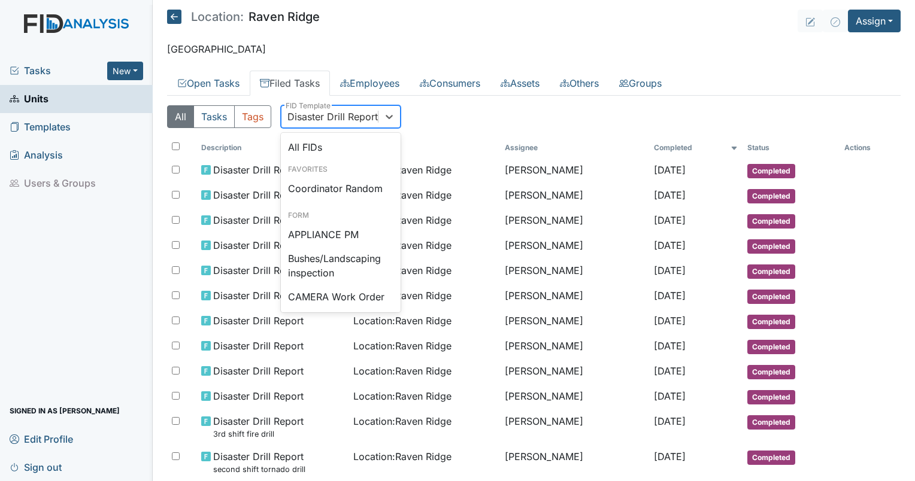
click at [352, 111] on div "Disaster Drill Report" at bounding box center [332, 117] width 90 height 14
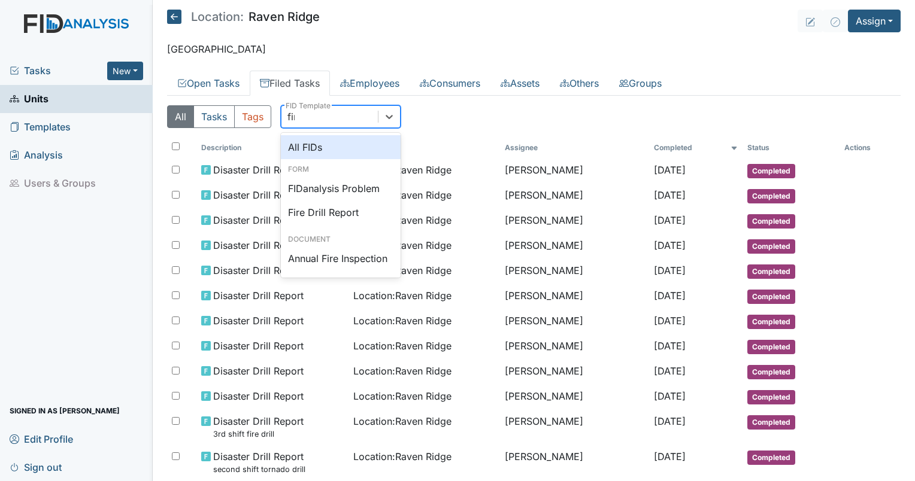
type input "fire"
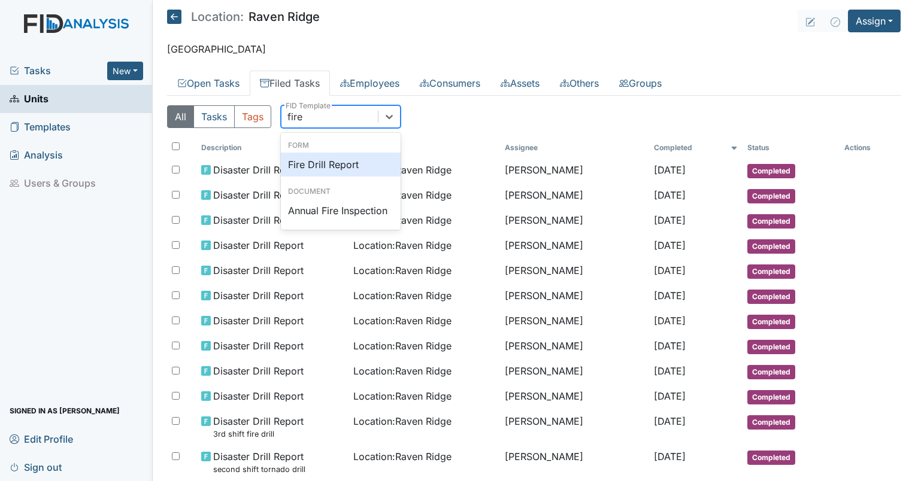
click at [334, 156] on div "Fire Drill Report" at bounding box center [341, 165] width 120 height 24
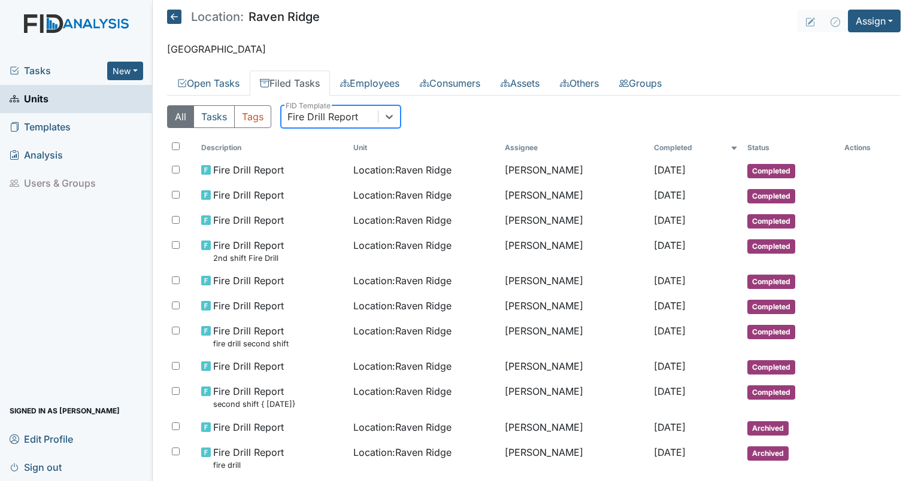
click at [354, 116] on div "Fire Drill Report" at bounding box center [322, 117] width 71 height 14
type input "disas"
click at [343, 162] on div "Disaster Drill Report" at bounding box center [341, 165] width 120 height 24
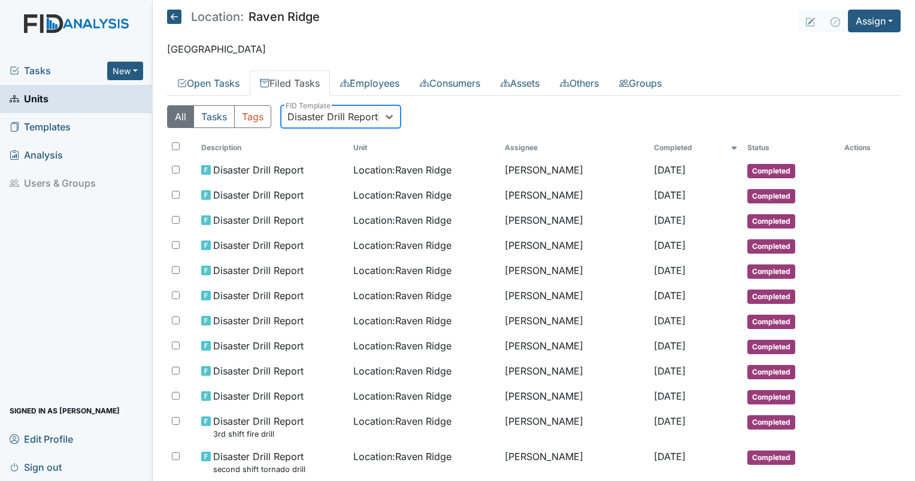
click at [307, 114] on div "Disaster Drill Report" at bounding box center [332, 117] width 90 height 14
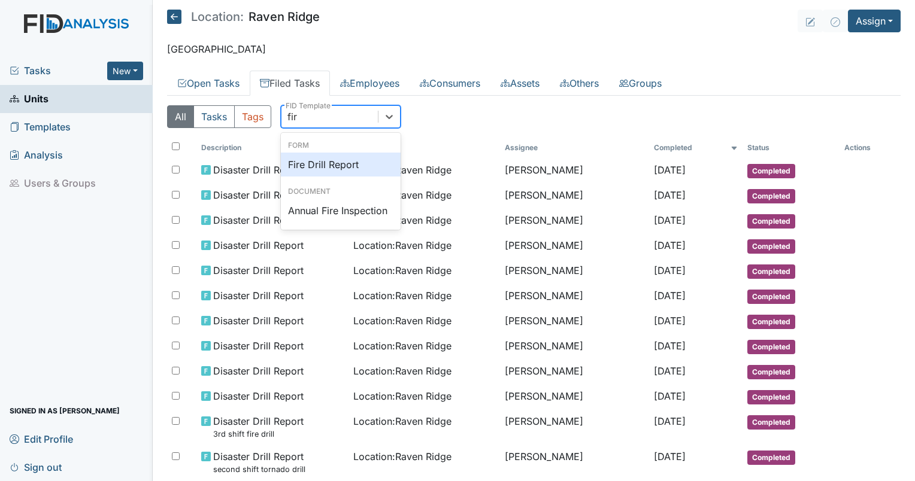
type input "fire"
click at [318, 163] on div "Fire Drill Report" at bounding box center [341, 165] width 120 height 24
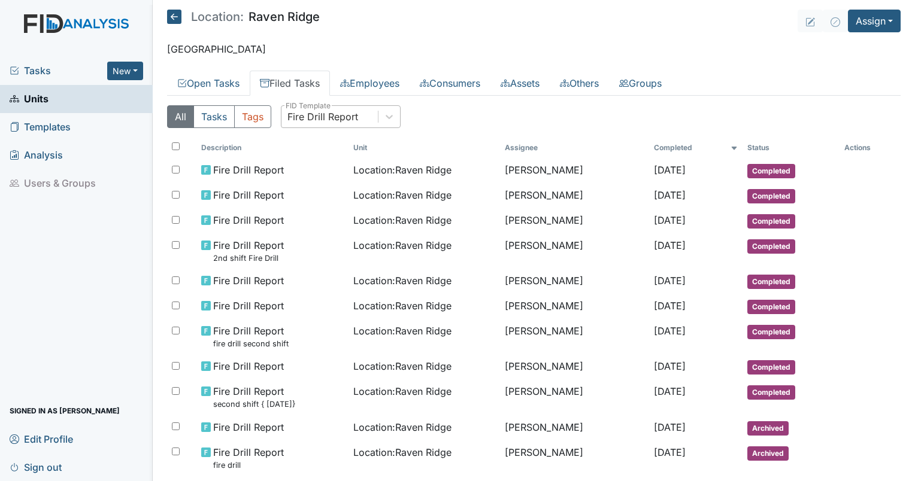
click at [326, 103] on div "All Tasks Tags All FIDs FID Template Incomplete Tasks View Any Status Descripti…" at bounding box center [534, 478] width 734 height 764
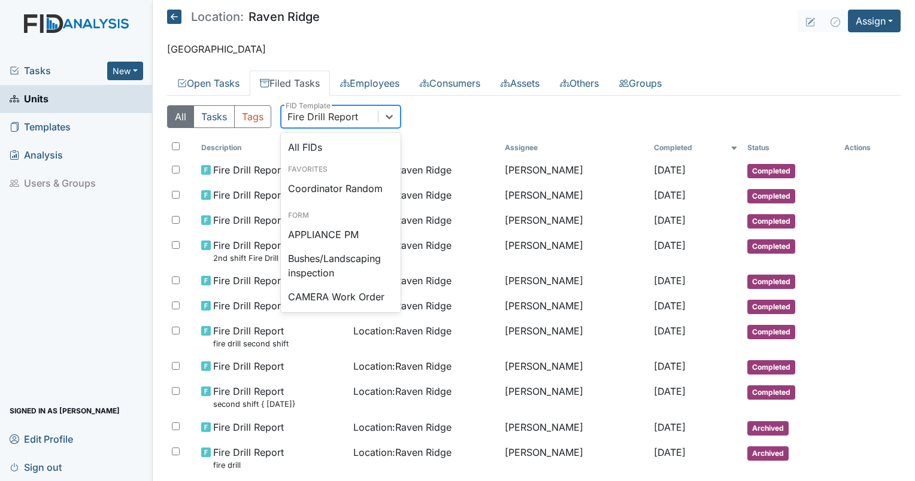
click at [337, 117] on div "Fire Drill Report" at bounding box center [322, 117] width 71 height 14
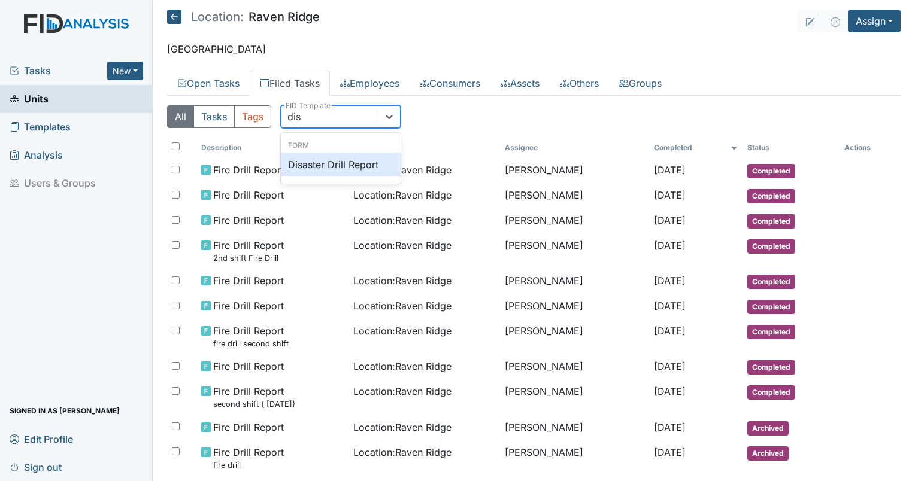
type input "disa"
click at [330, 159] on div "Disaster Drill Report" at bounding box center [341, 165] width 120 height 24
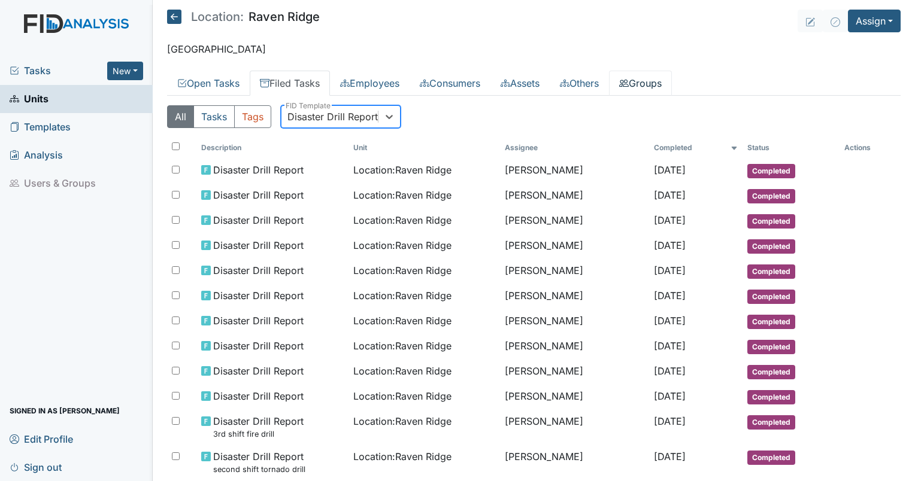
click at [659, 81] on link "Groups" at bounding box center [640, 83] width 63 height 25
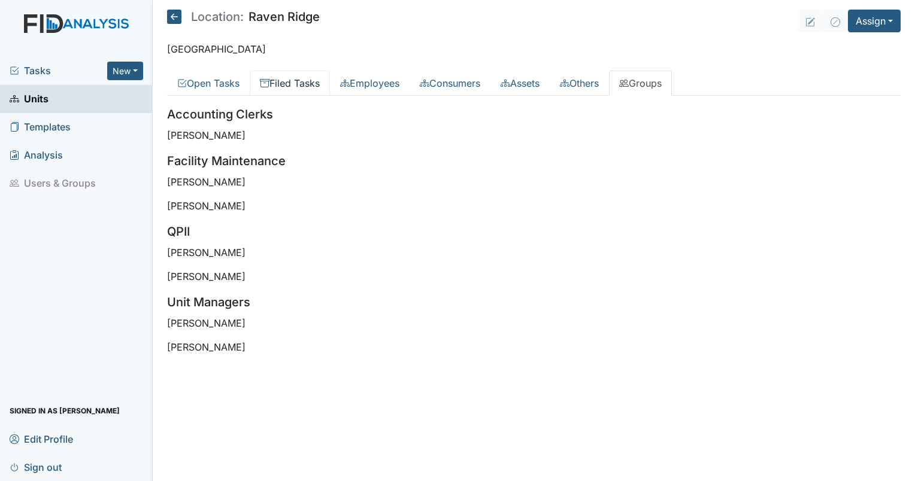
click at [278, 80] on link "Filed Tasks" at bounding box center [290, 83] width 80 height 25
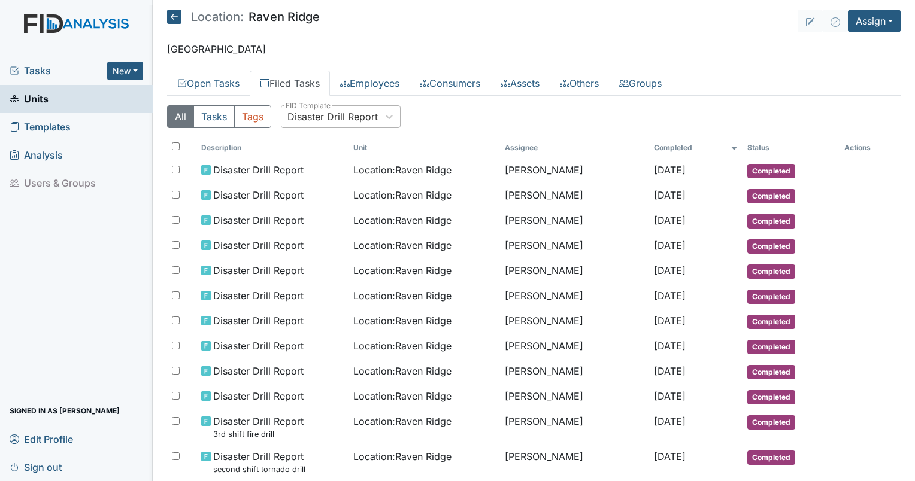
click at [348, 125] on div "Disaster Drill Report" at bounding box center [329, 117] width 96 height 22
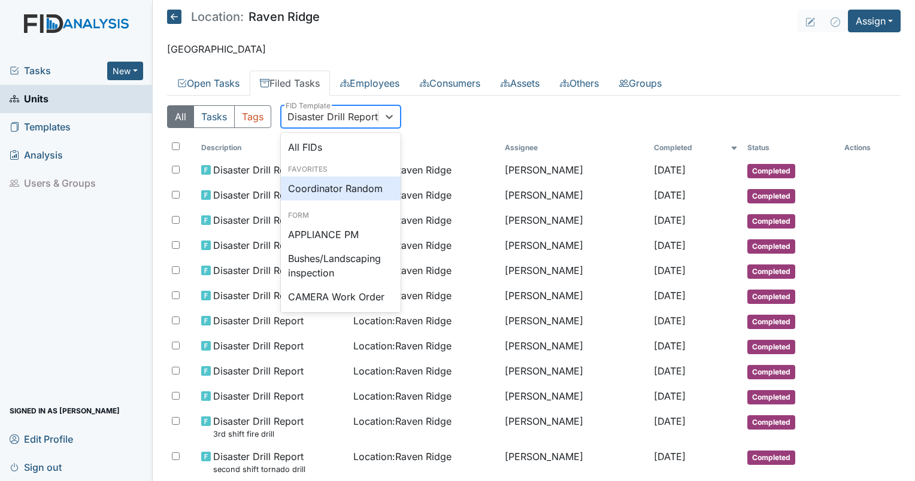
click at [348, 188] on div "Coordinator Random" at bounding box center [341, 189] width 120 height 24
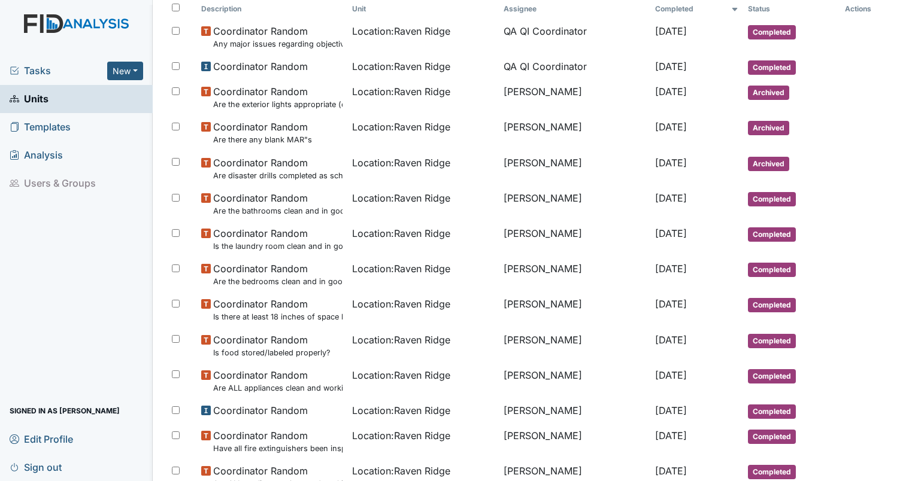
scroll to position [149, 0]
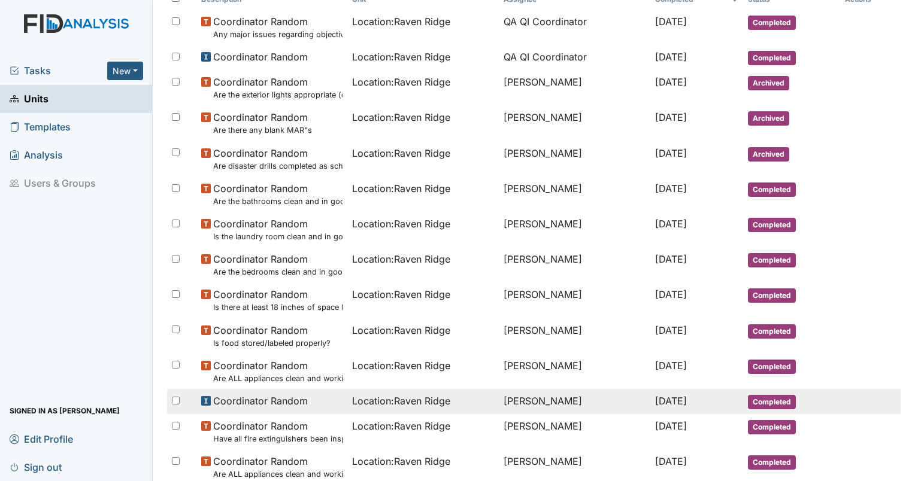
click at [482, 398] on td "Location : Raven Ridge" at bounding box center [422, 401] width 151 height 25
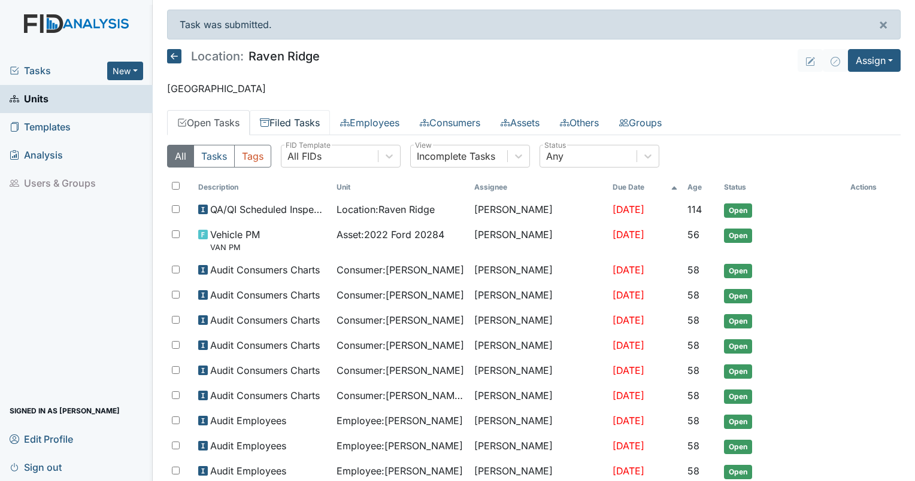
click at [280, 129] on link "Filed Tasks" at bounding box center [290, 122] width 80 height 25
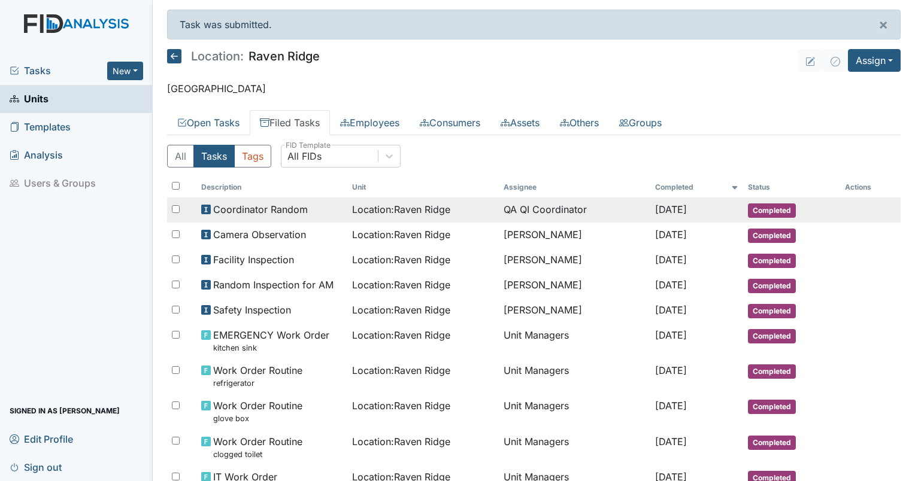
click at [416, 211] on span "Location : [GEOGRAPHIC_DATA]" at bounding box center [401, 209] width 98 height 14
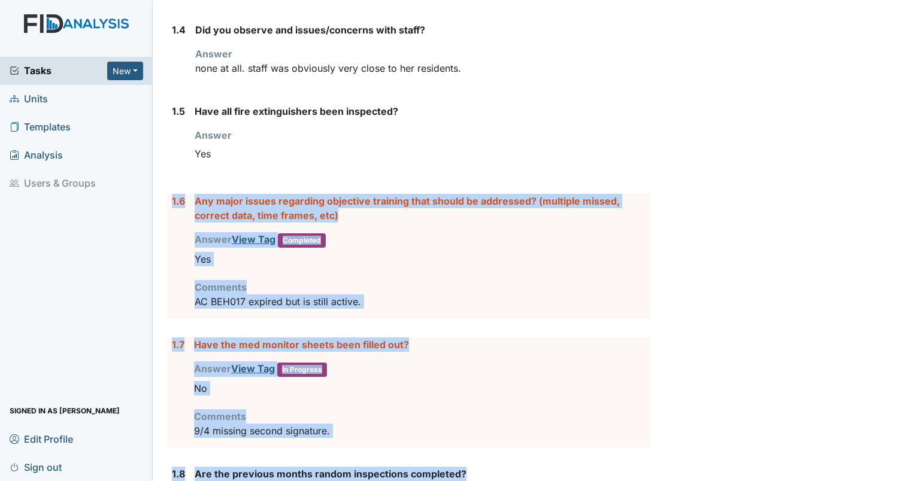
scroll to position [686, 0]
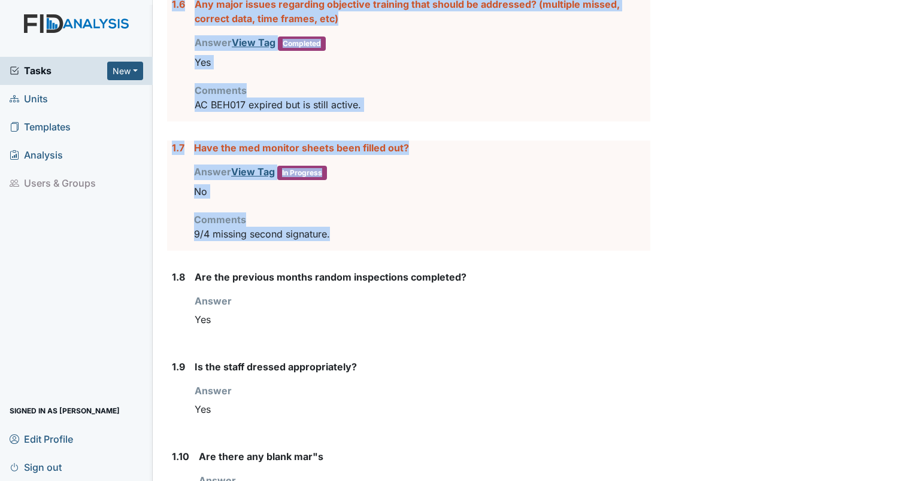
drag, startPoint x: 169, startPoint y: 247, endPoint x: 395, endPoint y: 235, distance: 226.7
copy form "1.6 Any major issues regarding objective training that should be addressed? (mu…"
click at [479, 369] on strong "Is the staff dressed appropriately?" at bounding box center [423, 367] width 456 height 14
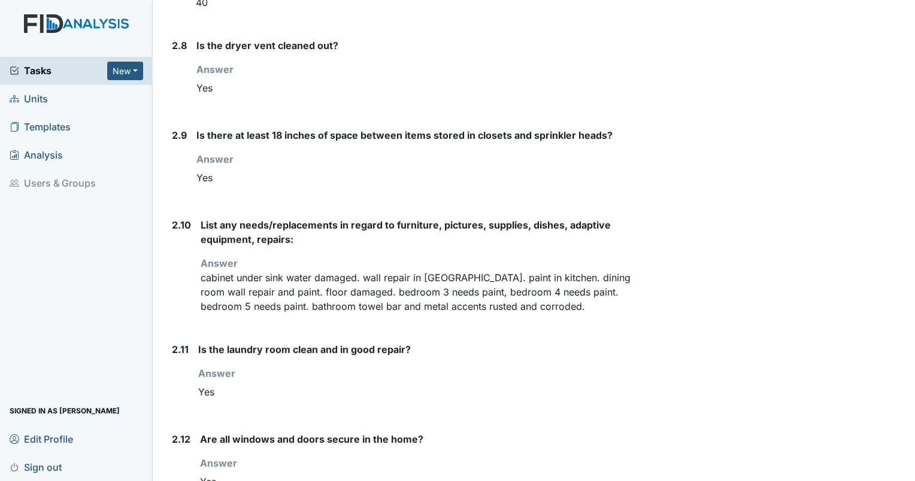
scroll to position [2026, 0]
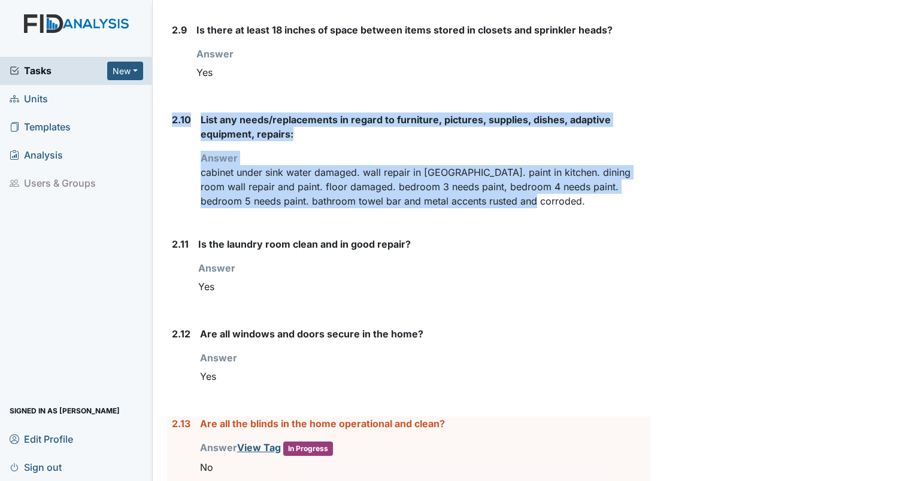
drag, startPoint x: 534, startPoint y: 196, endPoint x: 160, endPoint y: 125, distance: 380.3
drag, startPoint x: 160, startPoint y: 125, endPoint x: 222, endPoint y: 115, distance: 63.1
copy div "2.10 List any needs/replacements in regard to furniture, pictures, supplies, di…"
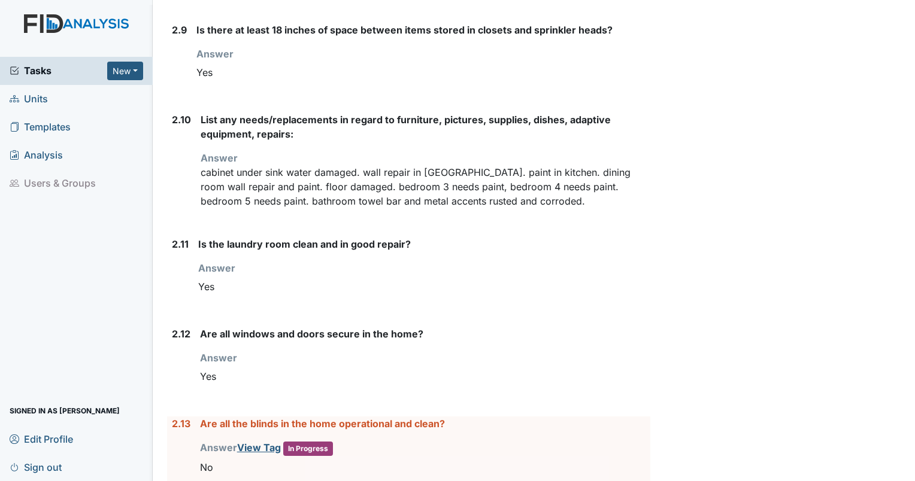
click at [493, 372] on div "Yes" at bounding box center [425, 376] width 450 height 23
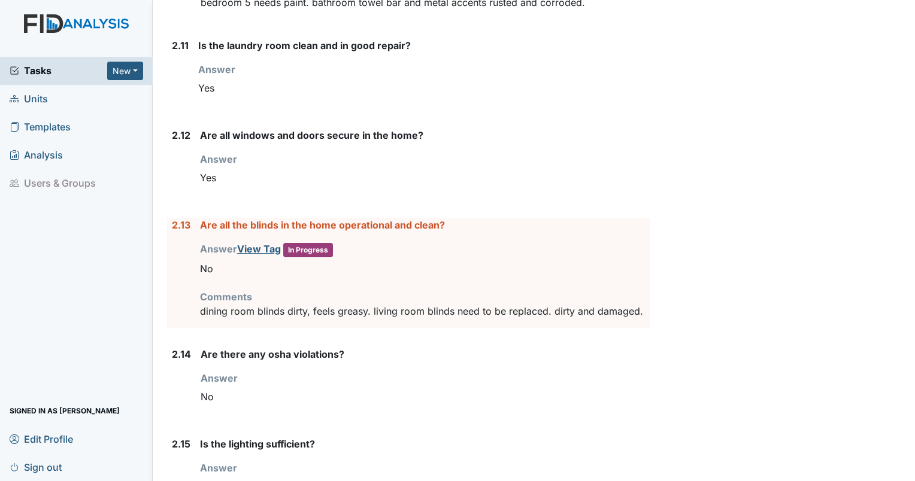
scroll to position [2231, 0]
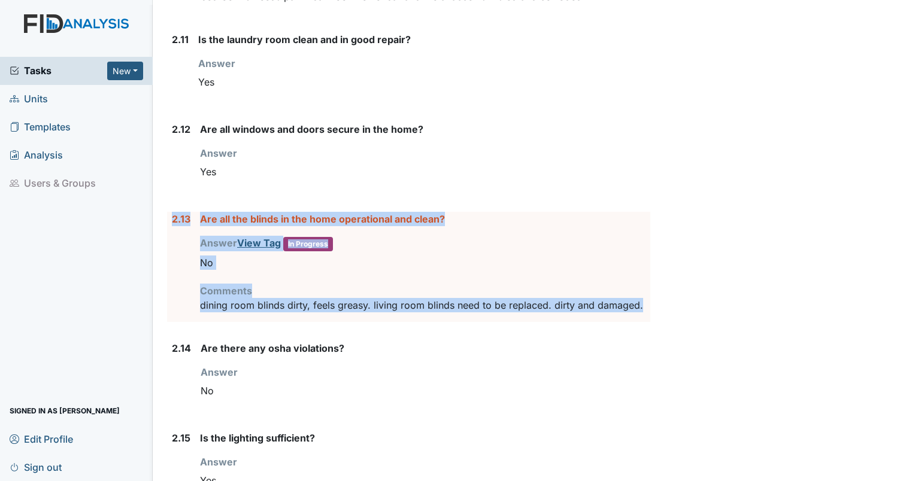
drag, startPoint x: 638, startPoint y: 299, endPoint x: 163, endPoint y: 210, distance: 483.2
drag, startPoint x: 163, startPoint y: 210, endPoint x: 220, endPoint y: 214, distance: 57.6
copy div "2.13 Are all the blinds in the home operational and clean? Answer View Tag In P…"
click at [479, 381] on div "No" at bounding box center [426, 391] width 450 height 23
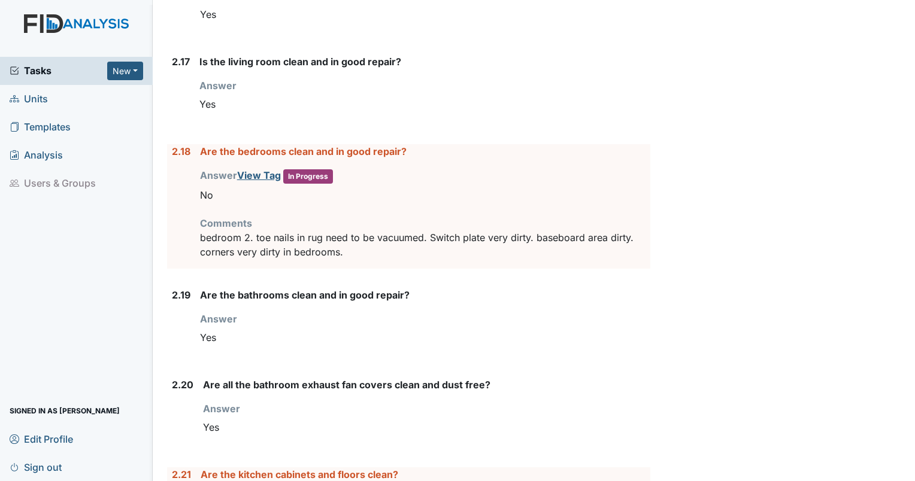
scroll to position [2793, 0]
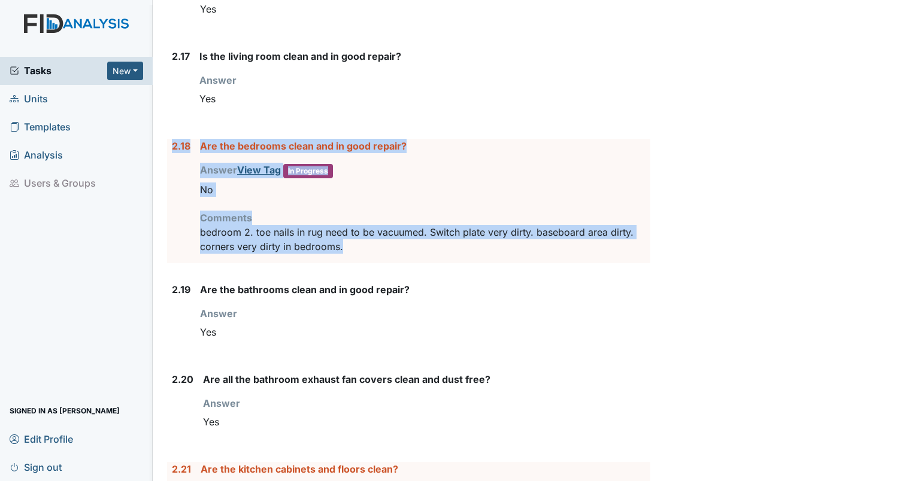
drag, startPoint x: 343, startPoint y: 240, endPoint x: 165, endPoint y: 140, distance: 204.0
drag, startPoint x: 165, startPoint y: 140, endPoint x: 219, endPoint y: 134, distance: 54.2
copy div "2.18 Are the bedrooms clean and in good repair? Answer View Tag In Progress You…"
click at [579, 384] on div "Are all the bathroom exhaust fan covers clean and dust free? Answer You must se…" at bounding box center [426, 407] width 447 height 71
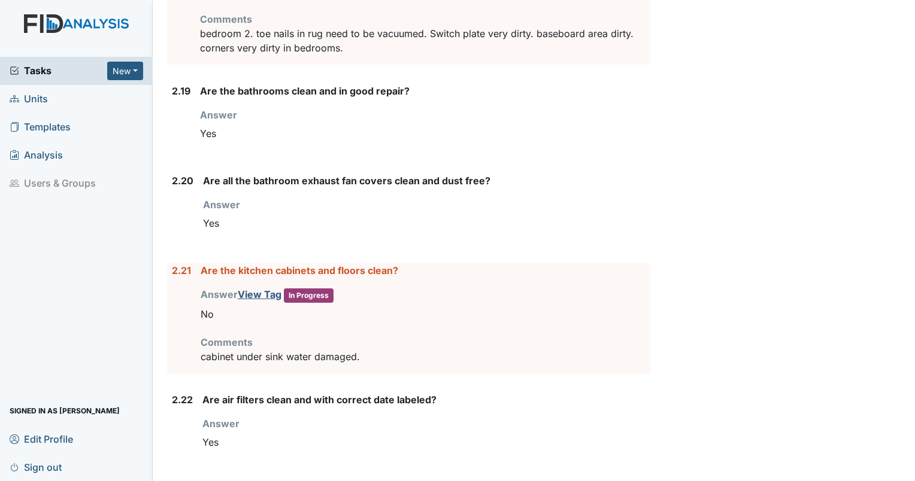
scroll to position [3056, 0]
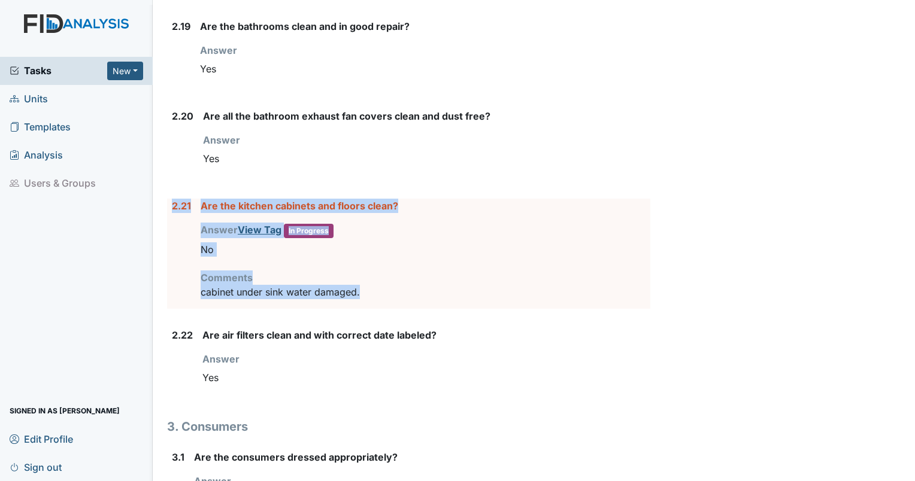
drag, startPoint x: 376, startPoint y: 287, endPoint x: 156, endPoint y: 201, distance: 236.1
click at [156, 201] on main "Inspection: Coordinator Random ID: #00011296 Completed Autosaving... Location: …" at bounding box center [534, 240] width 762 height 481
drag, startPoint x: 156, startPoint y: 201, endPoint x: 225, endPoint y: 201, distance: 68.9
copy div "2.21 Are the kitchen cabinets and floors clean? Answer View Tag In Progress You…"
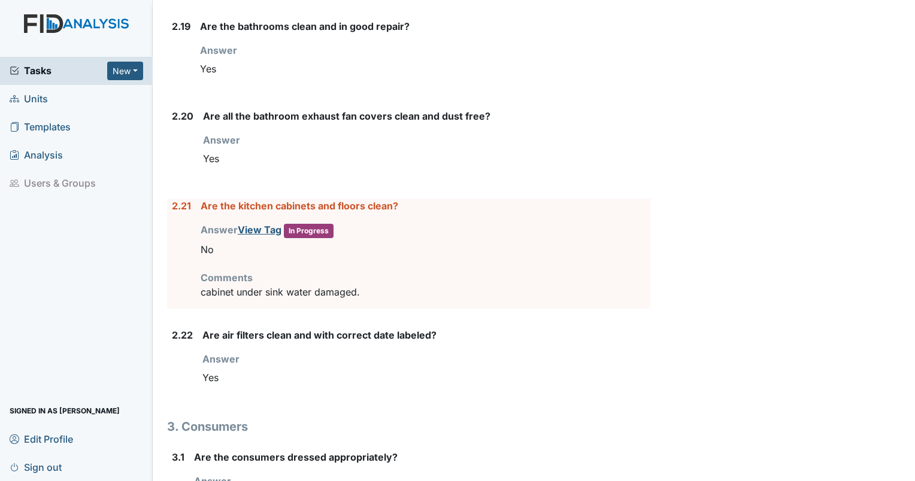
click at [447, 366] on div "Yes" at bounding box center [426, 377] width 448 height 23
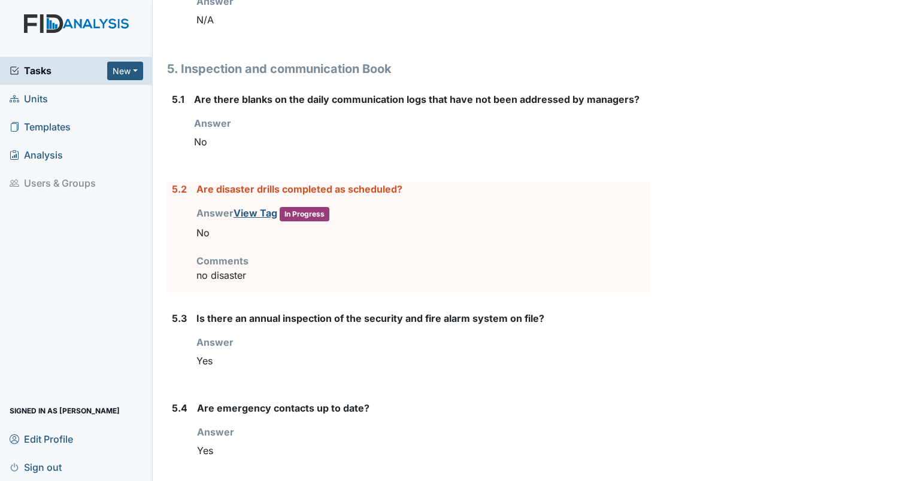
scroll to position [4473, 0]
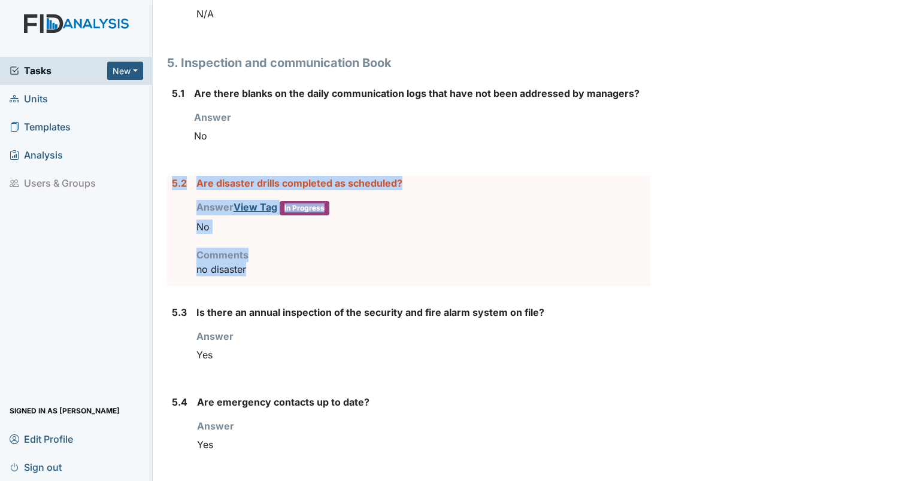
drag, startPoint x: 286, startPoint y: 258, endPoint x: 168, endPoint y: 165, distance: 150.1
click at [168, 176] on div "5.2 Are disaster drills completed as scheduled? Answer View Tag In Progress You…" at bounding box center [408, 231] width 483 height 110
drag, startPoint x: 168, startPoint y: 165, endPoint x: 219, endPoint y: 172, distance: 51.4
copy div "5.2 Are disaster drills completed as scheduled? Answer View Tag In Progress You…"
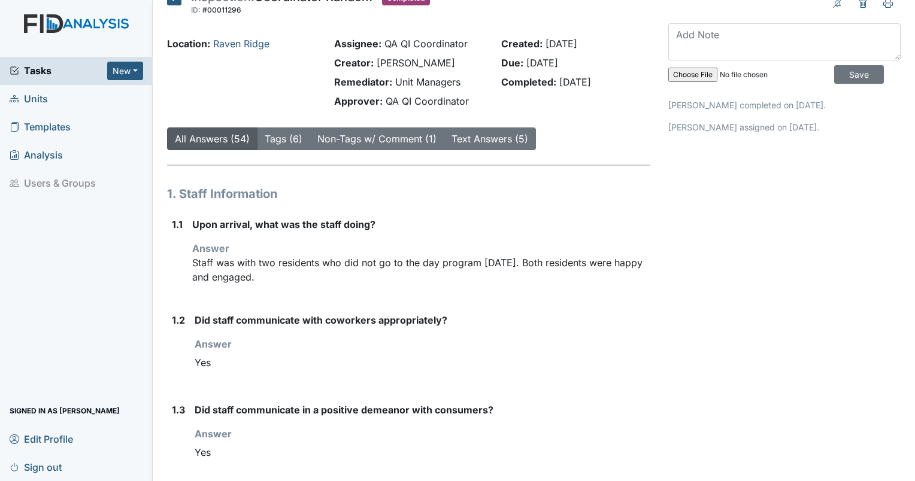
scroll to position [0, 0]
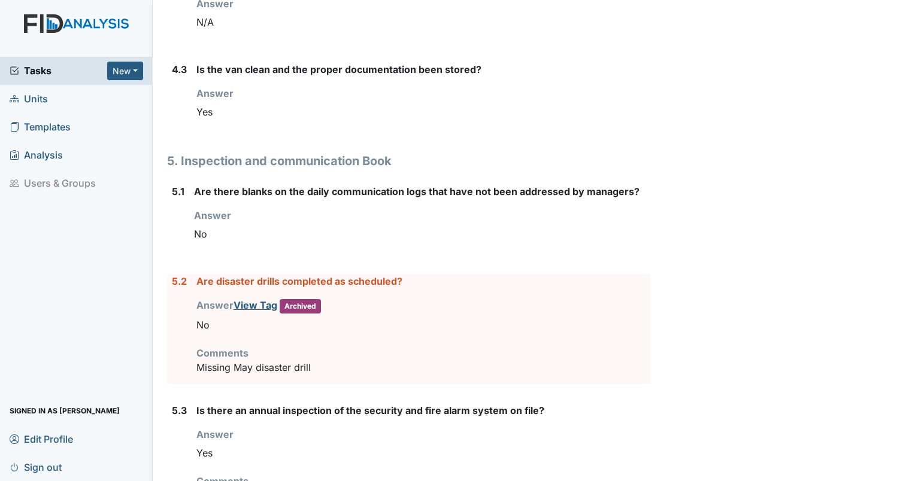
scroll to position [4338, 0]
